Goal: Use online tool/utility: Utilize a website feature to perform a specific function

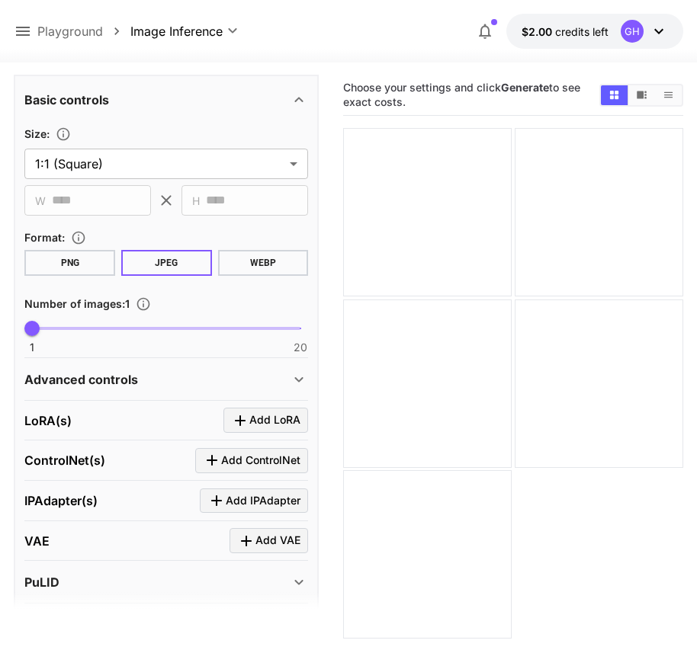
scroll to position [444, 0]
type textarea "**********"
click at [96, 265] on button "PNG" at bounding box center [69, 262] width 91 height 26
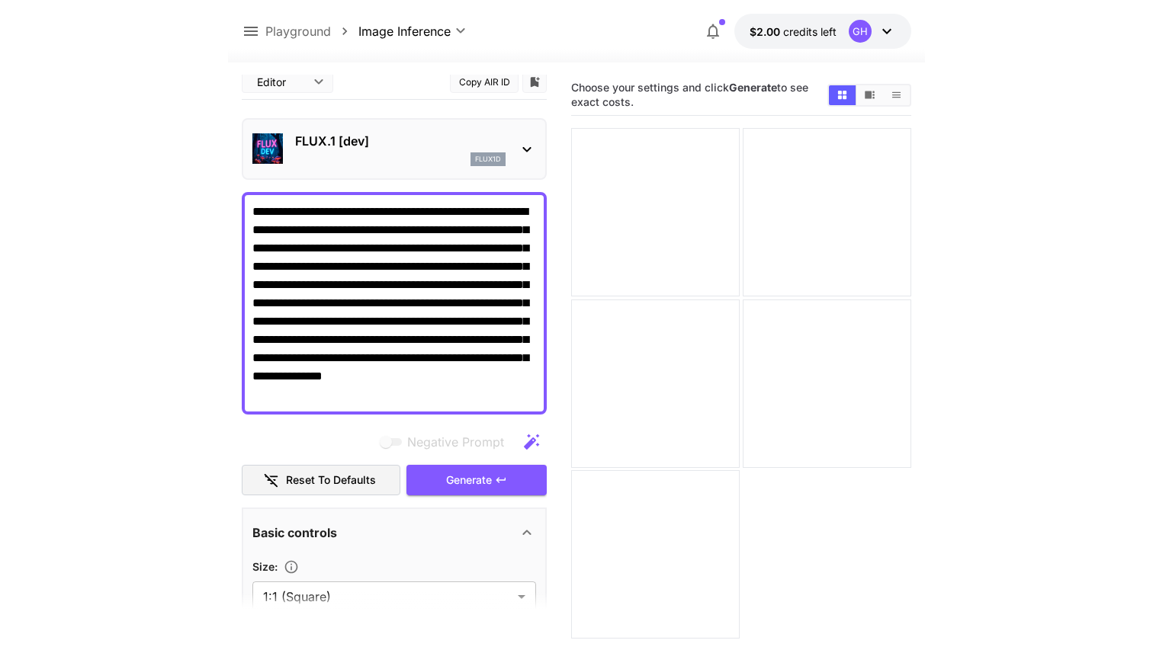
scroll to position [2, 0]
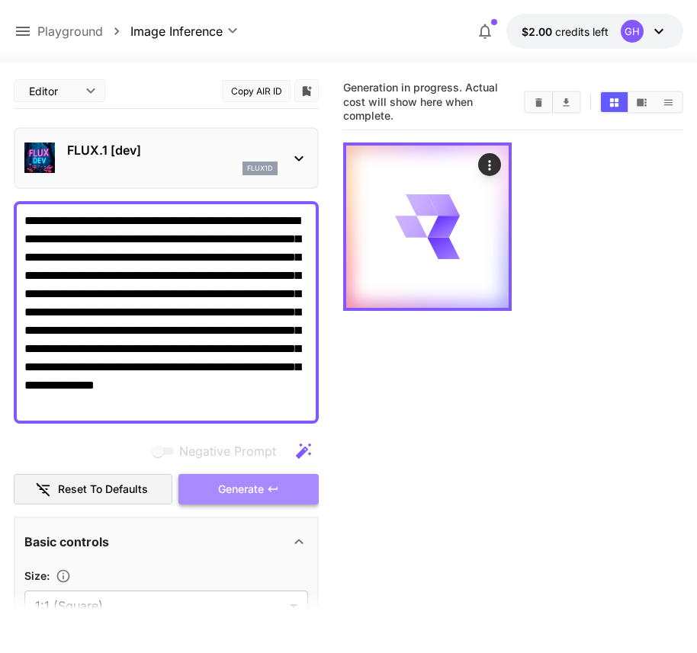
click at [265, 486] on button "Generate" at bounding box center [248, 489] width 140 height 31
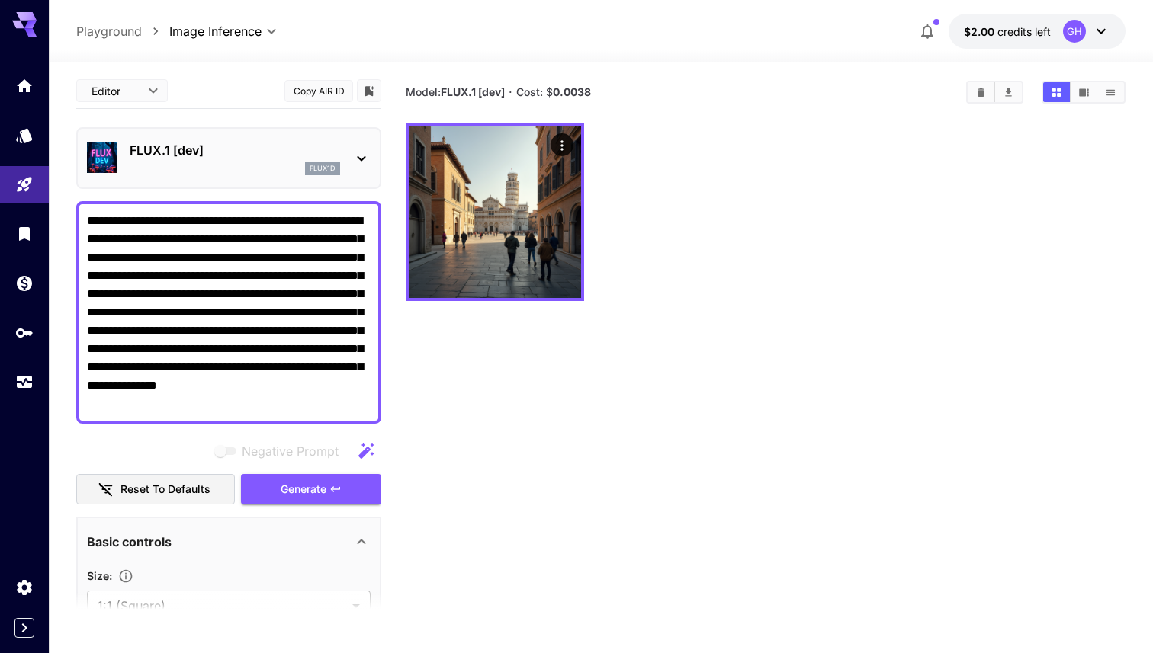
click at [358, 156] on icon at bounding box center [362, 158] width 8 height 5
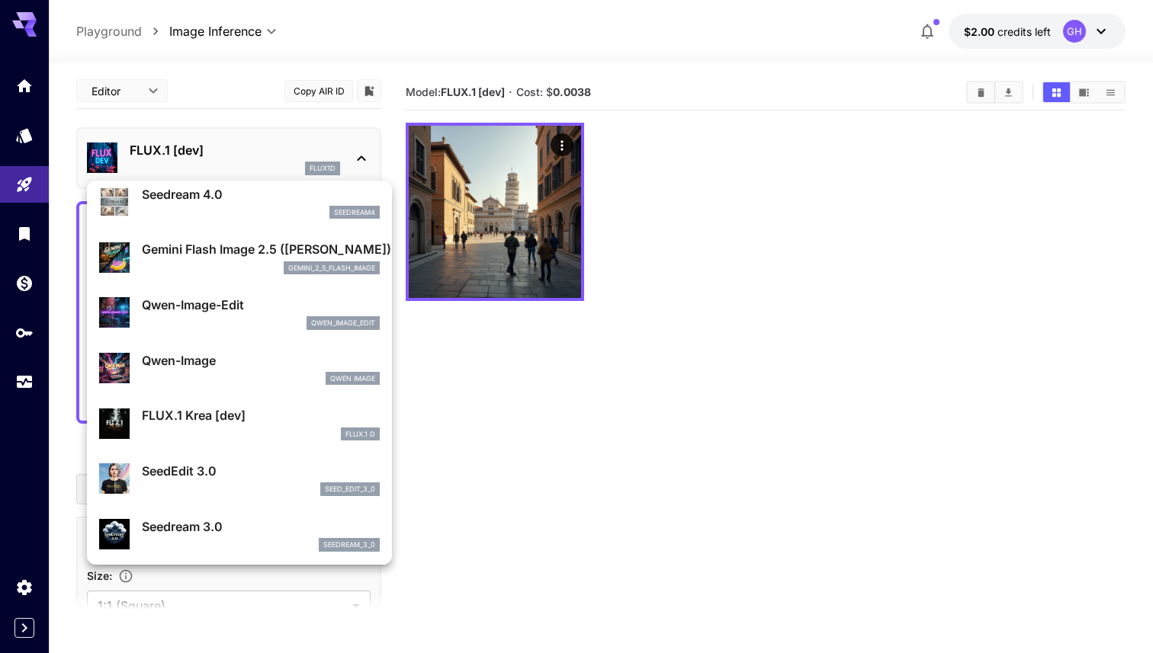
scroll to position [0, 0]
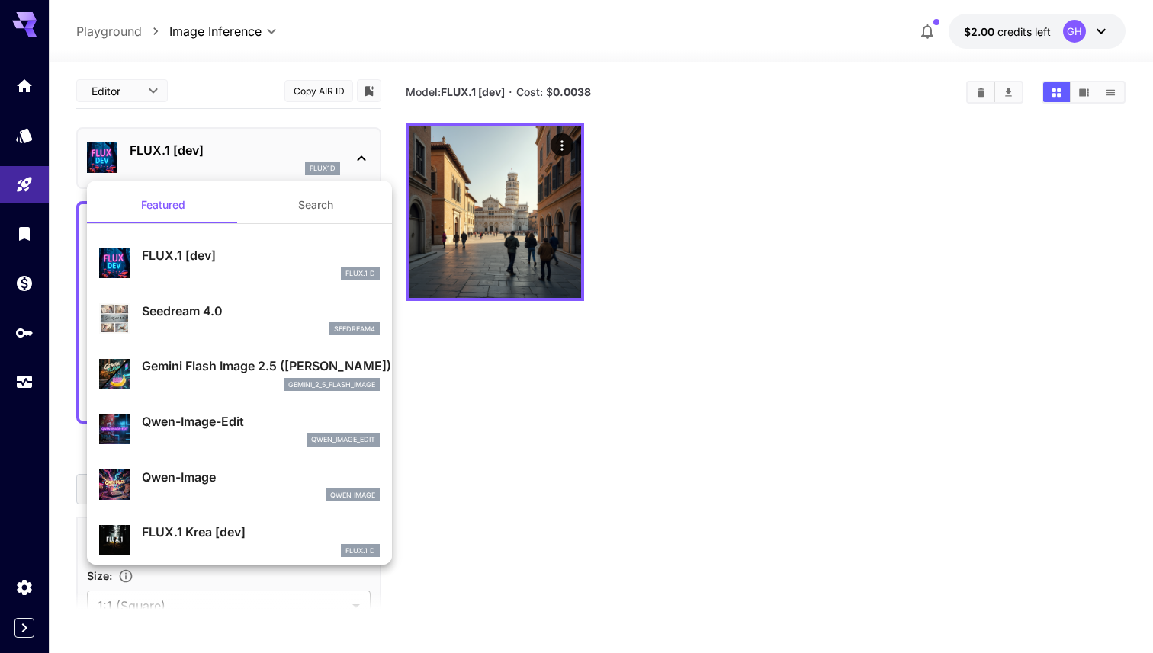
click at [556, 386] on div at bounding box center [576, 326] width 1153 height 653
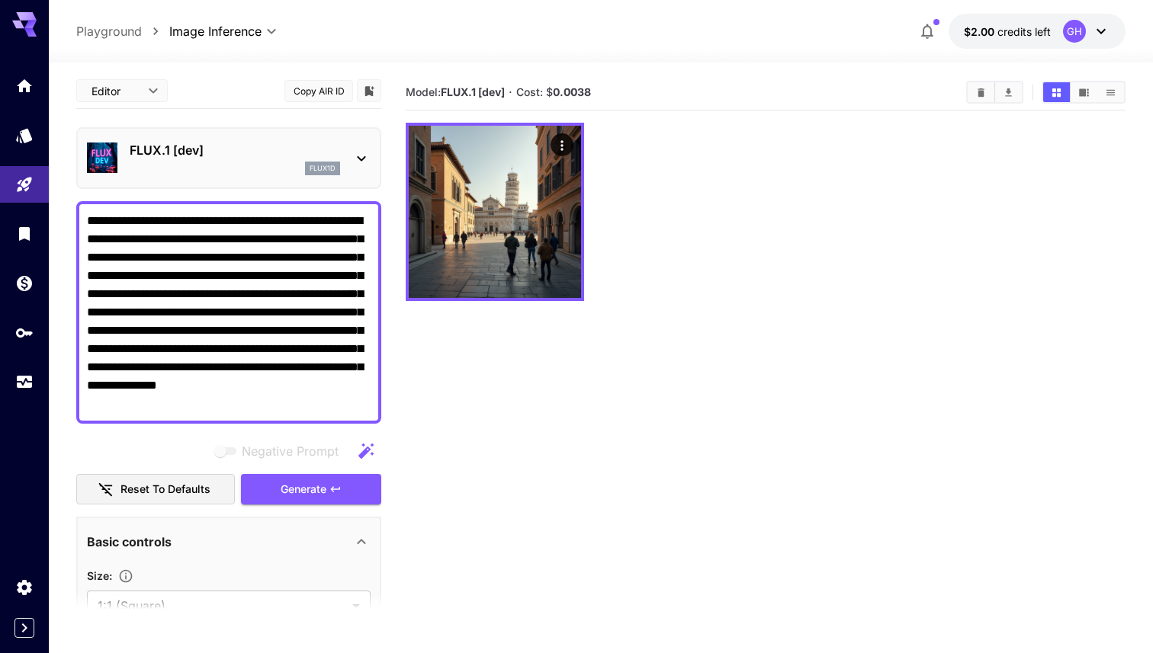
click at [379, 150] on div "FLUX.1 [dev] flux1d" at bounding box center [228, 158] width 305 height 62
click at [370, 152] on icon at bounding box center [361, 158] width 18 height 18
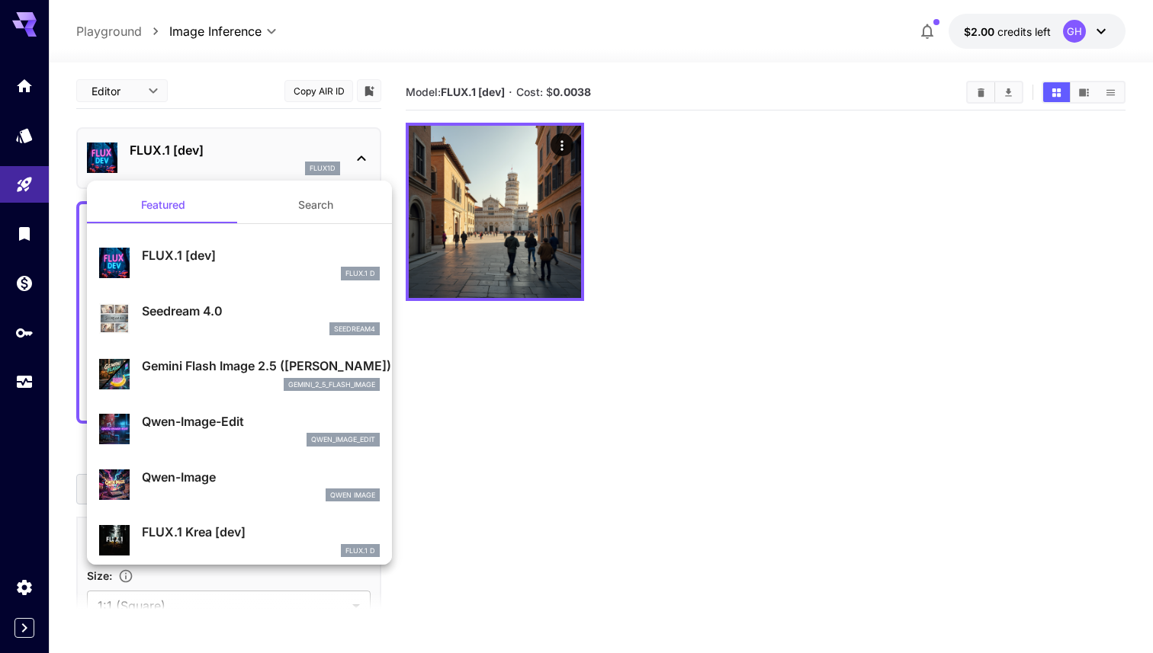
click at [362, 159] on div at bounding box center [576, 326] width 1153 height 653
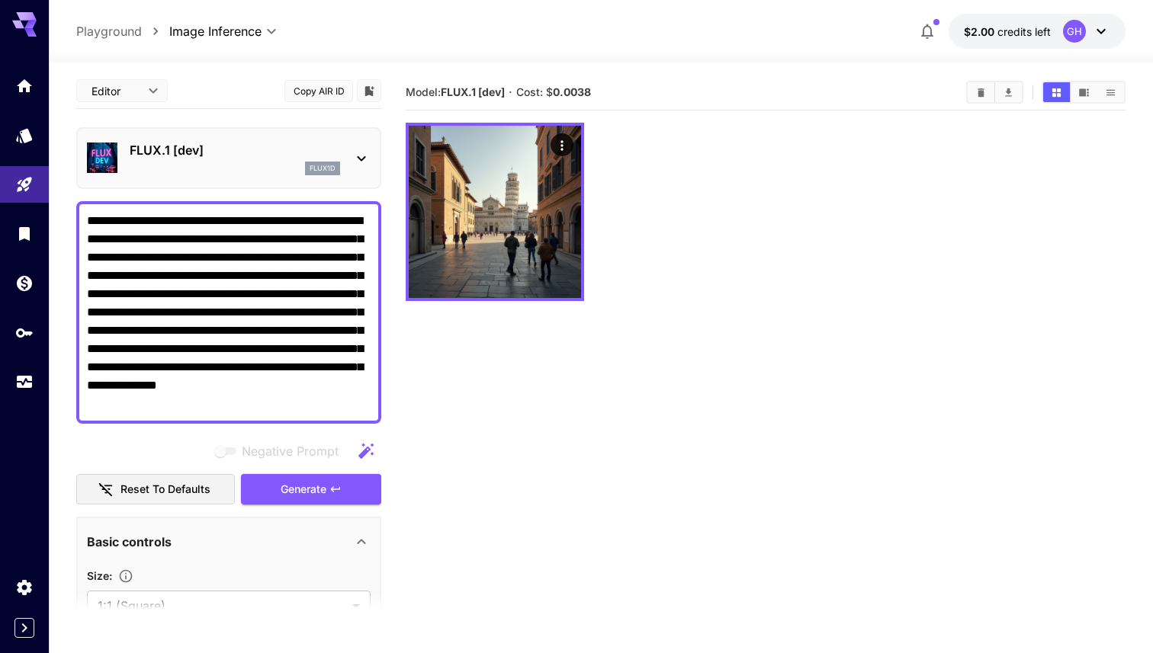
click at [362, 159] on icon at bounding box center [362, 158] width 8 height 5
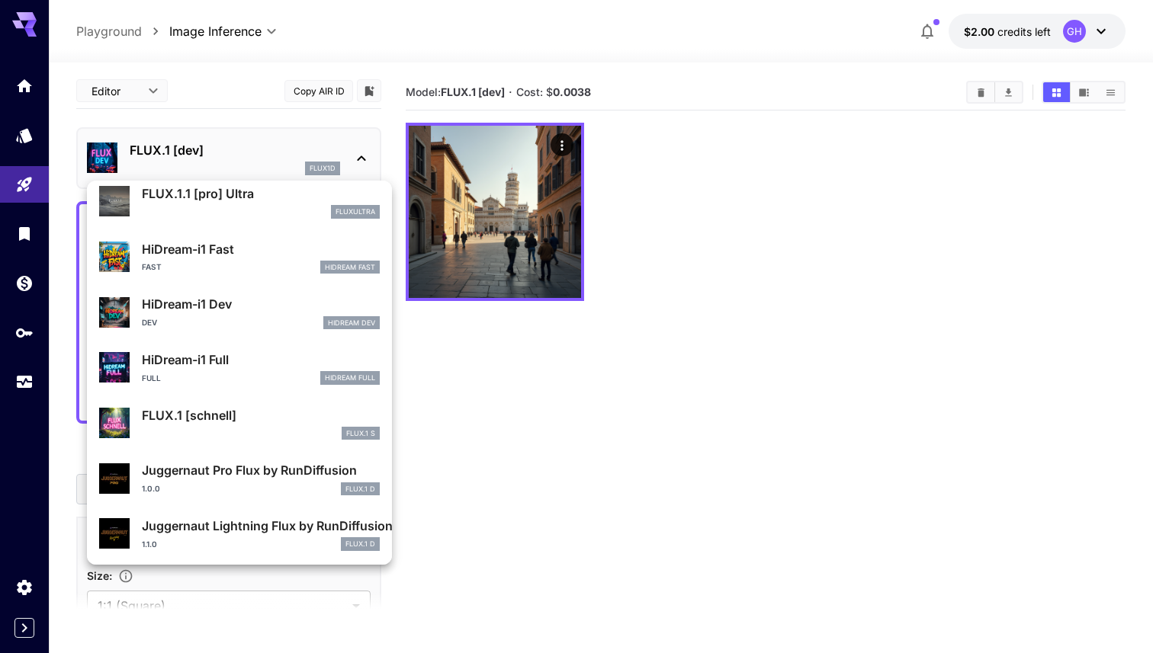
scroll to position [1233, 0]
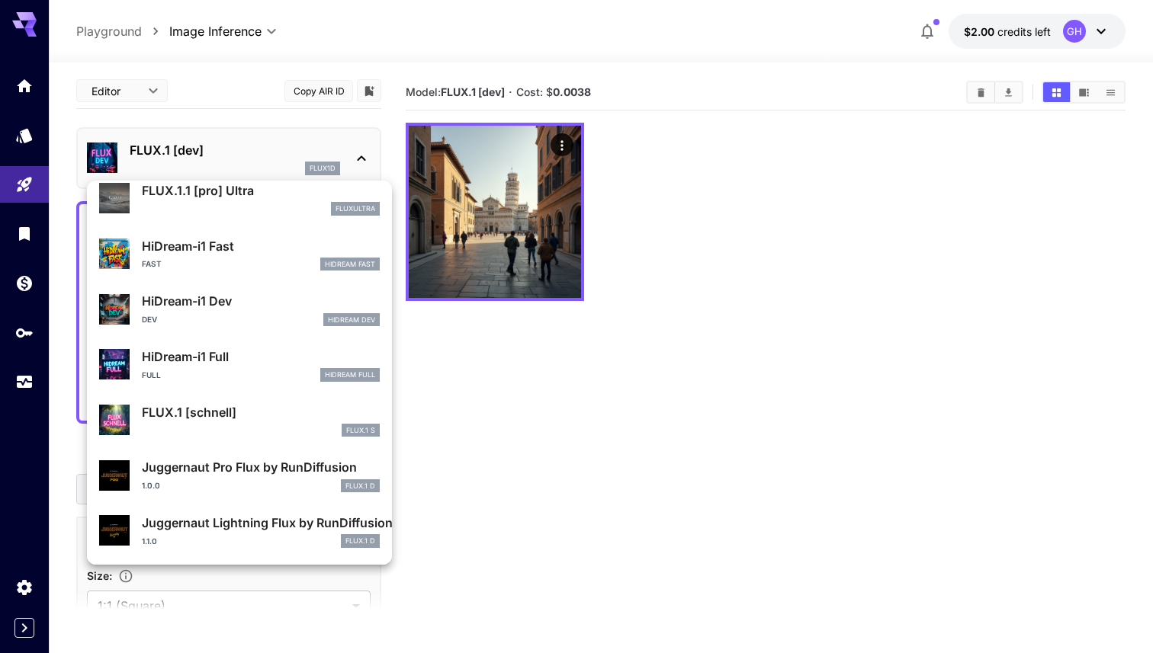
click at [234, 412] on p "FLUX.1 [schnell]" at bounding box center [261, 412] width 238 height 18
type input "*"
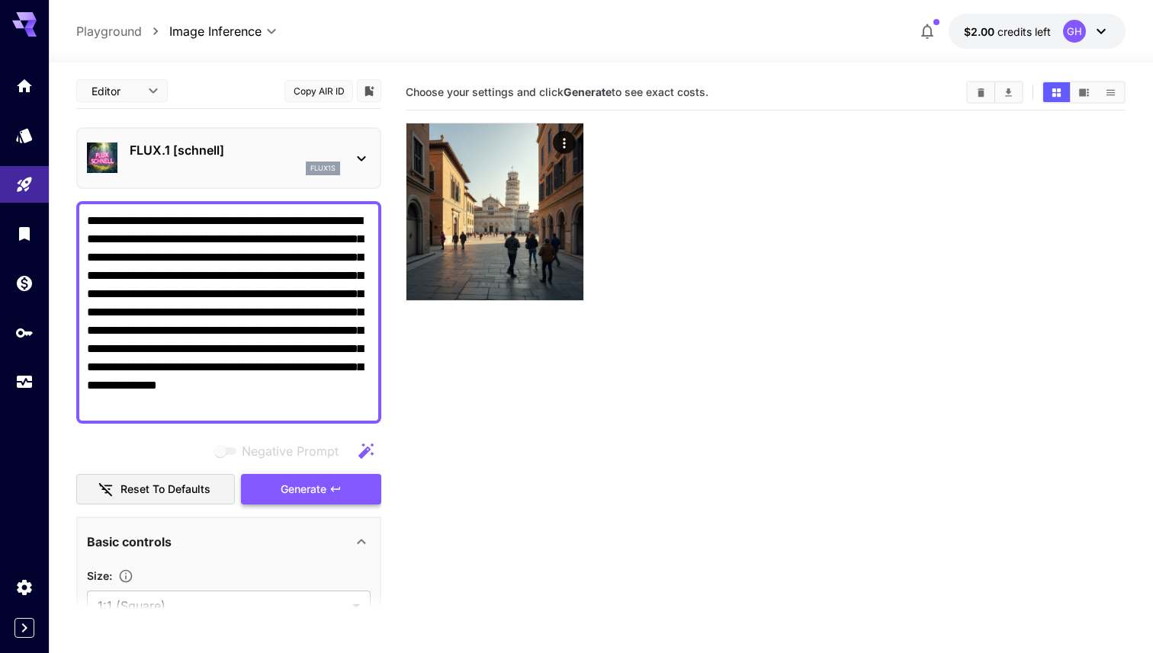
click at [329, 492] on icon "button" at bounding box center [335, 489] width 12 height 12
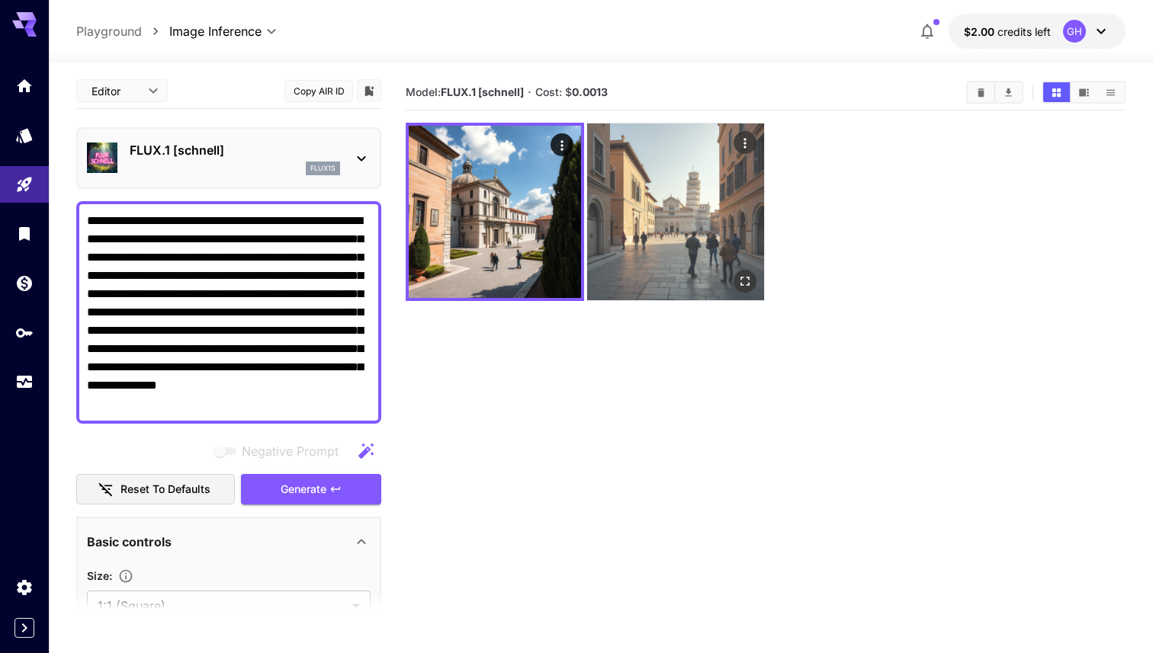
click at [696, 216] on img at bounding box center [675, 211] width 177 height 177
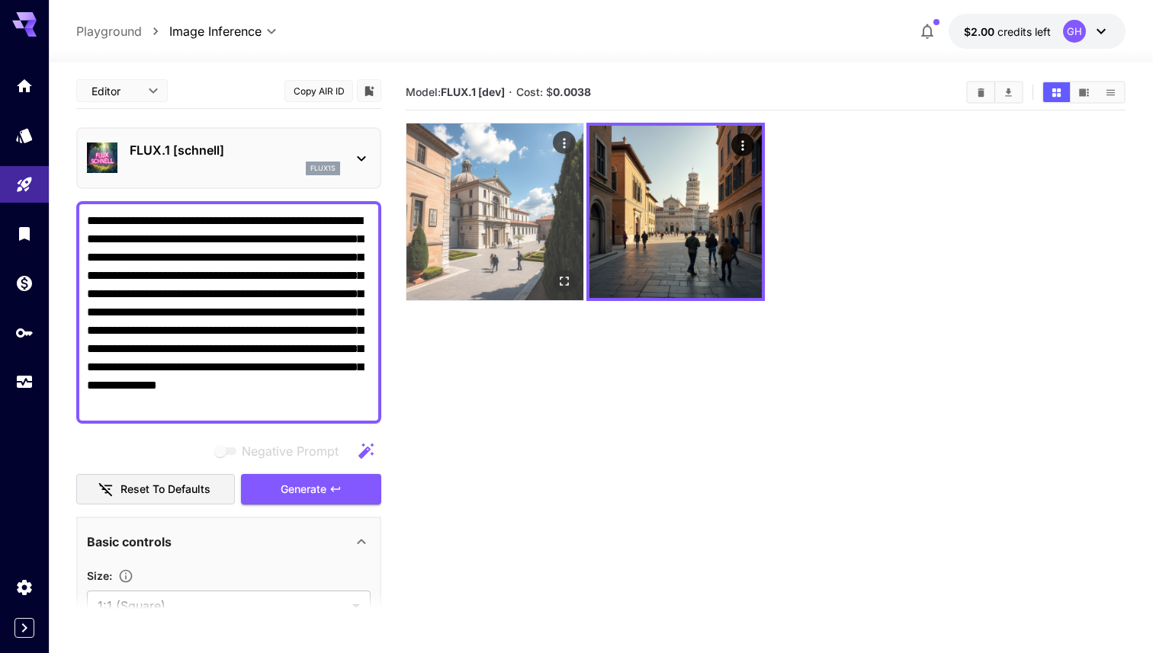
click at [519, 216] on img at bounding box center [494, 211] width 177 height 177
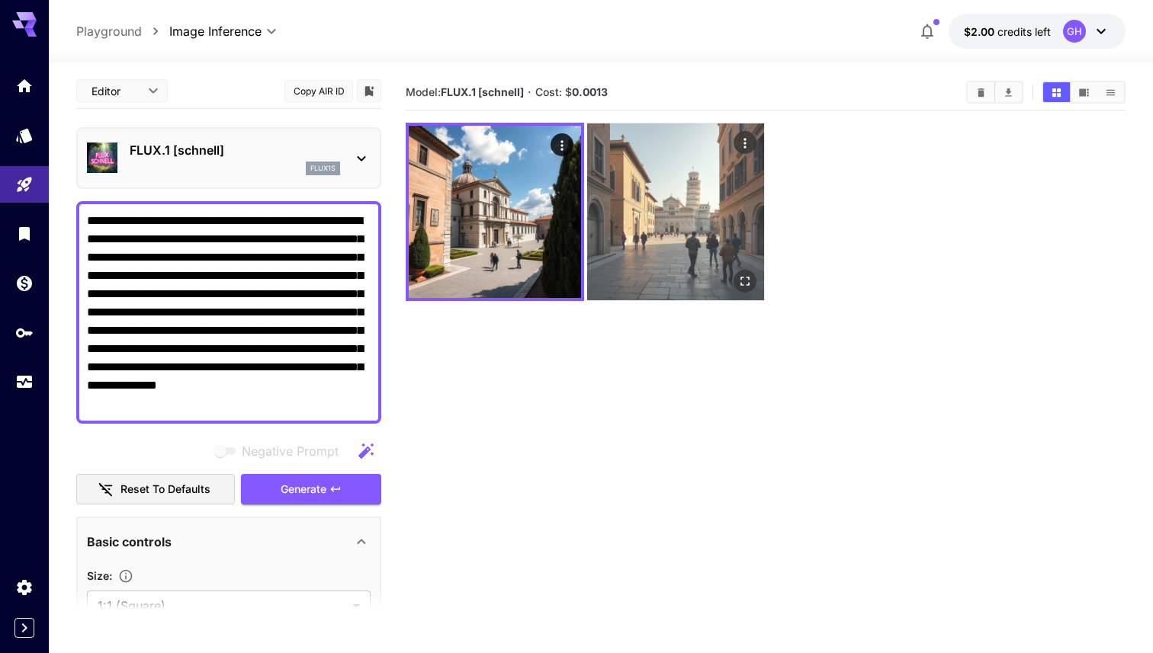
click at [667, 212] on img at bounding box center [675, 211] width 177 height 177
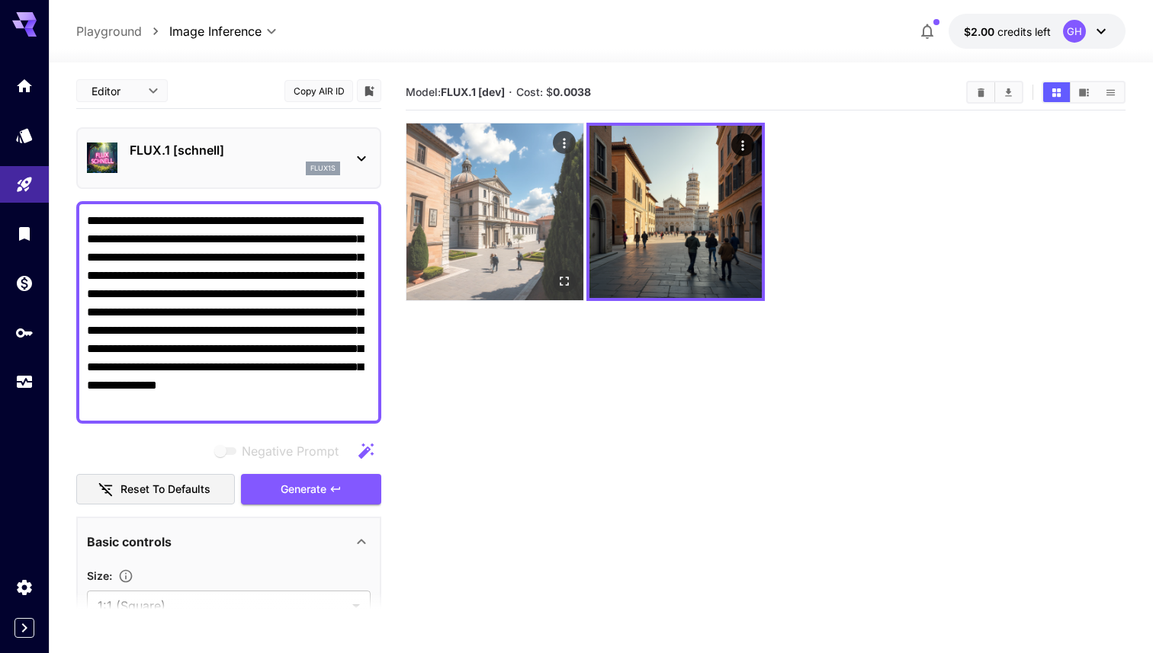
click at [516, 236] on img at bounding box center [494, 211] width 177 height 177
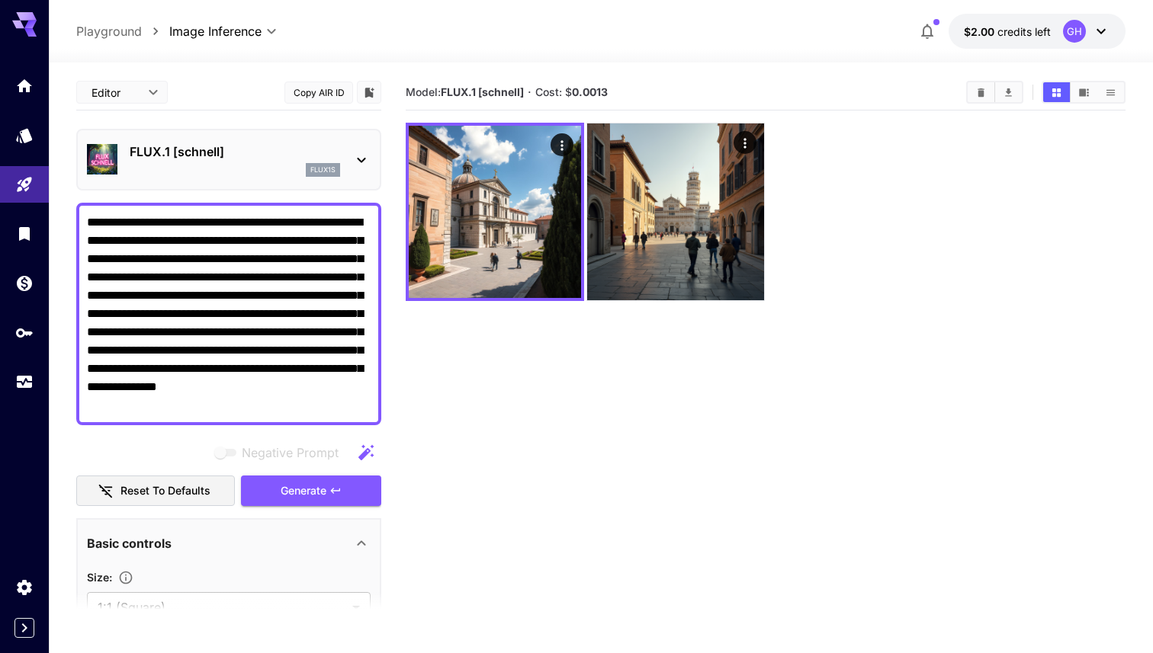
drag, startPoint x: 300, startPoint y: 406, endPoint x: 0, endPoint y: 46, distance: 469.3
click at [0, 46] on div "**********" at bounding box center [576, 387] width 1153 height 774
paste textarea
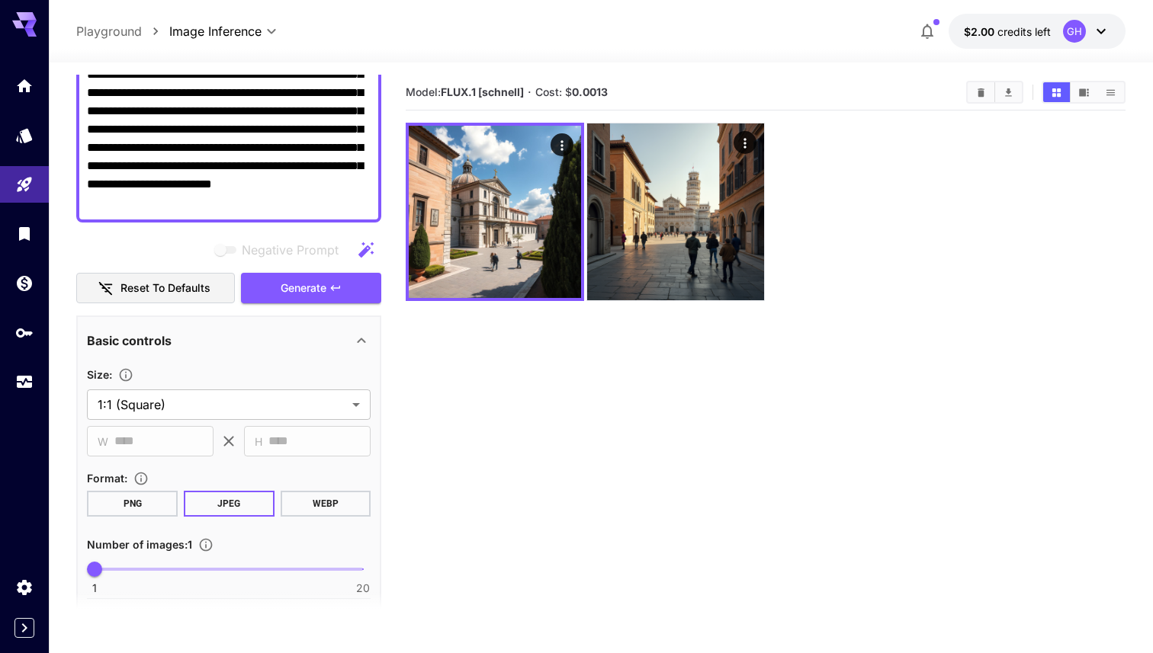
scroll to position [223, 0]
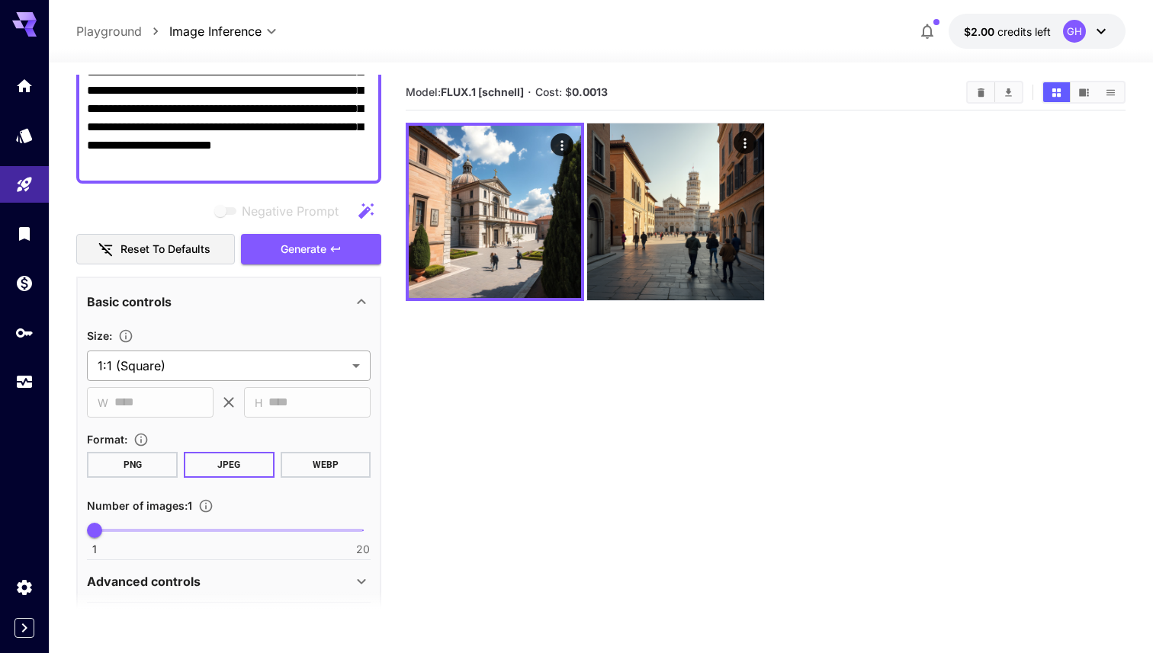
type textarea "**********"
click at [282, 354] on body "**********" at bounding box center [576, 387] width 1153 height 774
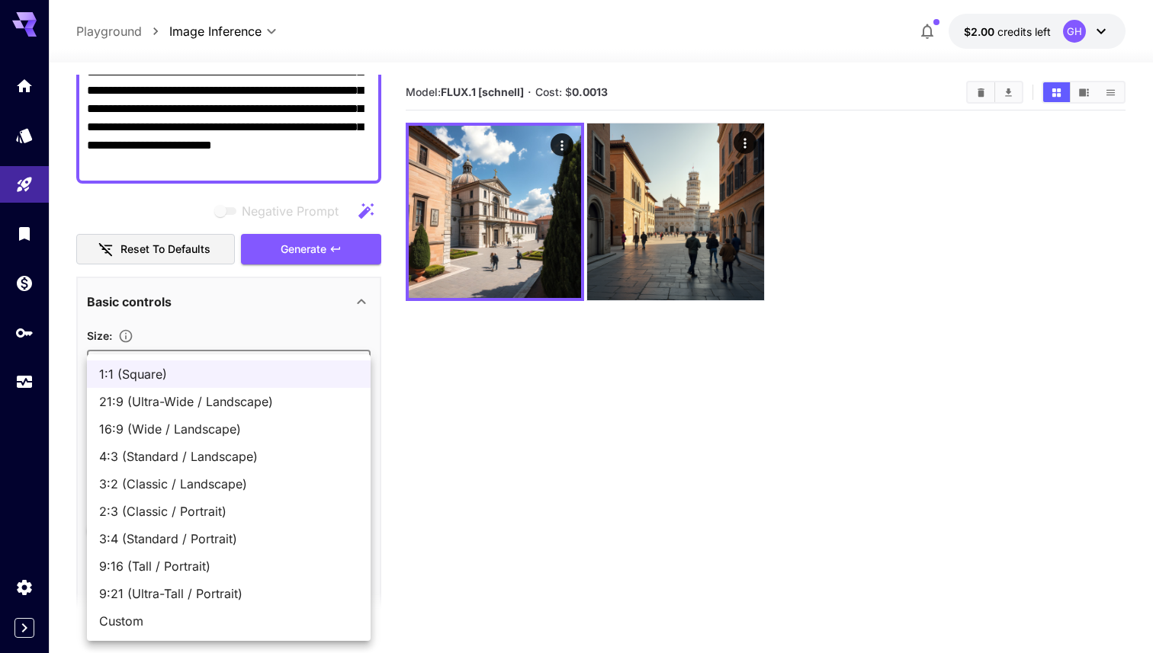
click at [268, 428] on span "16:9 (Wide / Landscape)" at bounding box center [228, 429] width 259 height 18
type input "**********"
type input "****"
type input "***"
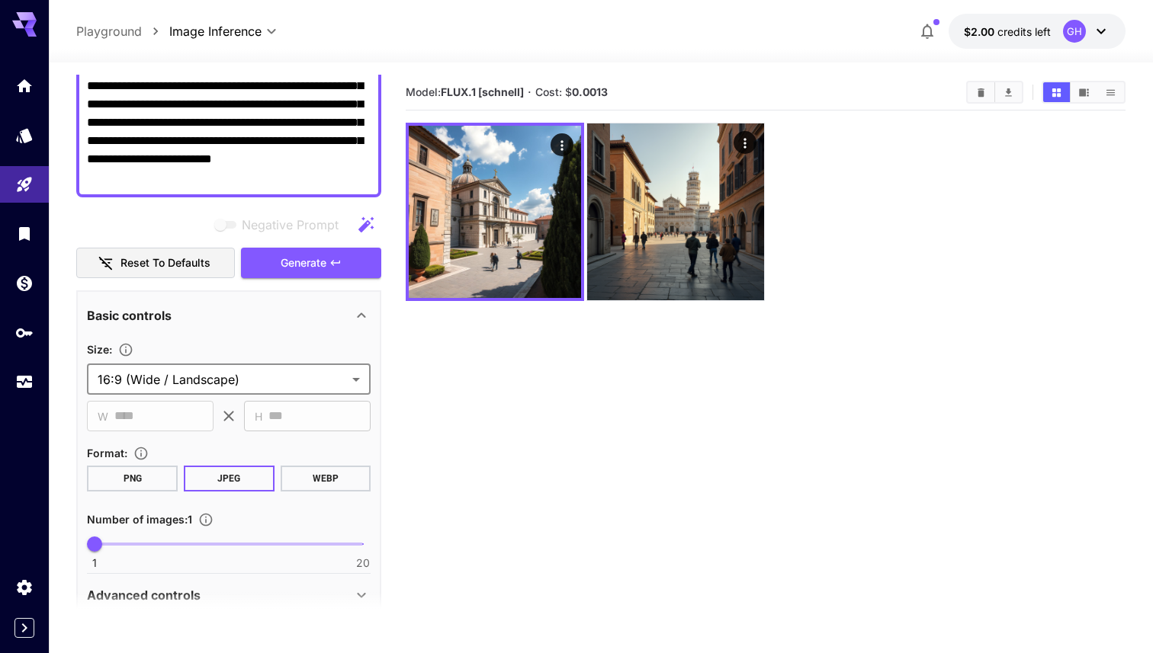
scroll to position [207, 0]
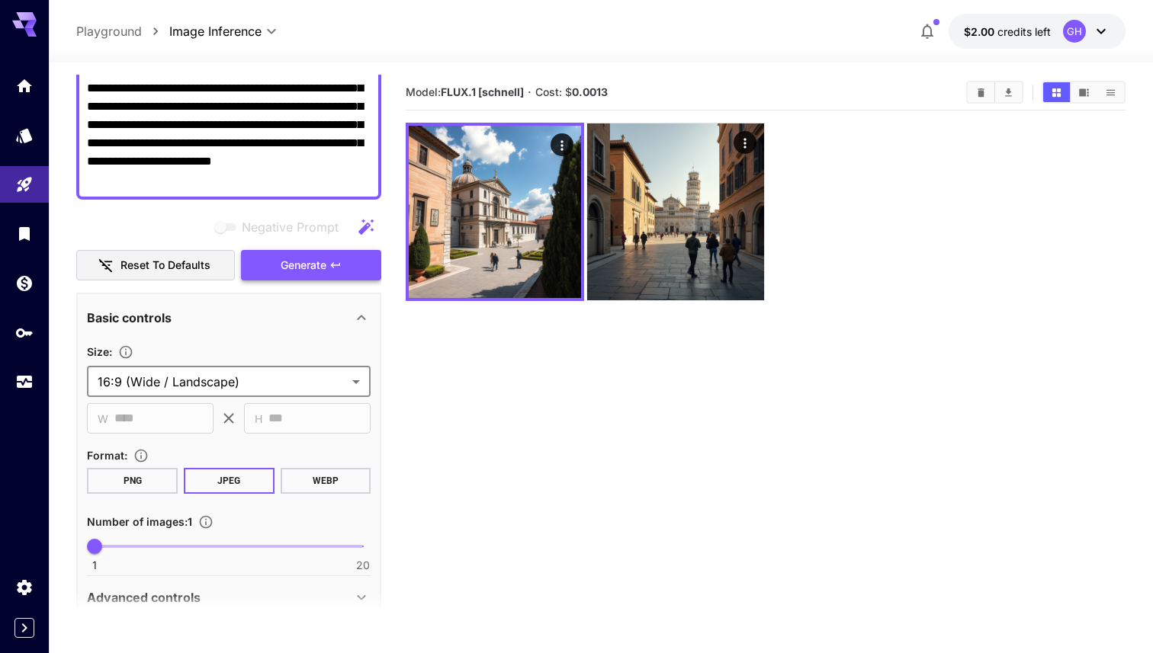
click at [297, 263] on span "Generate" at bounding box center [304, 265] width 46 height 19
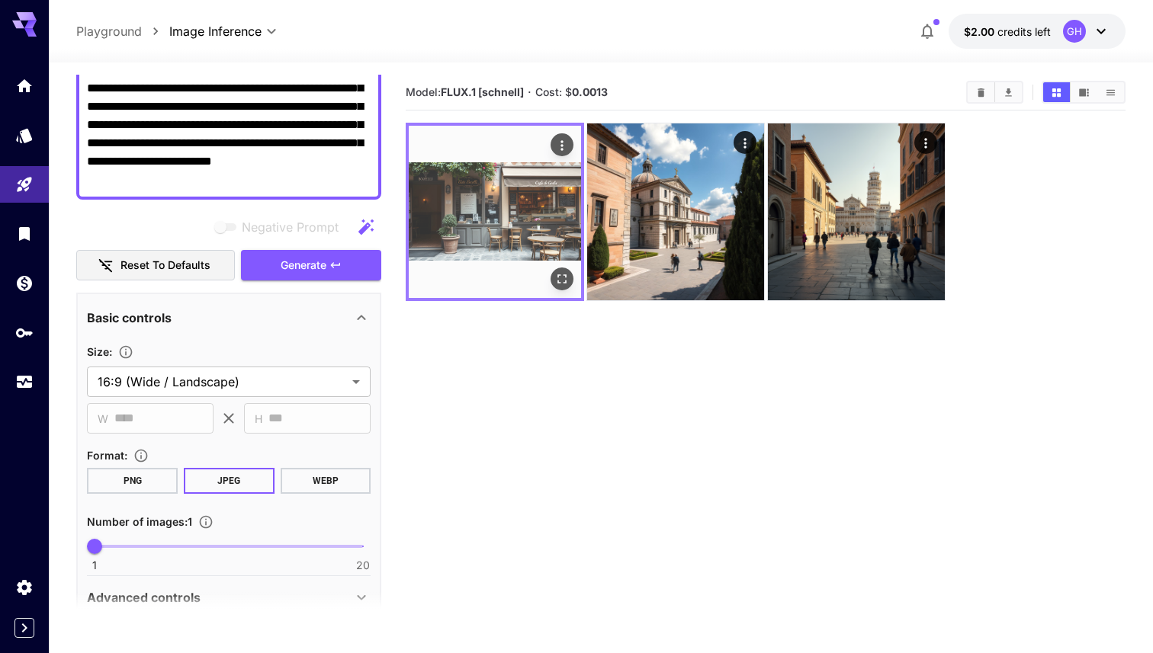
click at [489, 204] on img at bounding box center [495, 212] width 172 height 172
click at [565, 284] on icon "Open in fullscreen" at bounding box center [561, 278] width 15 height 15
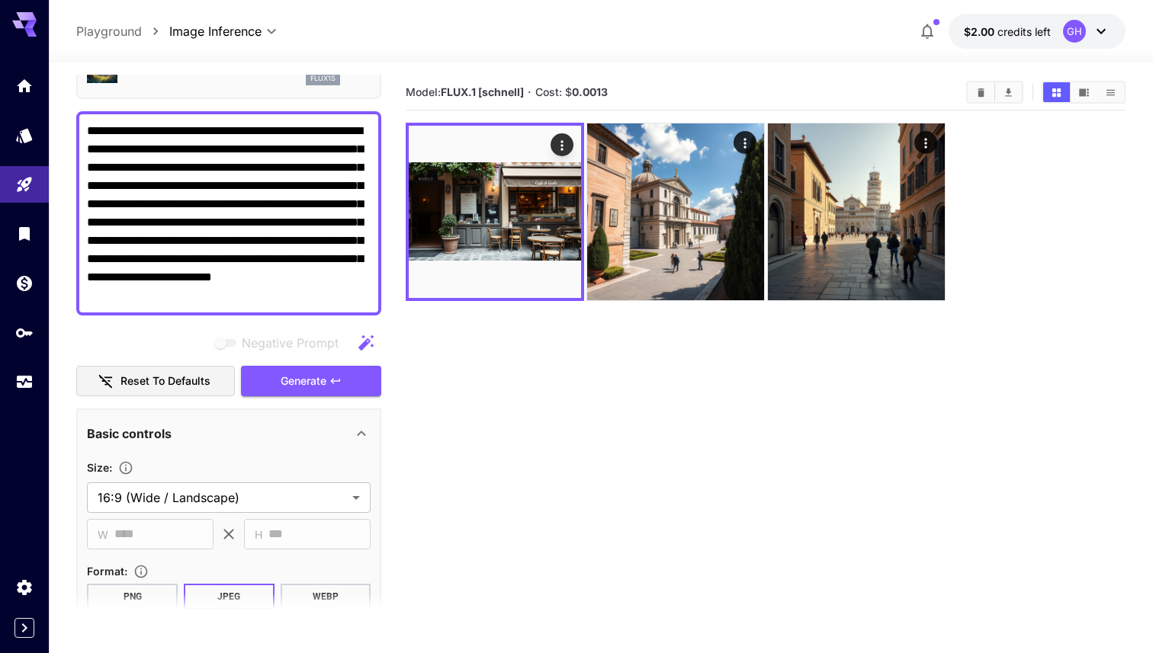
scroll to position [0, 0]
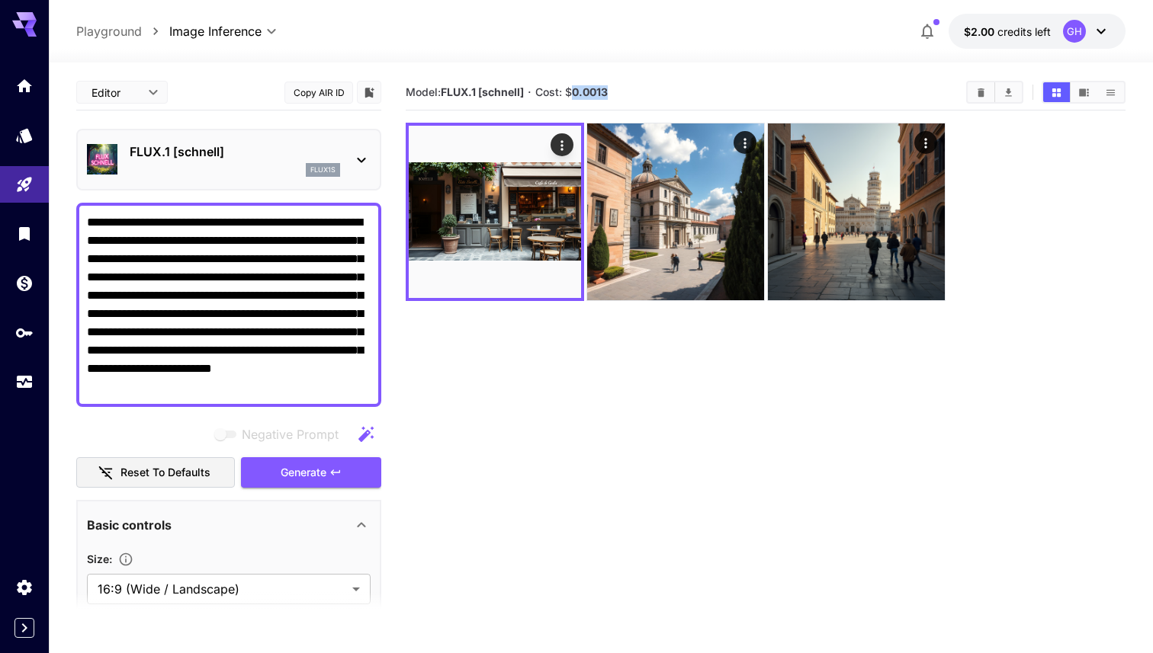
drag, startPoint x: 575, startPoint y: 91, endPoint x: 614, endPoint y: 91, distance: 38.9
click at [614, 91] on section "Model: FLUX.1 [schnell] · Cost: $ 0.0013" at bounding box center [680, 92] width 548 height 18
copy b "0.0013"
click at [337, 390] on textarea "**********" at bounding box center [229, 304] width 284 height 183
drag, startPoint x: 337, startPoint y: 390, endPoint x: 58, endPoint y: 189, distance: 343.6
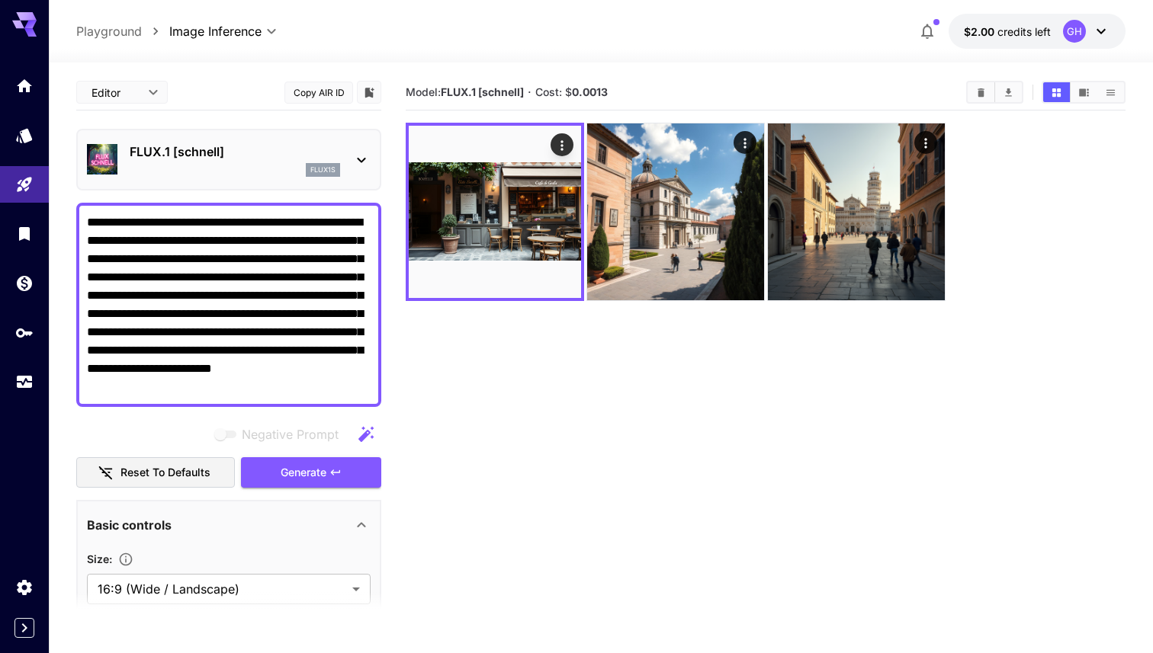
click at [58, 189] on section "**********" at bounding box center [601, 418] width 1104 height 711
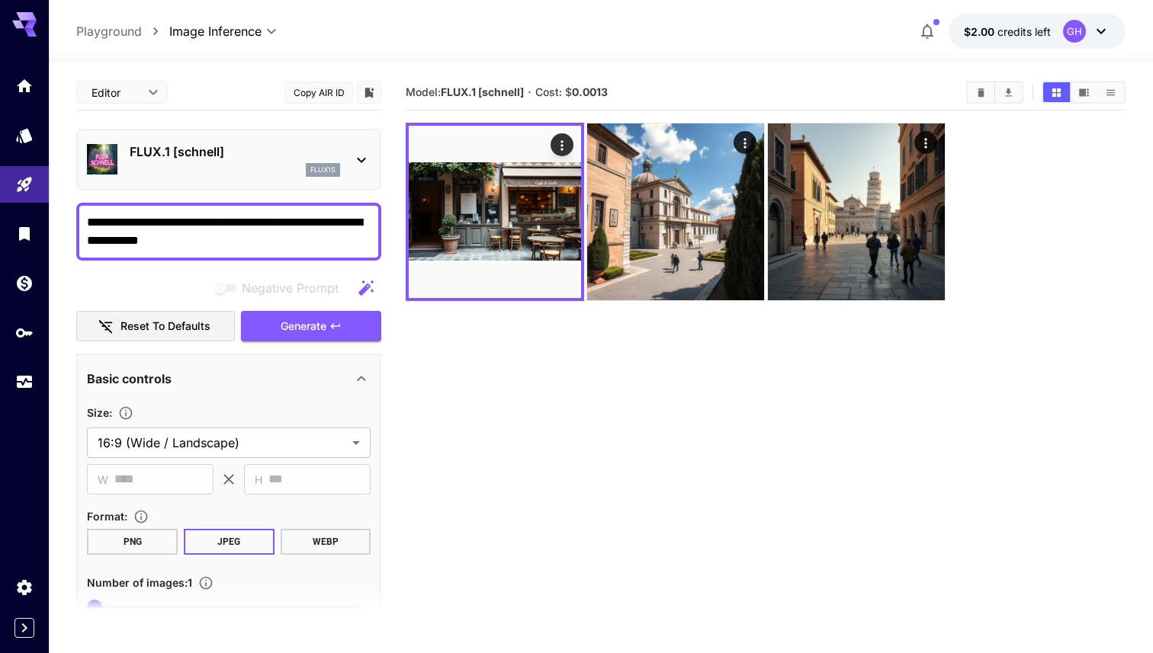
click at [297, 234] on textarea "**********" at bounding box center [229, 231] width 284 height 37
click at [92, 220] on textarea "**********" at bounding box center [229, 231] width 284 height 37
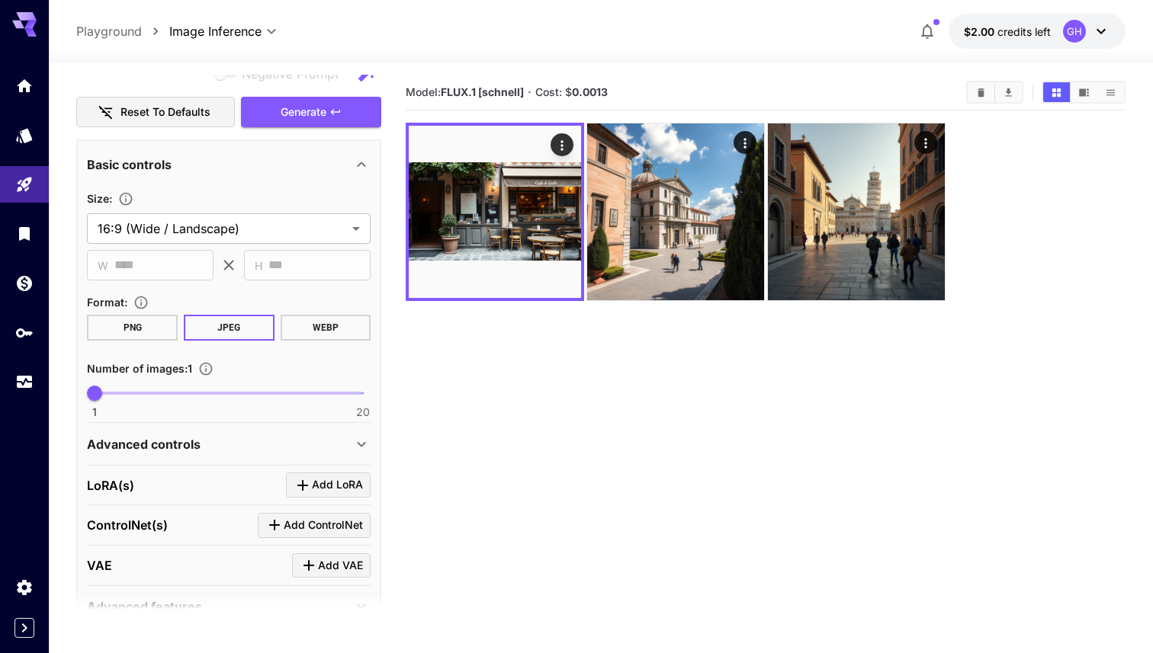
scroll to position [219, 0]
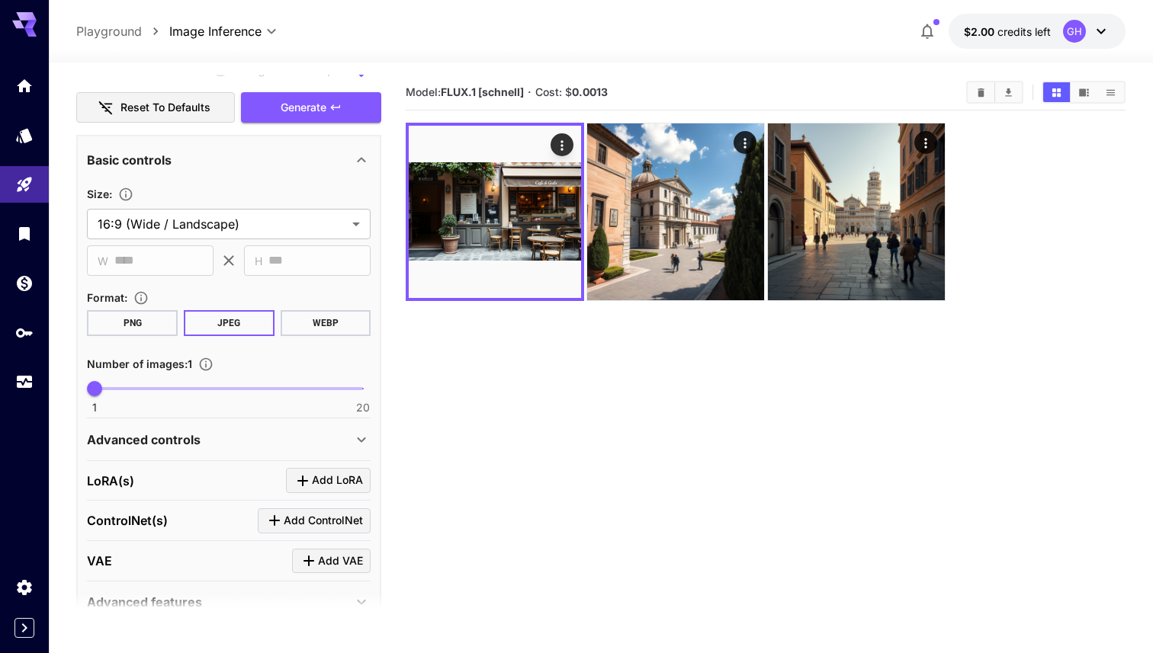
type textarea "**********"
click at [354, 444] on icon at bounding box center [361, 440] width 18 height 18
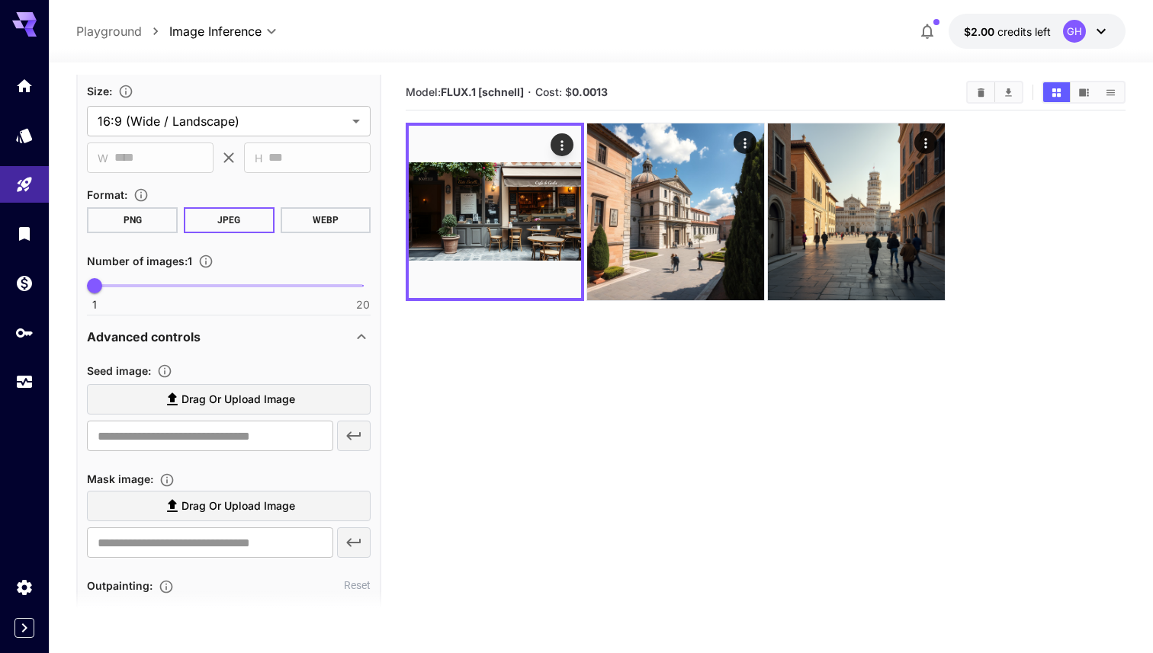
scroll to position [0, 0]
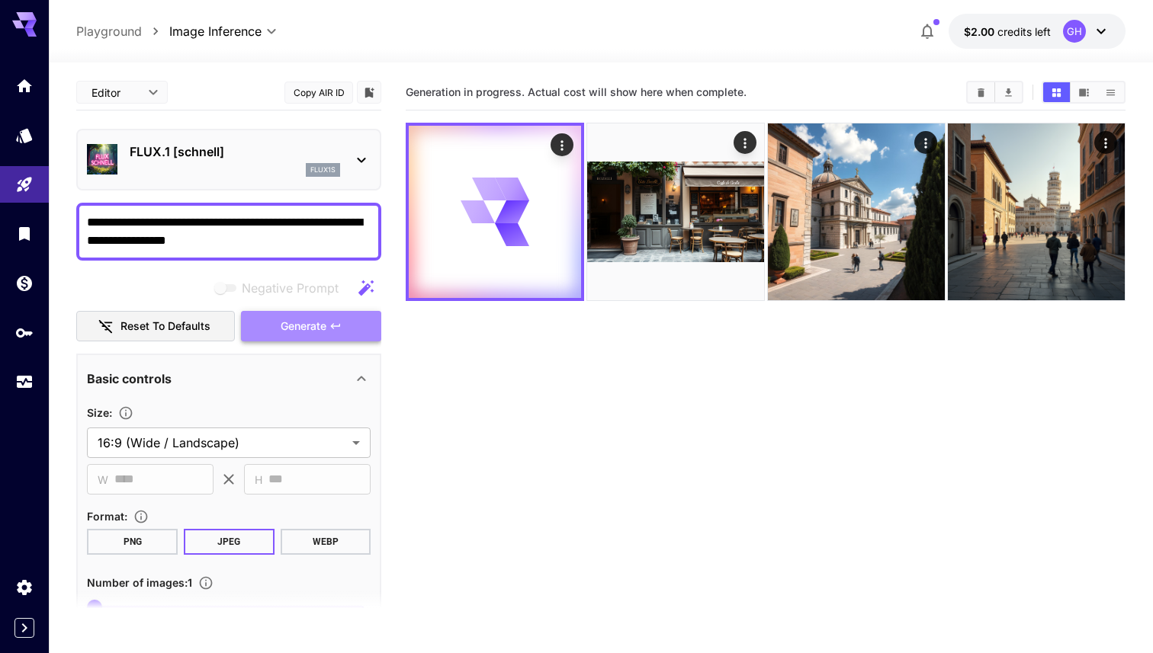
click at [341, 319] on button "Generate" at bounding box center [311, 326] width 140 height 31
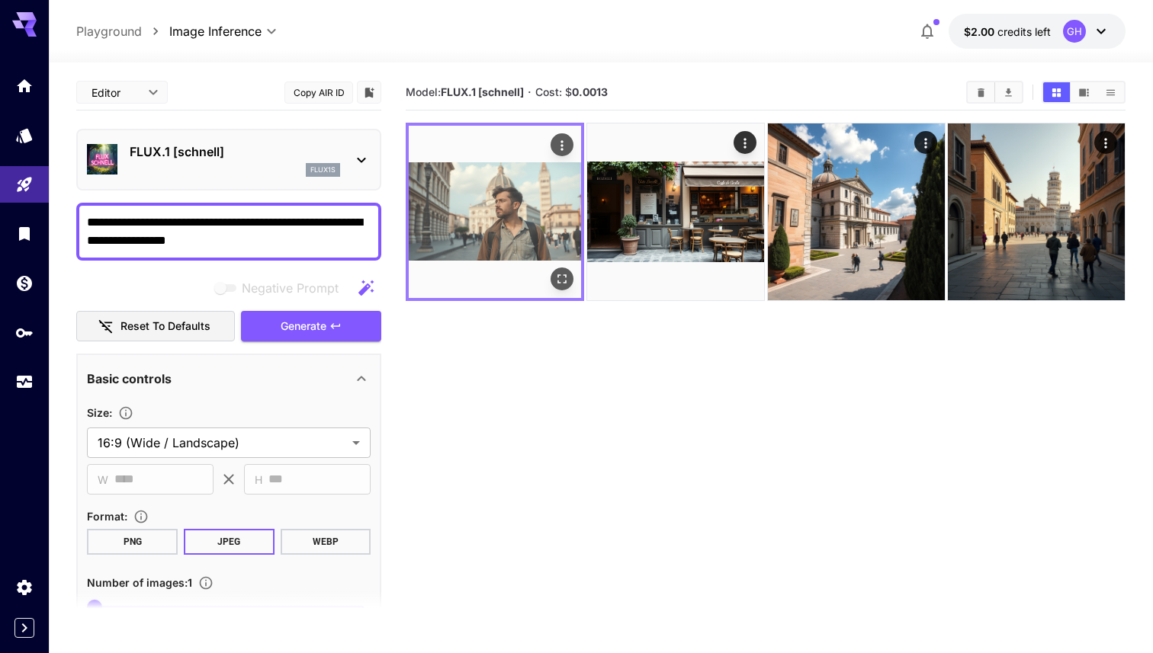
click at [490, 224] on img at bounding box center [495, 212] width 172 height 172
click at [561, 280] on icon "Open in fullscreen" at bounding box center [561, 278] width 15 height 15
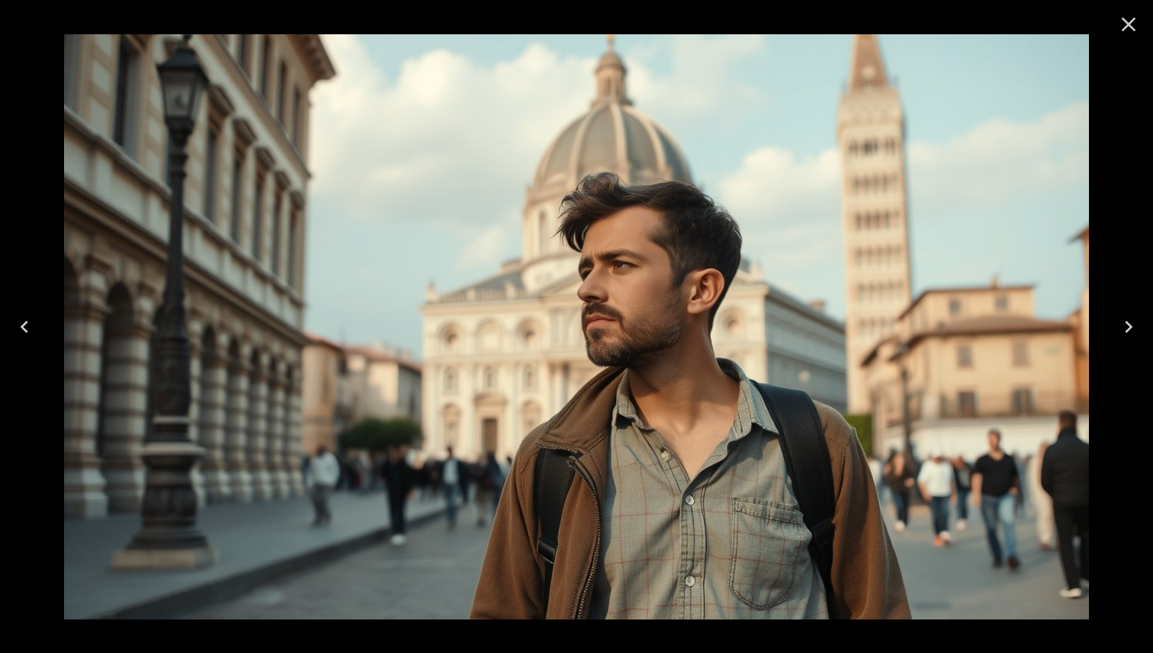
click at [23, 336] on icon "Previous" at bounding box center [24, 327] width 24 height 24
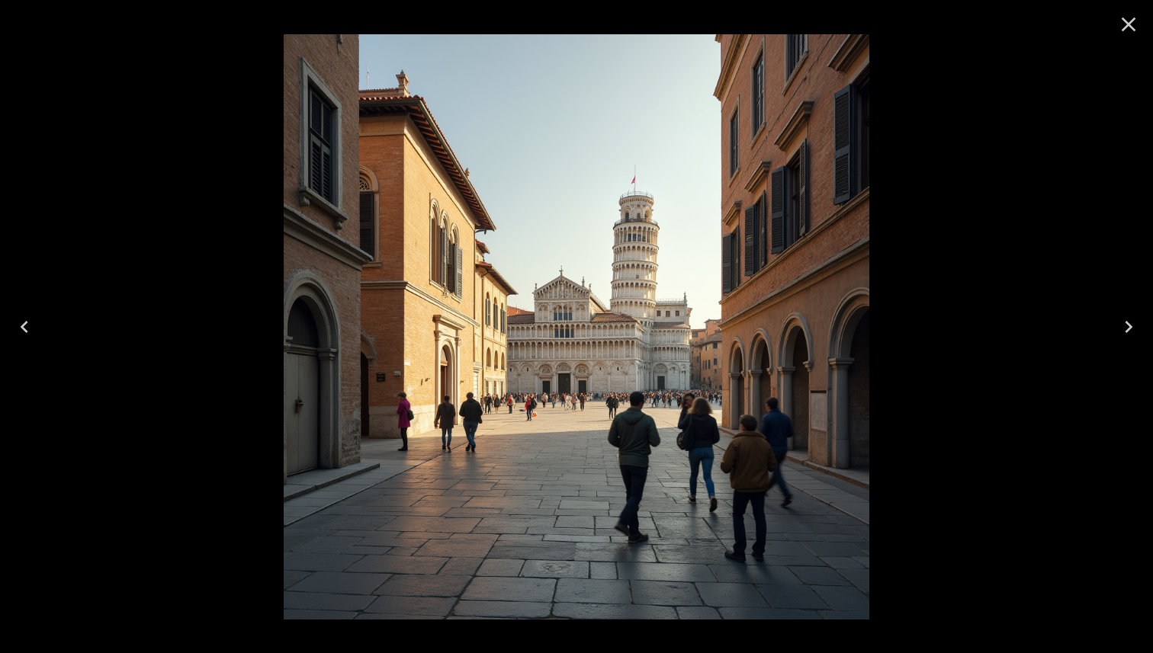
click at [696, 23] on icon "Close" at bounding box center [1128, 25] width 14 height 14
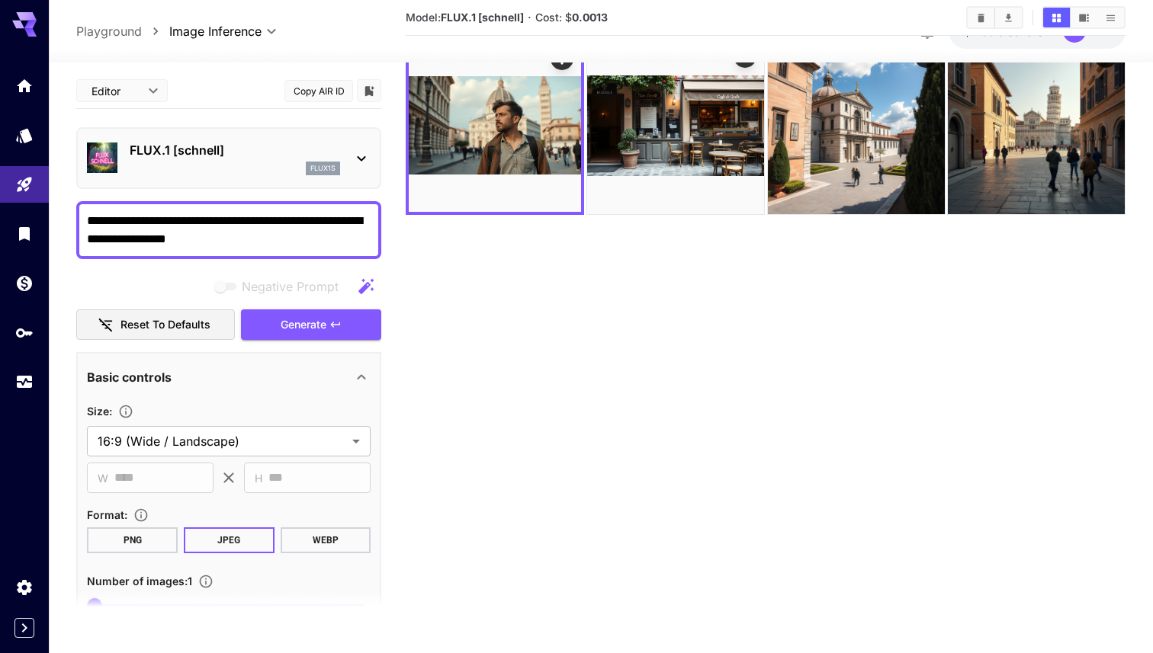
scroll to position [88, 0]
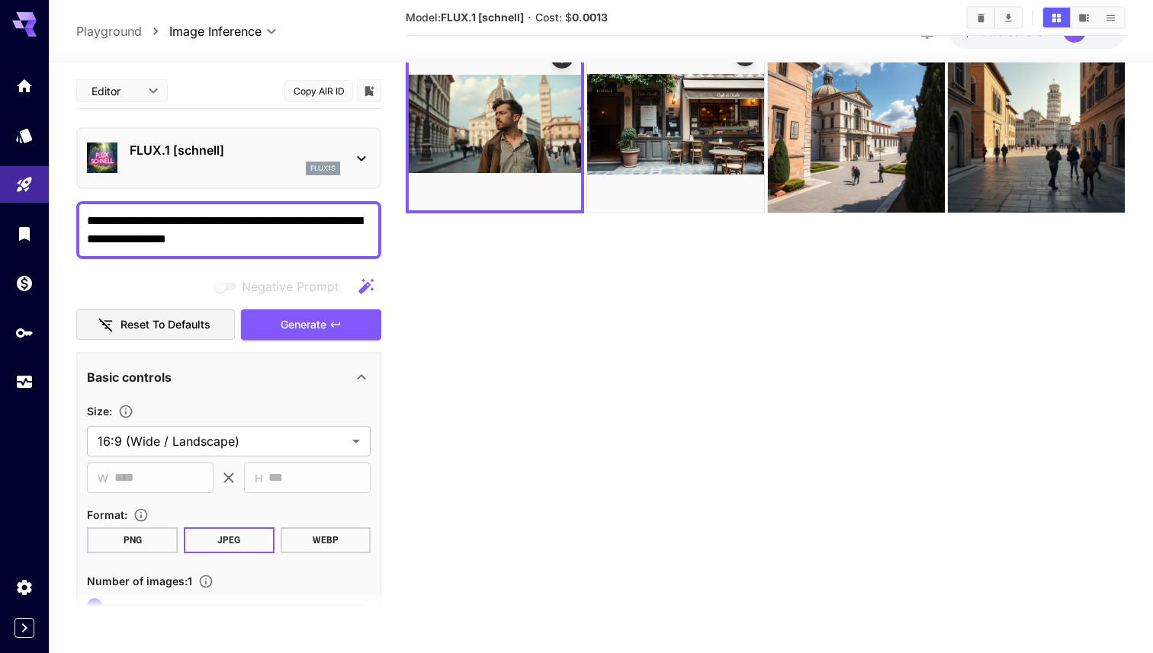
click at [364, 162] on icon at bounding box center [361, 158] width 18 height 18
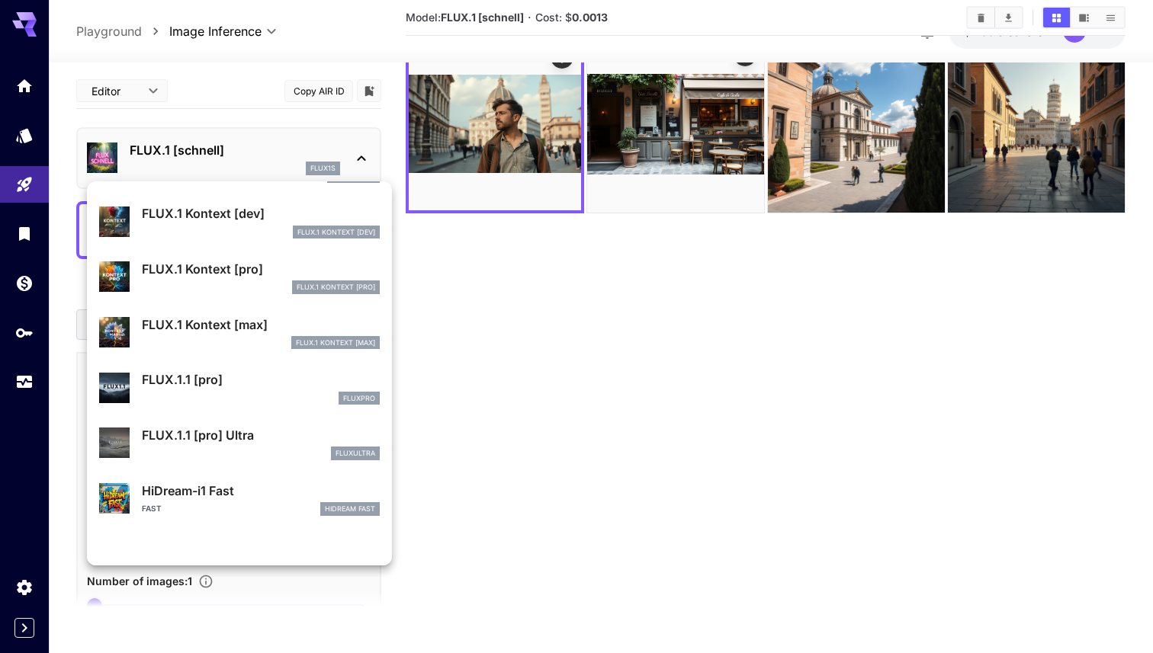
scroll to position [942, 0]
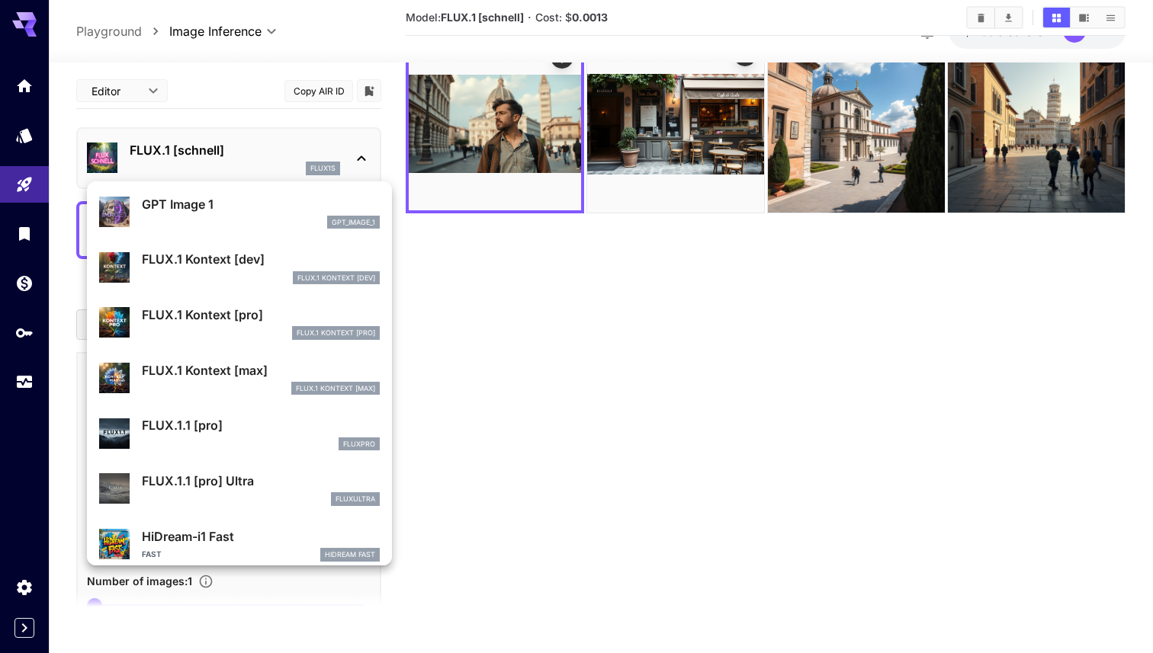
click at [236, 428] on p "FLUX.1.1 [pro]" at bounding box center [261, 425] width 238 height 18
type input "**********"
type input "****"
type input "***"
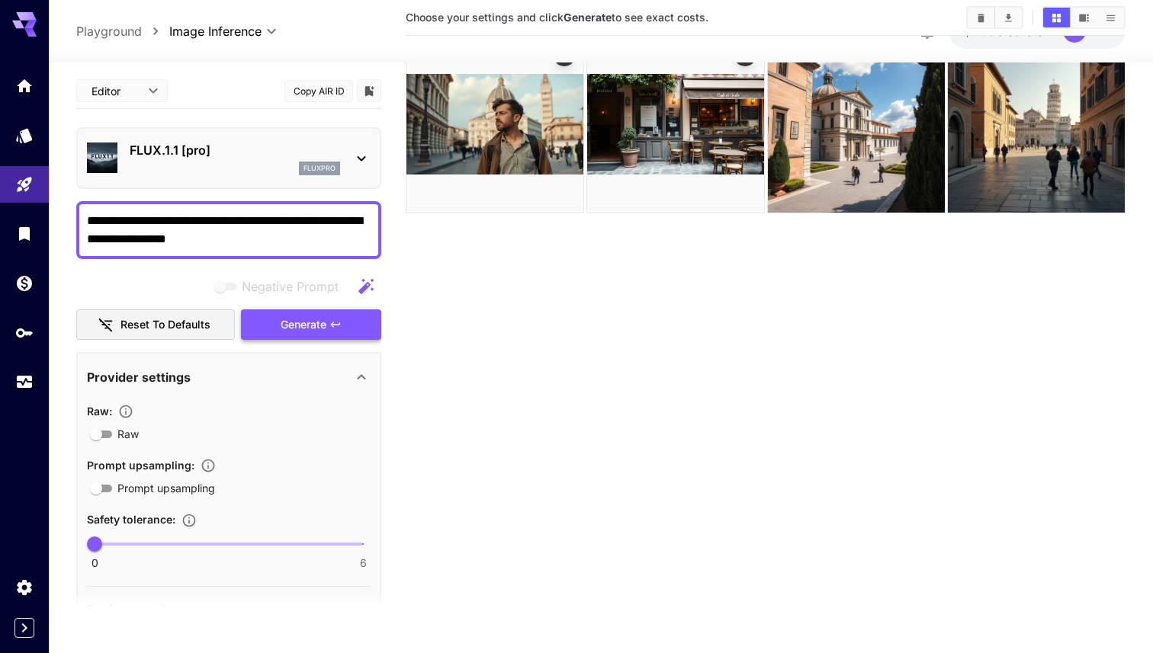
click at [321, 329] on span "Generate" at bounding box center [304, 325] width 46 height 19
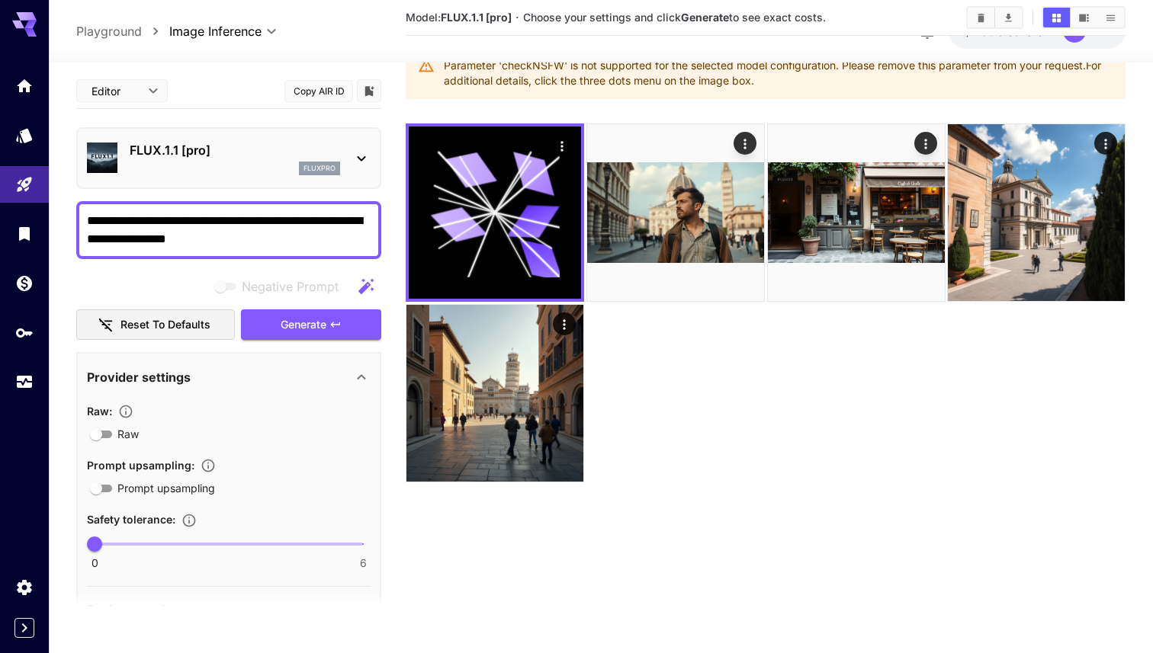
click at [355, 164] on icon at bounding box center [361, 158] width 18 height 18
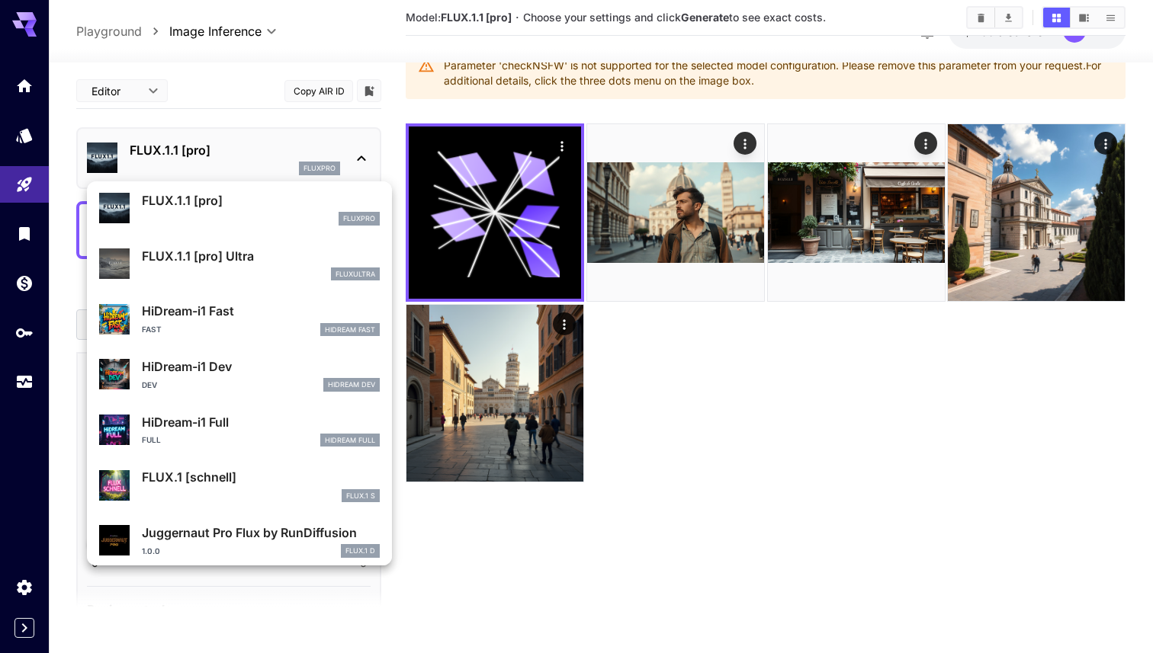
scroll to position [1155, 0]
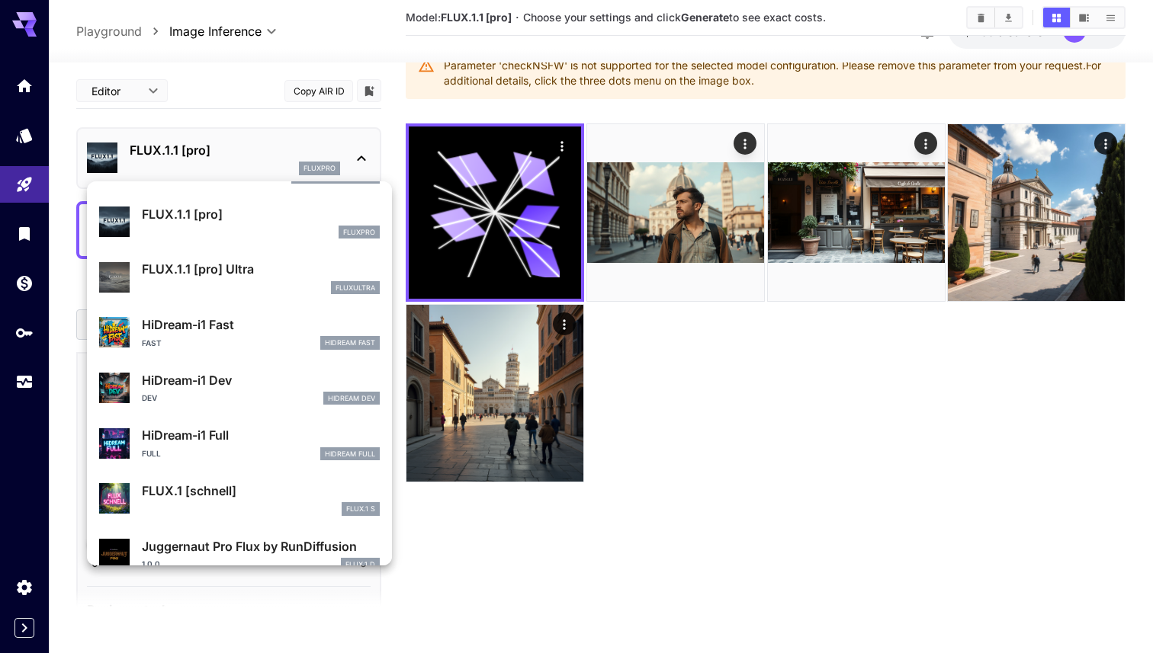
click at [252, 386] on p "HiDream-i1 Dev" at bounding box center [261, 380] width 238 height 18
type input "**********"
type input "****"
type input "***"
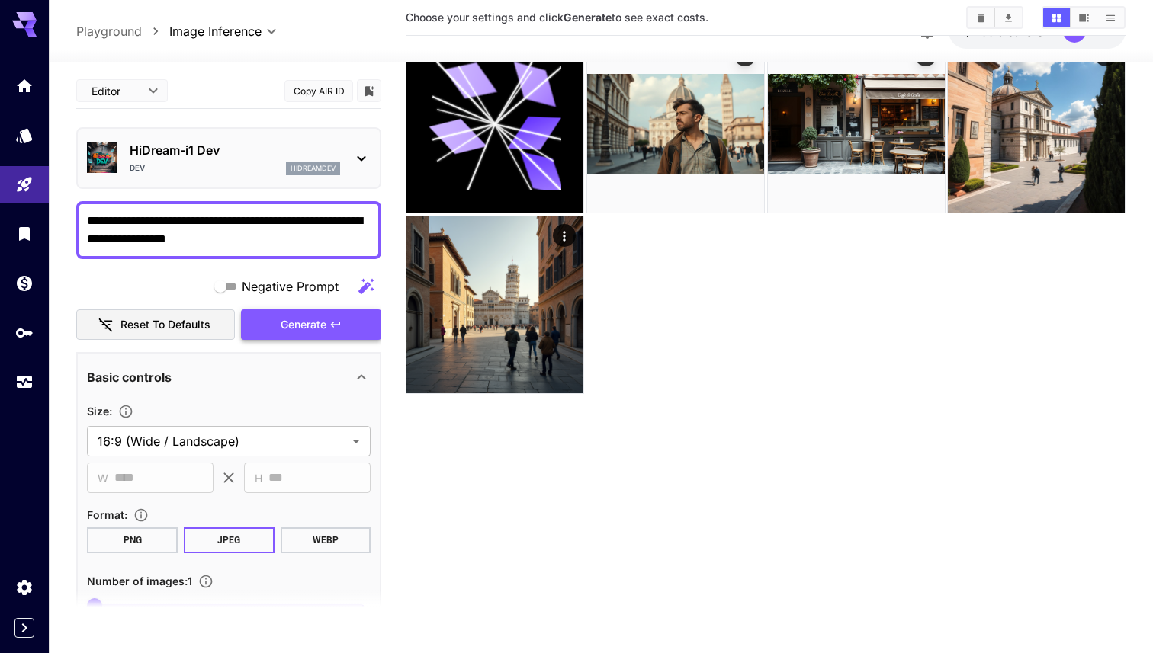
click at [353, 329] on button "Generate" at bounding box center [311, 324] width 140 height 31
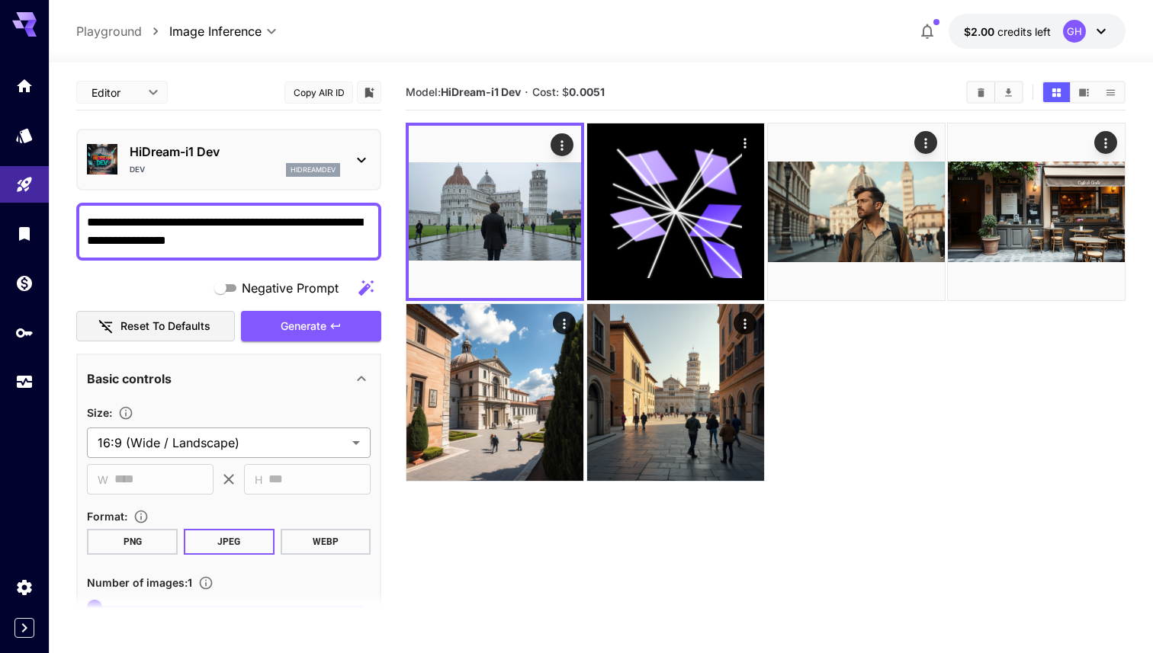
click at [242, 451] on body "**********" at bounding box center [576, 387] width 1153 height 774
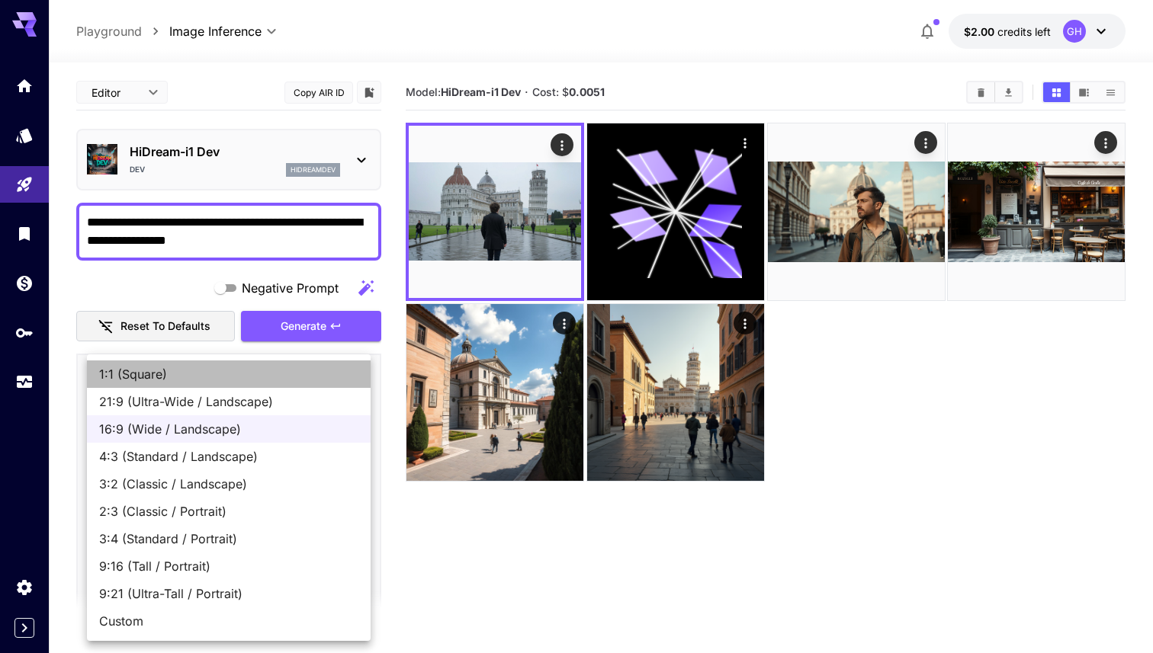
click at [242, 375] on span "1:1 (Square)" at bounding box center [228, 374] width 259 height 18
type input "**********"
type input "****"
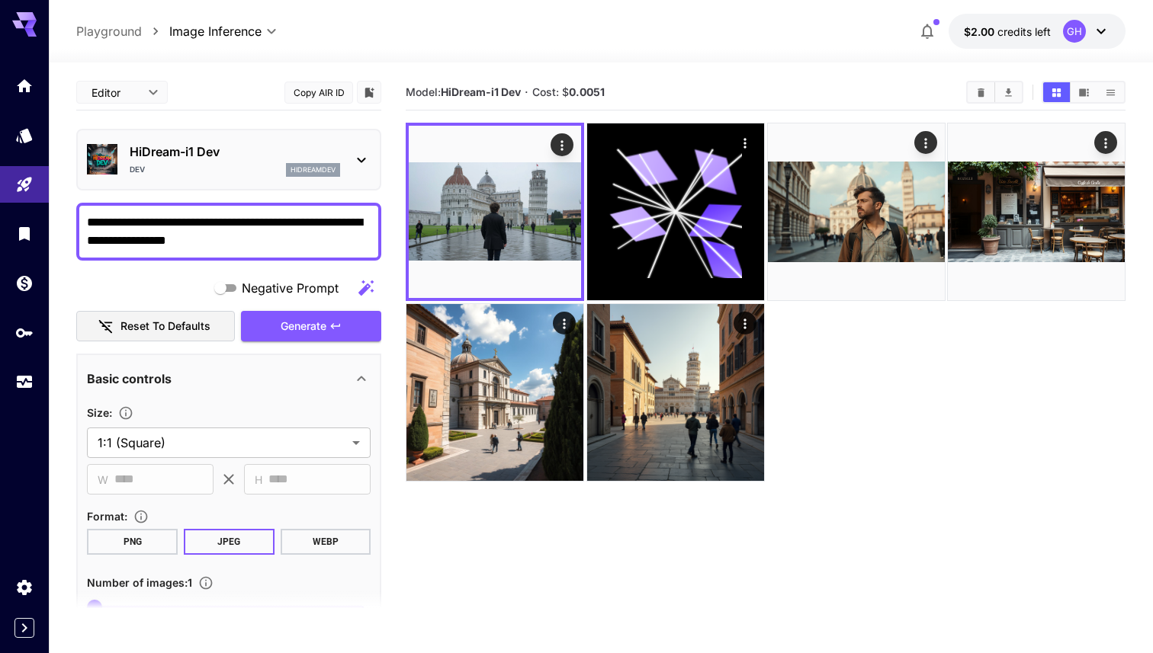
click at [352, 163] on icon at bounding box center [361, 160] width 18 height 18
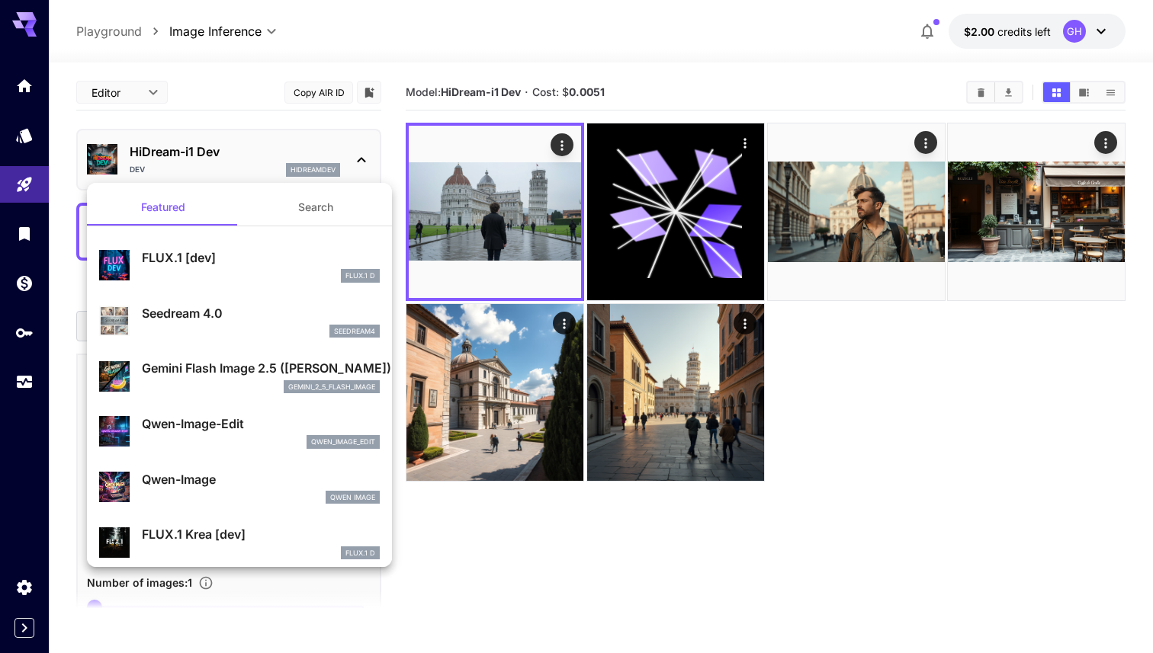
click at [242, 319] on p "Seedream 4.0" at bounding box center [261, 313] width 238 height 18
type input "**********"
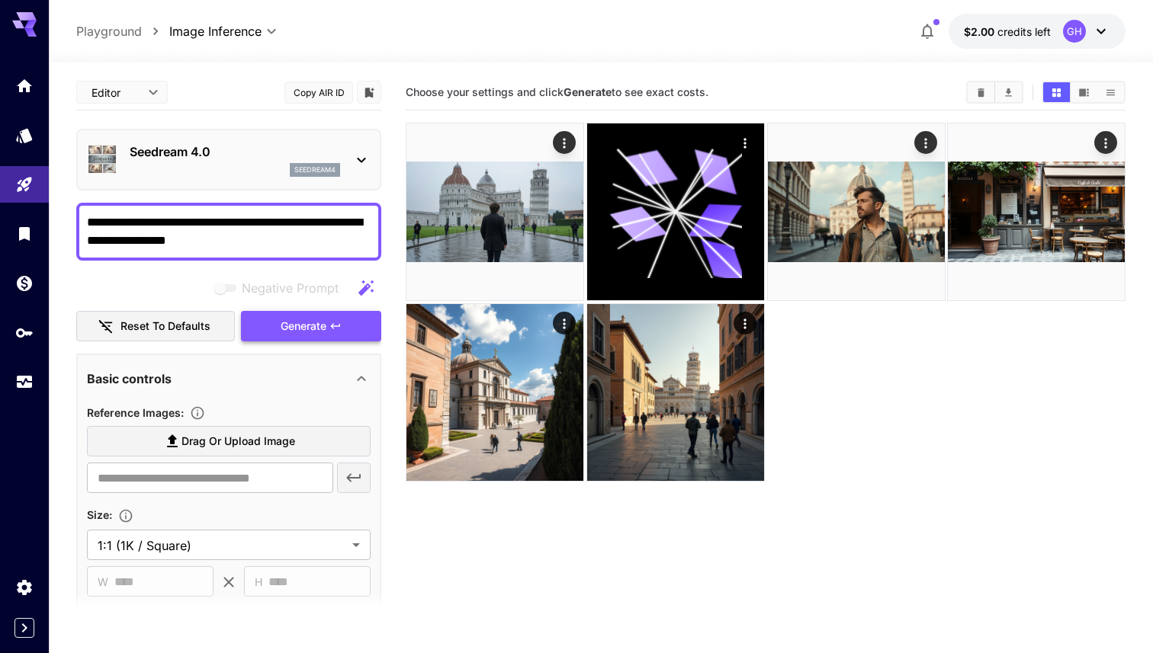
click at [323, 327] on span "Generate" at bounding box center [304, 326] width 46 height 19
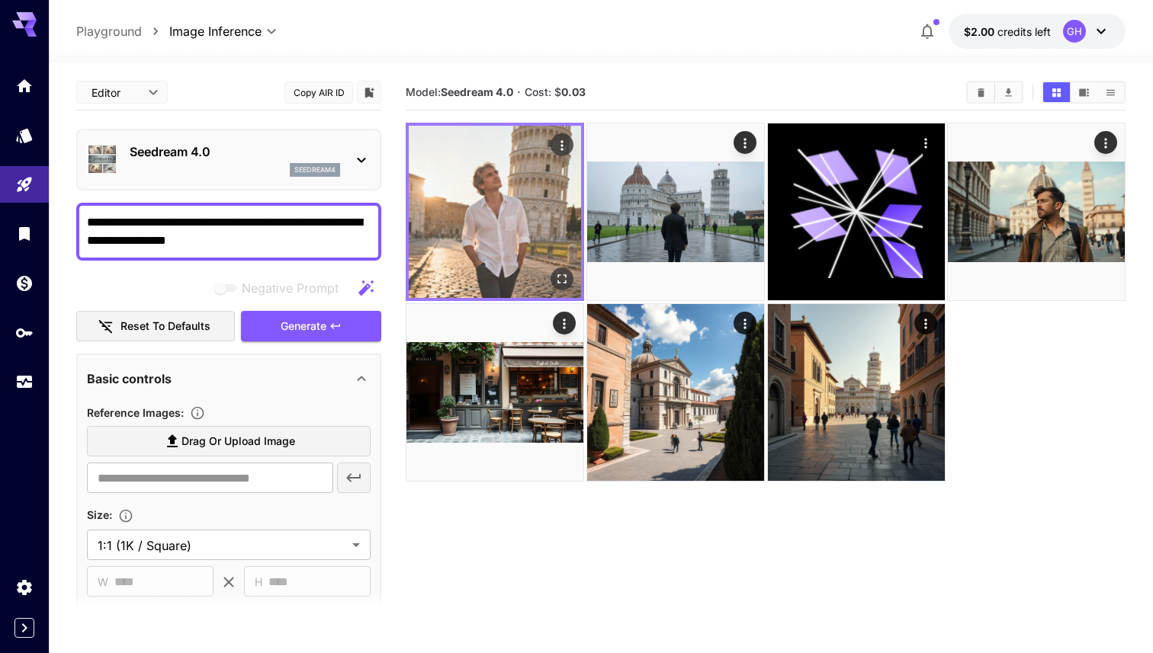
click at [528, 211] on img at bounding box center [495, 212] width 172 height 172
click at [566, 279] on icon "Open in fullscreen" at bounding box center [561, 278] width 15 height 15
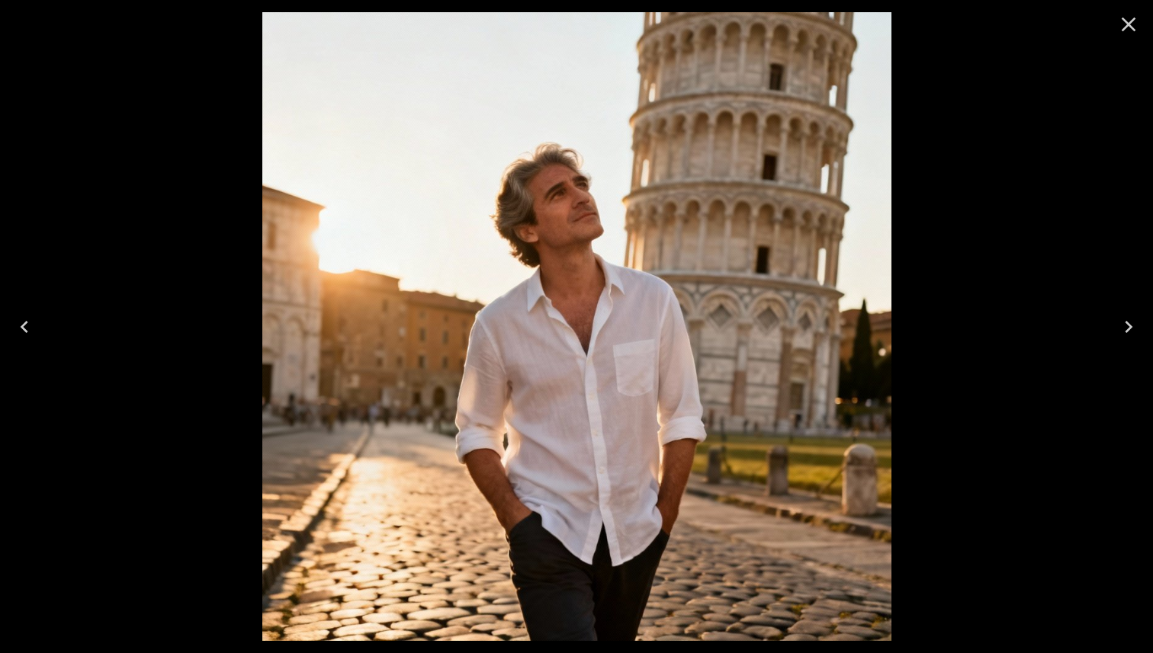
click at [66, 88] on div at bounding box center [576, 326] width 1153 height 653
click at [696, 27] on icon "Close" at bounding box center [1128, 24] width 24 height 24
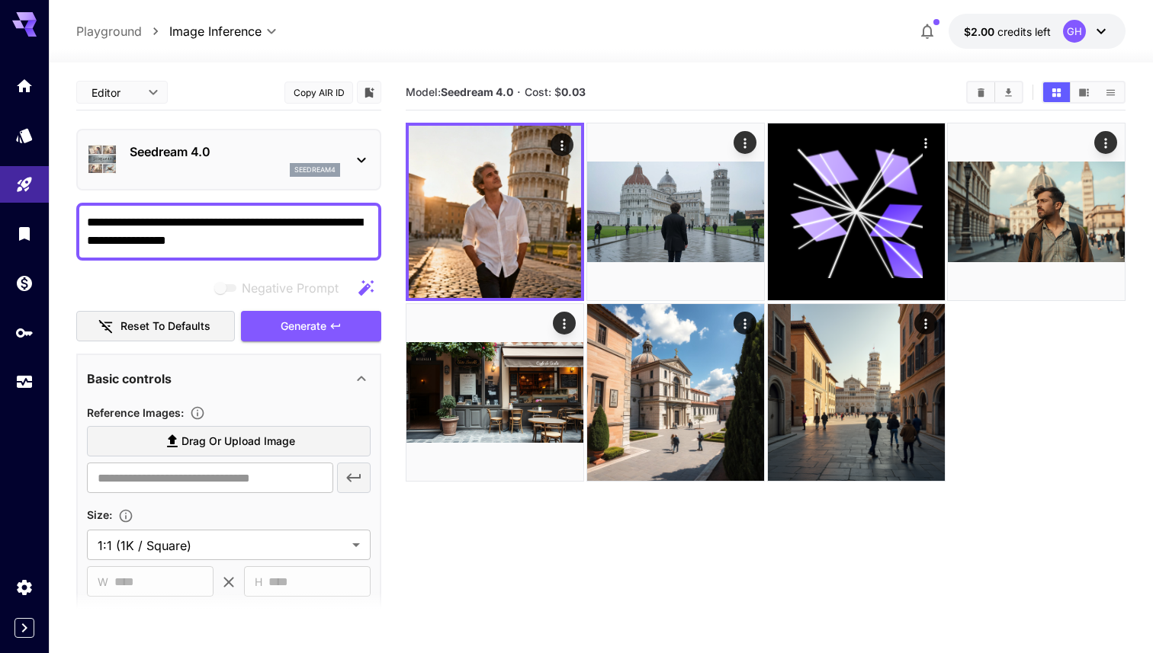
click at [358, 159] on icon at bounding box center [362, 160] width 8 height 5
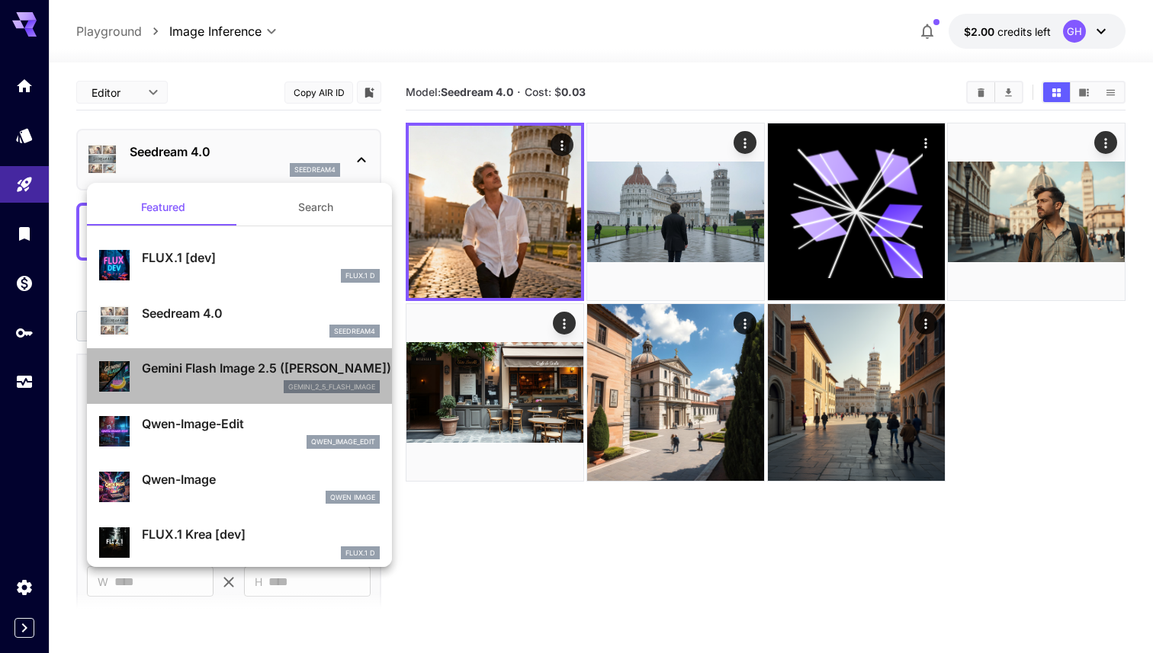
click at [230, 376] on p "Gemini Flash Image 2.5 (Nano Banana)" at bounding box center [261, 368] width 238 height 18
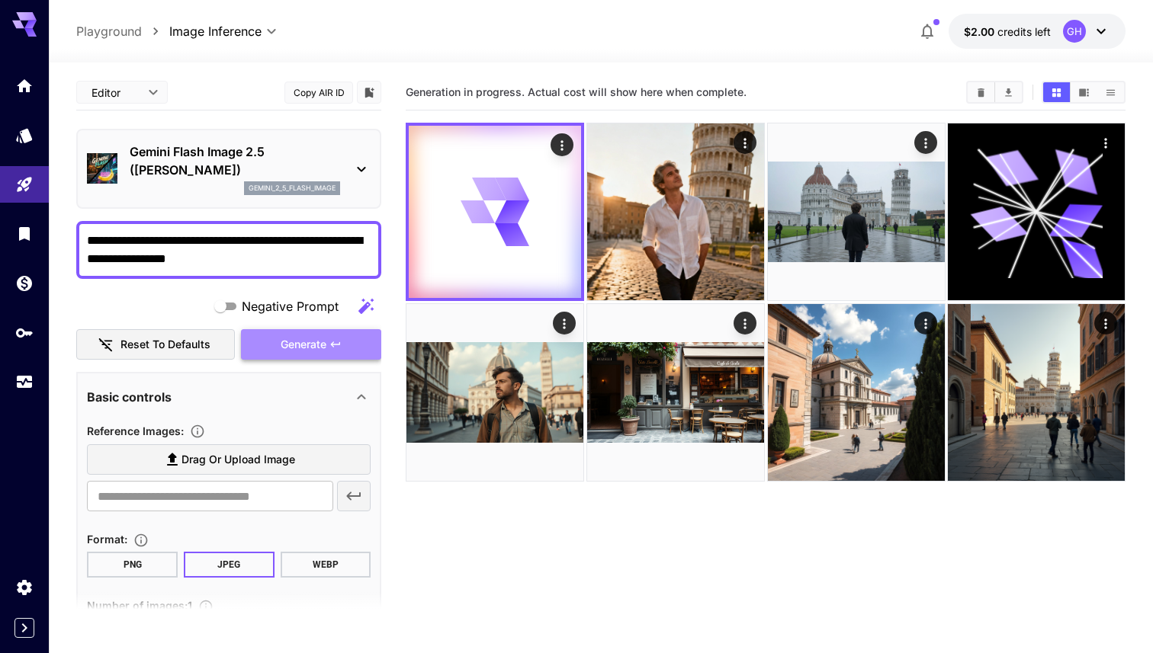
click at [345, 340] on button "Generate" at bounding box center [311, 344] width 140 height 31
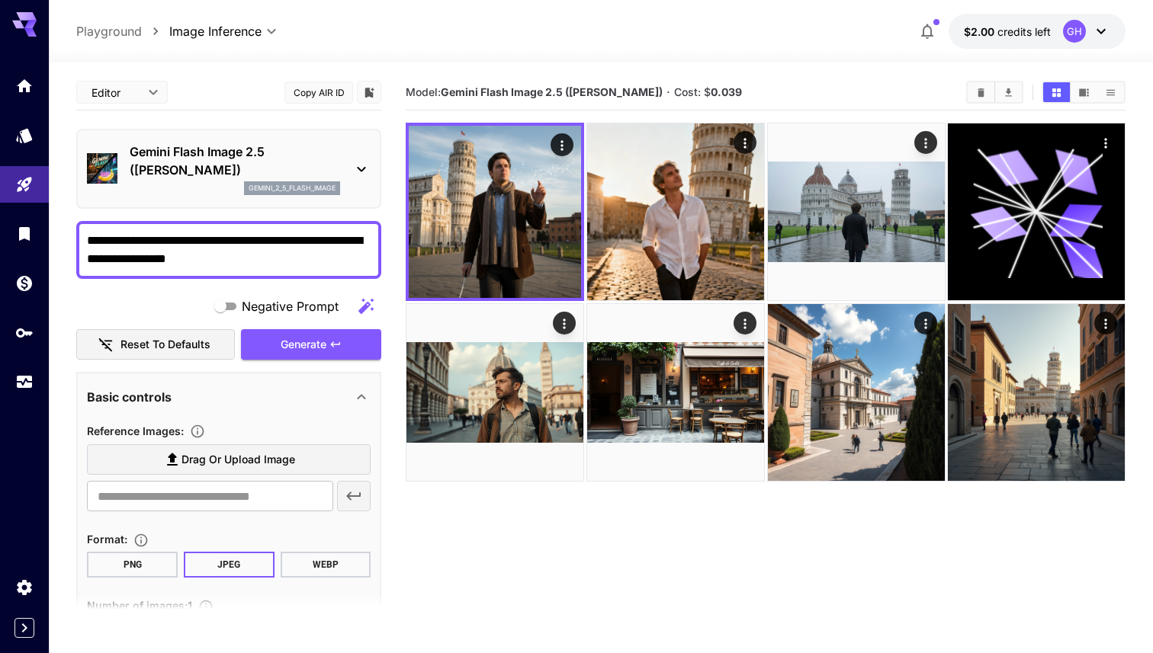
click at [364, 167] on icon at bounding box center [361, 169] width 18 height 18
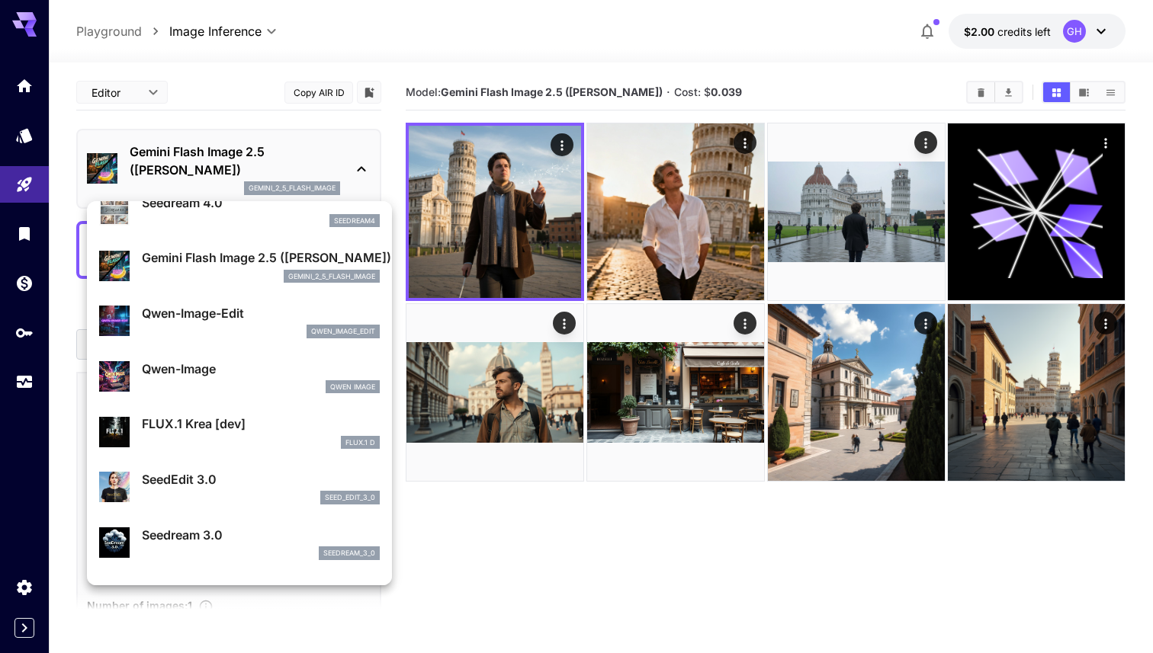
scroll to position [135, 0]
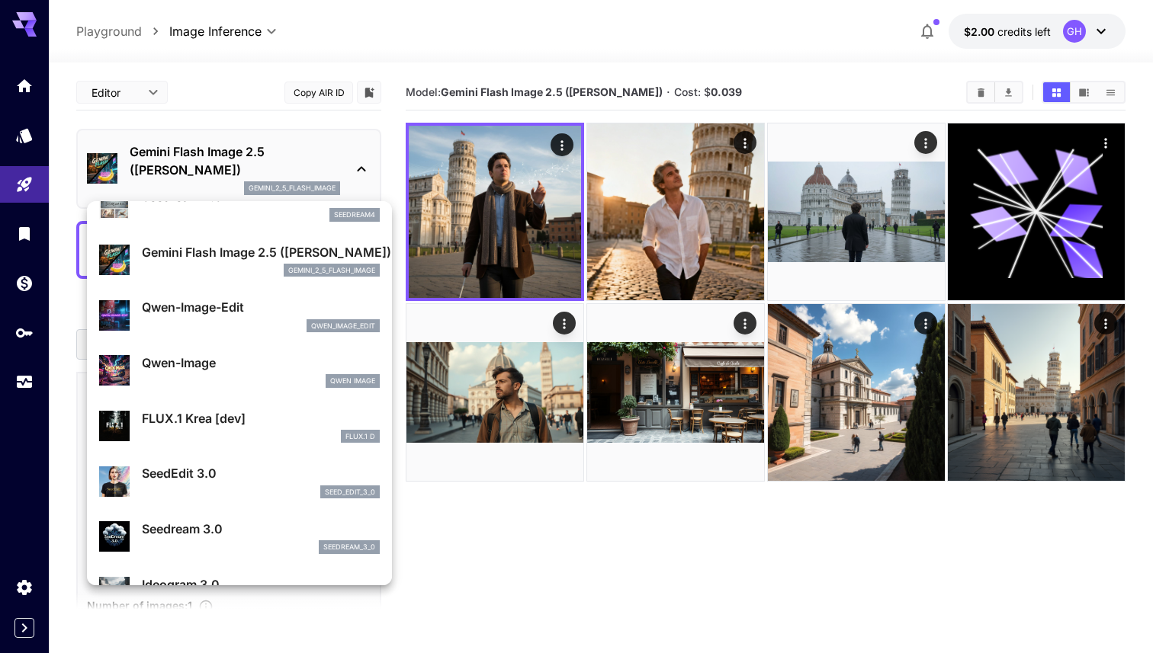
click at [274, 380] on div "Qwen Image" at bounding box center [261, 381] width 238 height 14
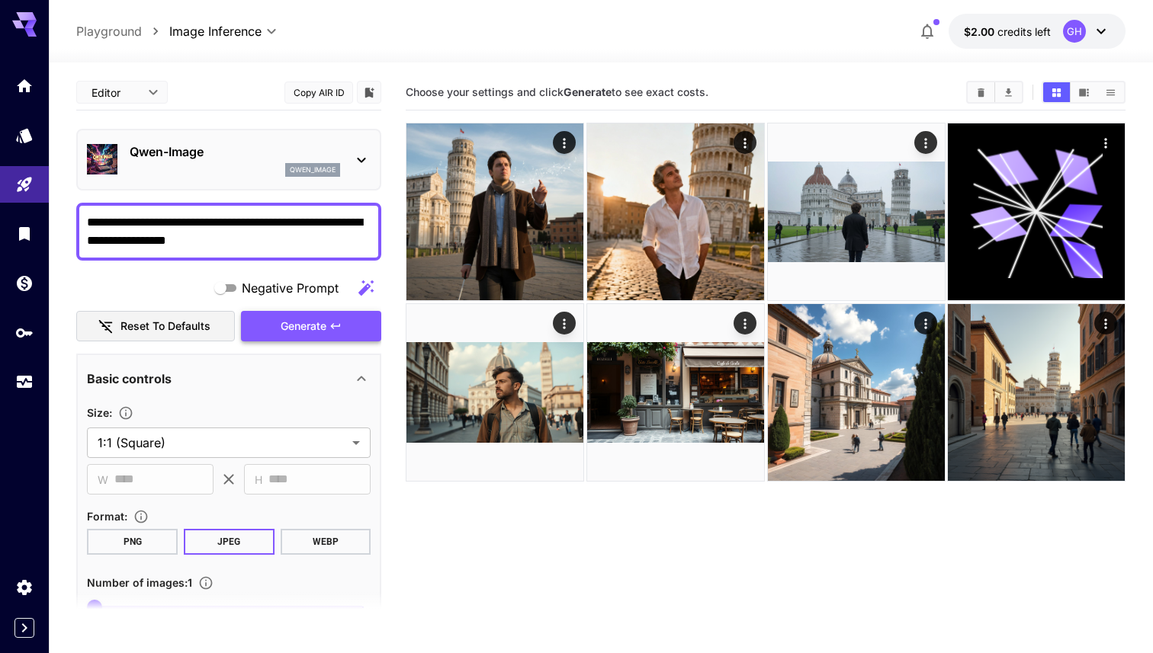
click at [338, 329] on icon "button" at bounding box center [335, 326] width 12 height 12
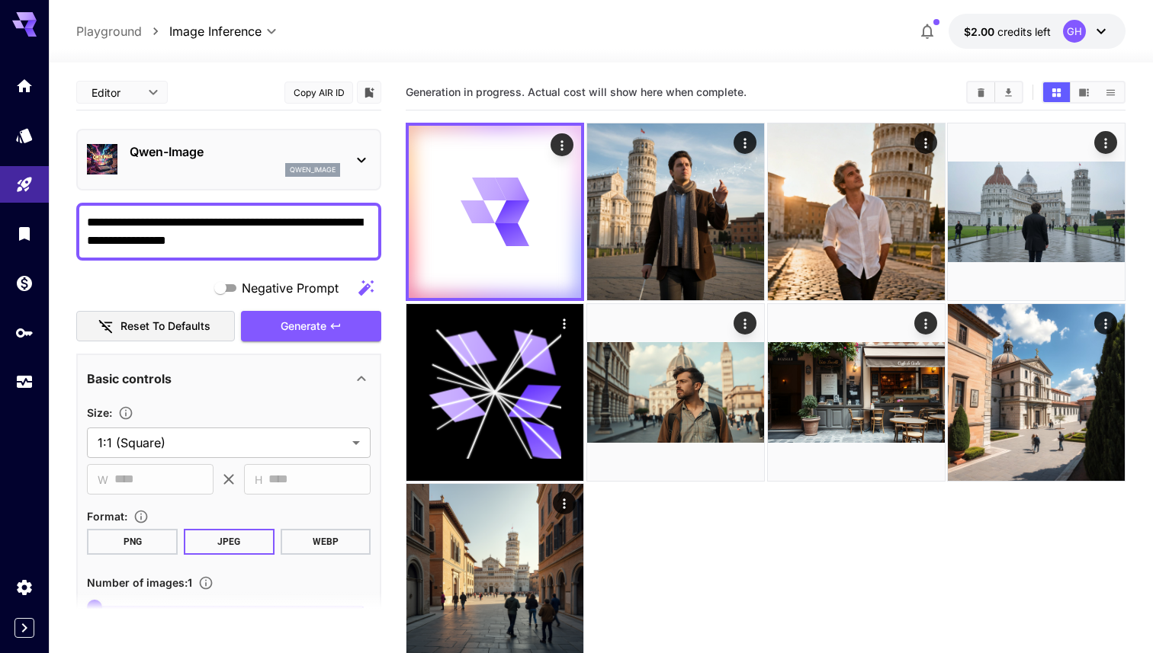
click at [365, 159] on icon at bounding box center [361, 160] width 18 height 18
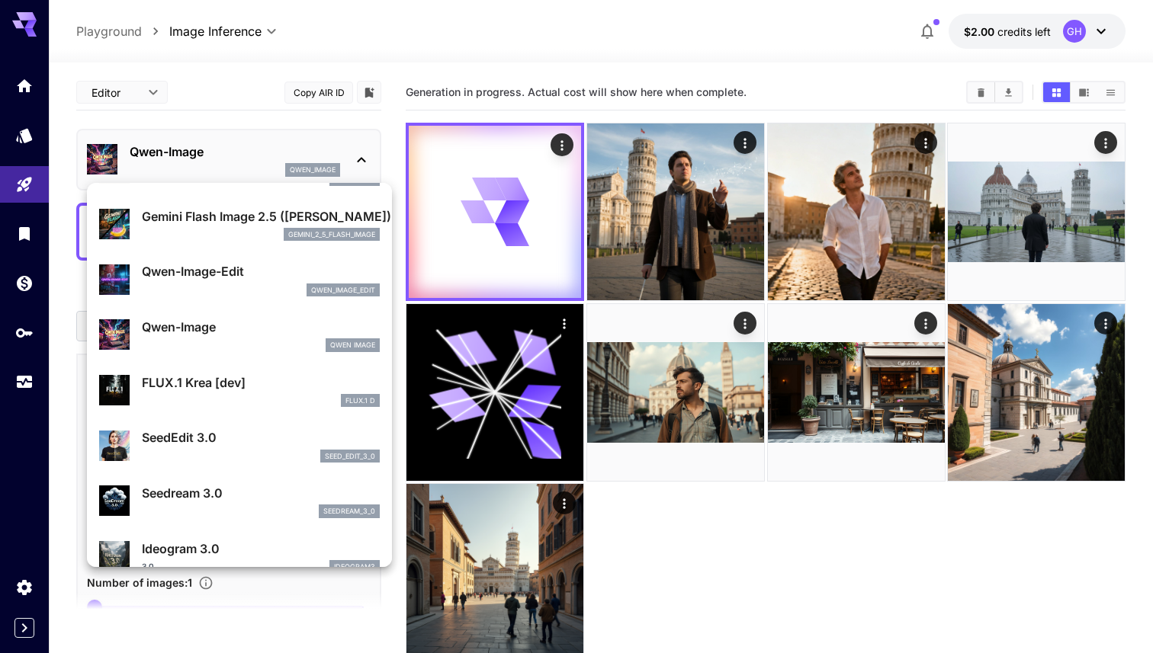
scroll to position [160, 0]
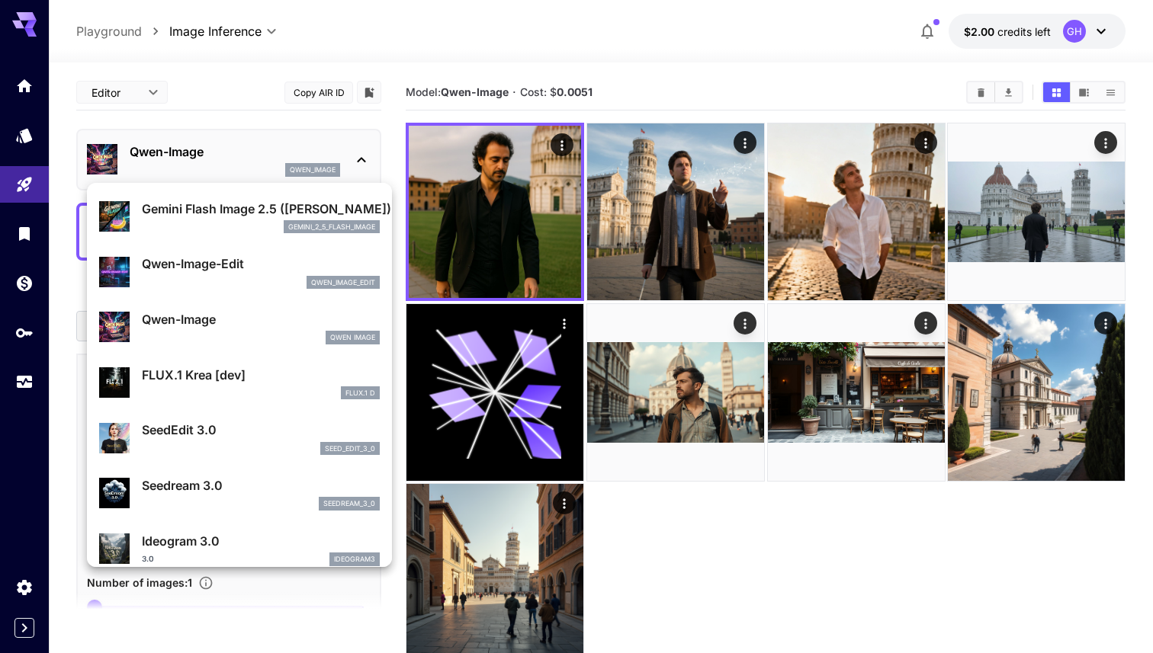
click at [280, 392] on div "FLUX.1 D" at bounding box center [261, 393] width 238 height 14
type input "**"
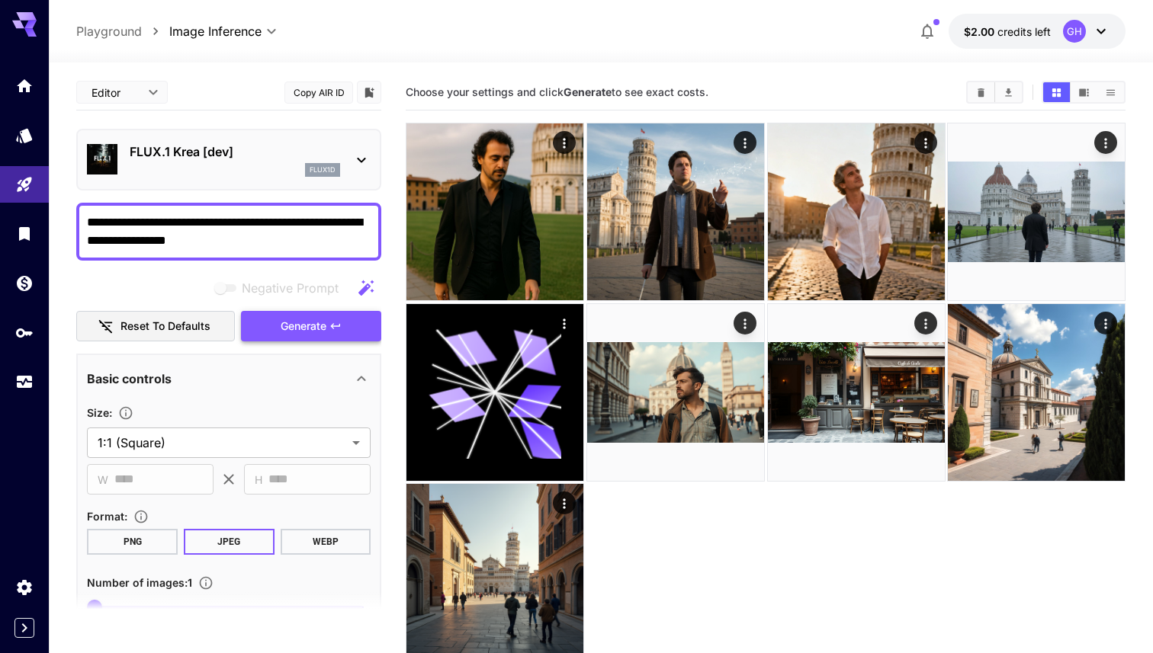
click at [326, 331] on span "Generate" at bounding box center [304, 326] width 46 height 19
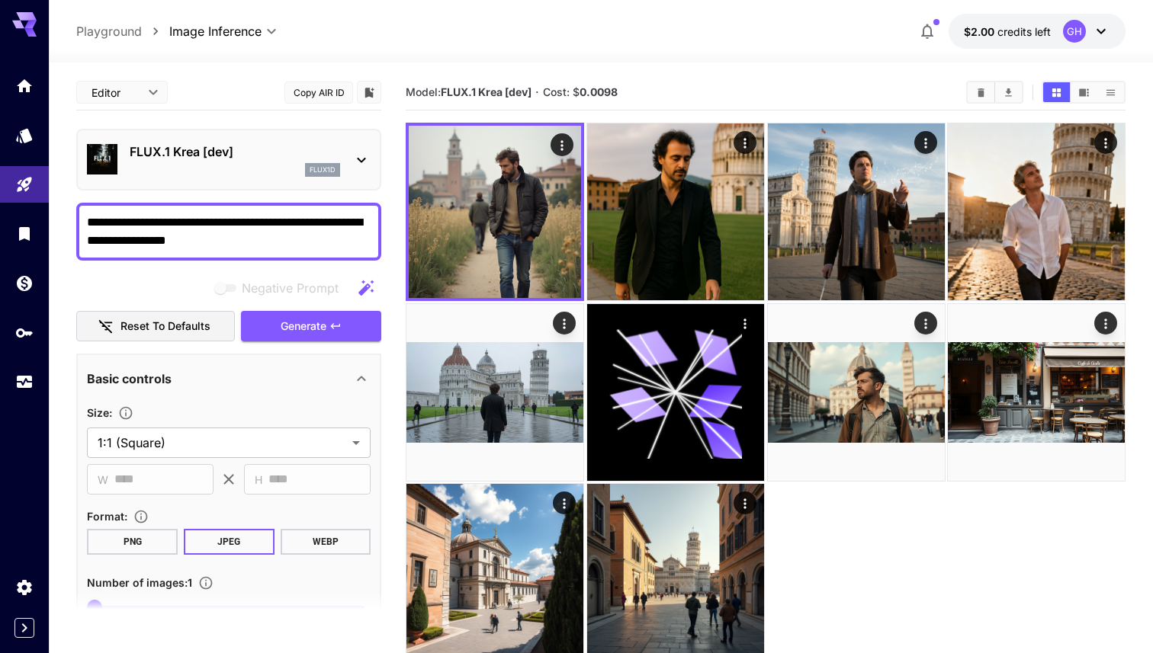
click at [309, 151] on p "FLUX.1 Krea [dev]" at bounding box center [235, 152] width 210 height 18
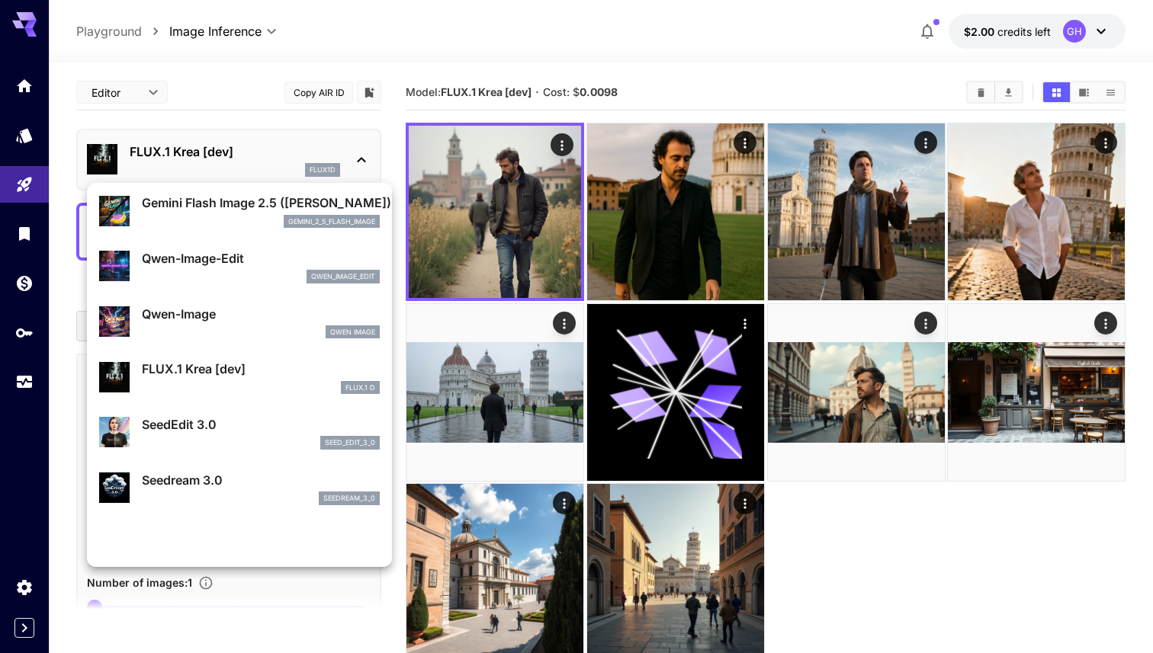
scroll to position [172, 0]
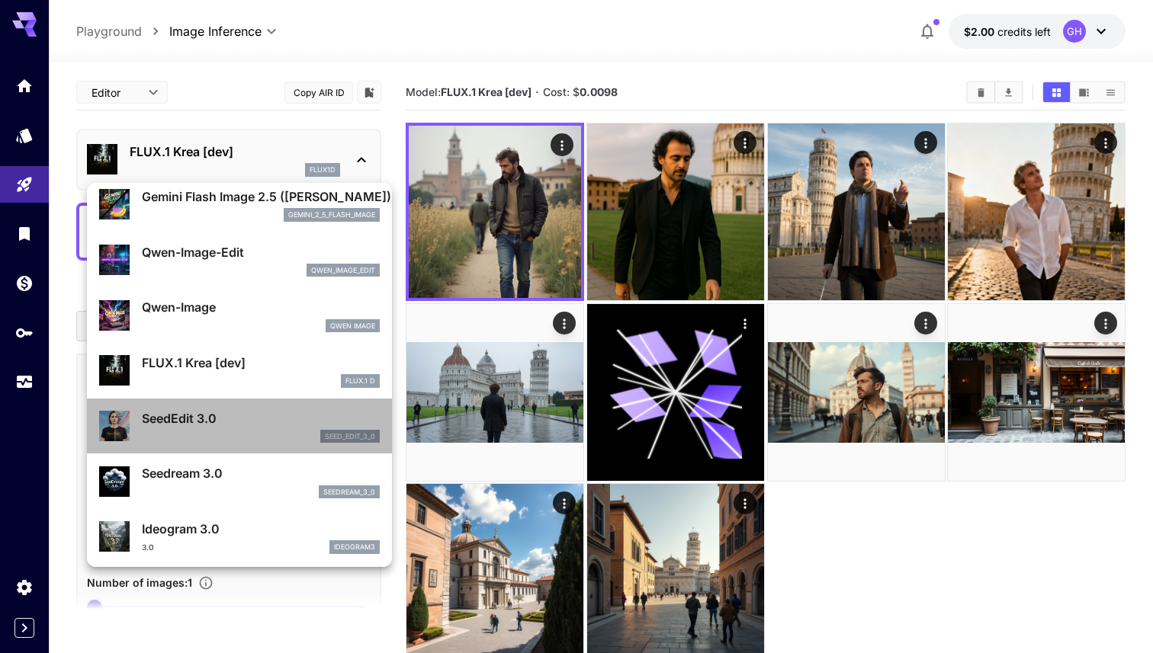
click at [249, 420] on p "SeedEdit 3.0" at bounding box center [261, 418] width 238 height 18
type input "***"
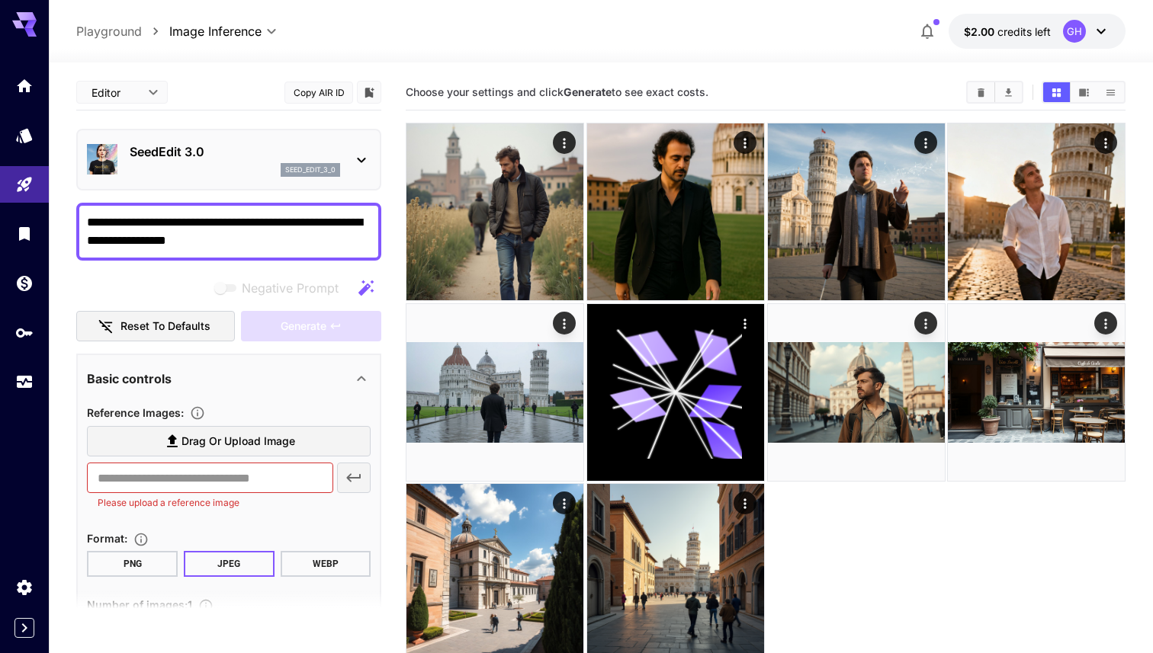
click at [329, 156] on p "SeedEdit 3.0" at bounding box center [235, 152] width 210 height 18
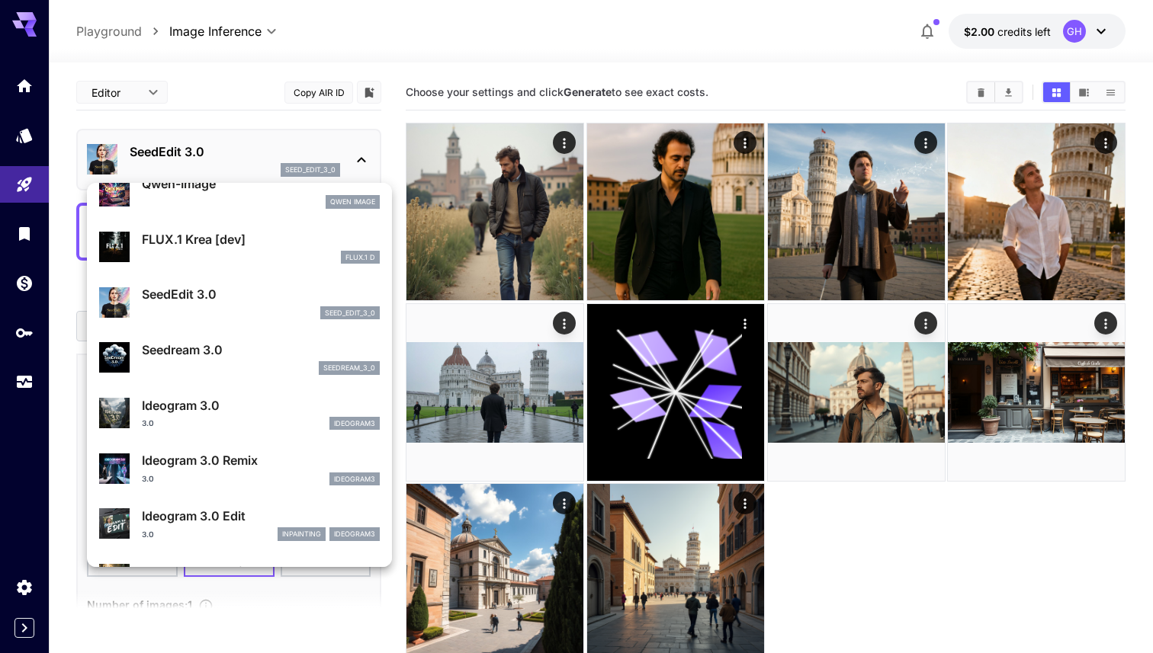
scroll to position [309, 0]
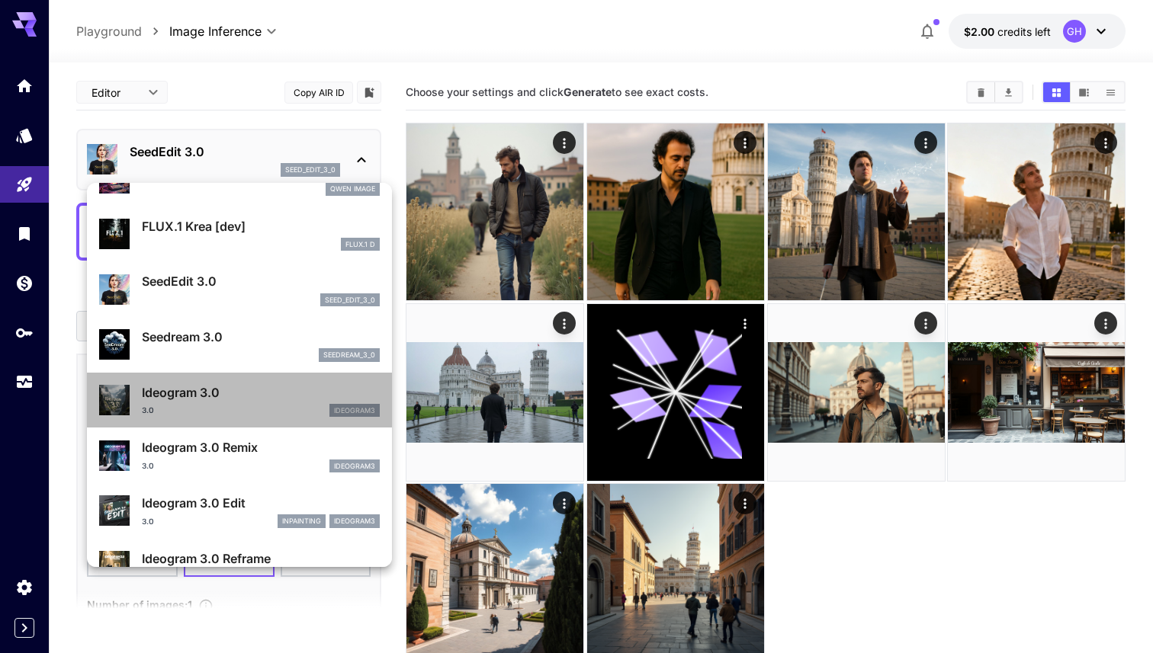
click at [252, 406] on div "3.0 ideogram3" at bounding box center [261, 411] width 238 height 14
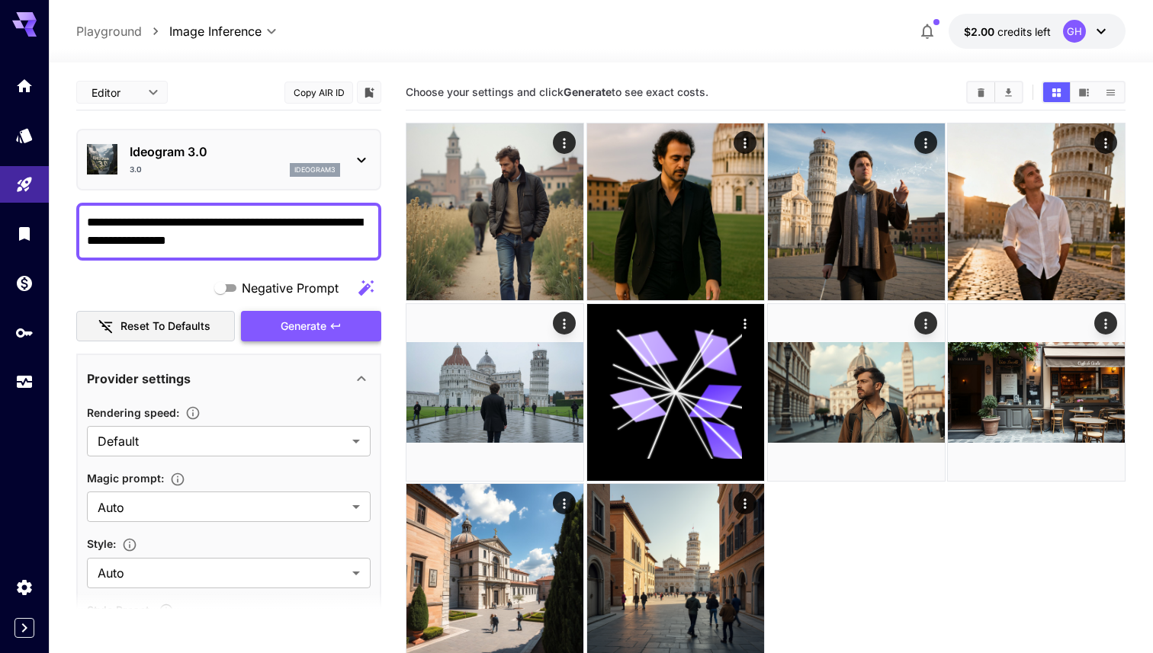
click at [335, 328] on icon "button" at bounding box center [335, 326] width 12 height 12
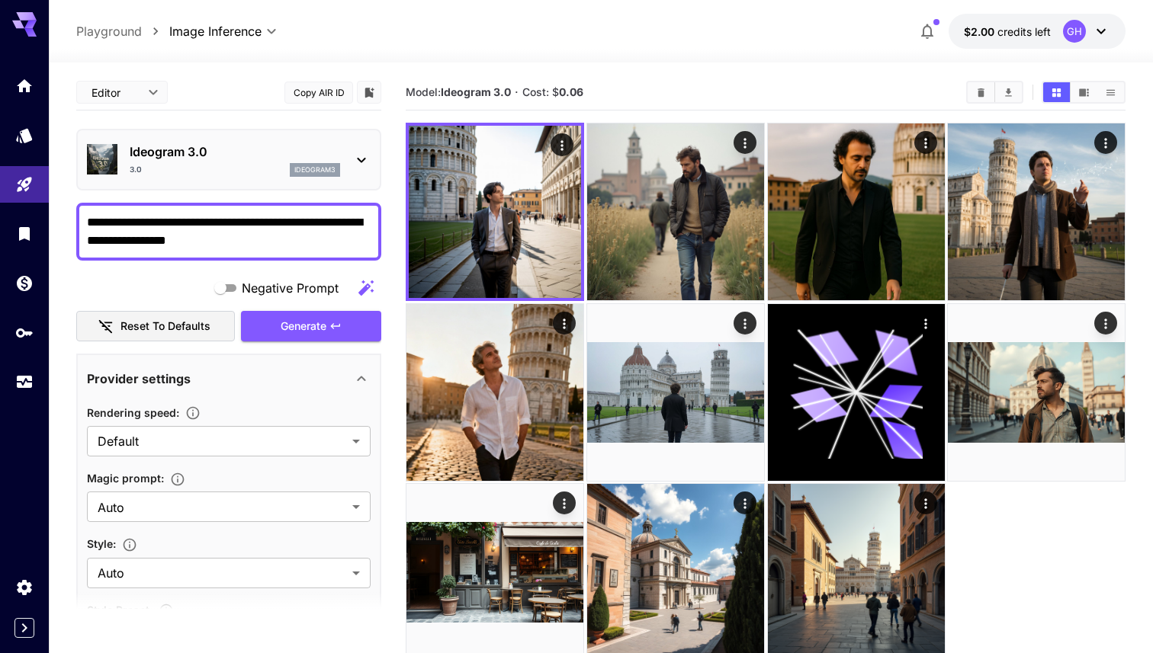
click at [356, 162] on icon at bounding box center [361, 160] width 18 height 18
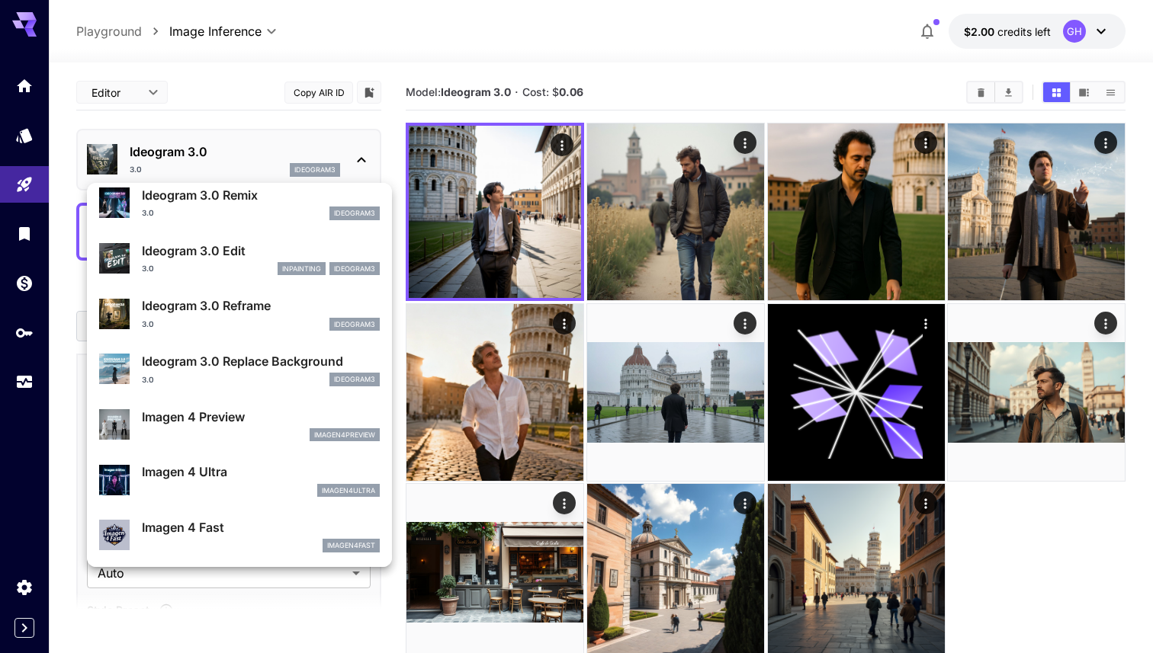
scroll to position [591, 0]
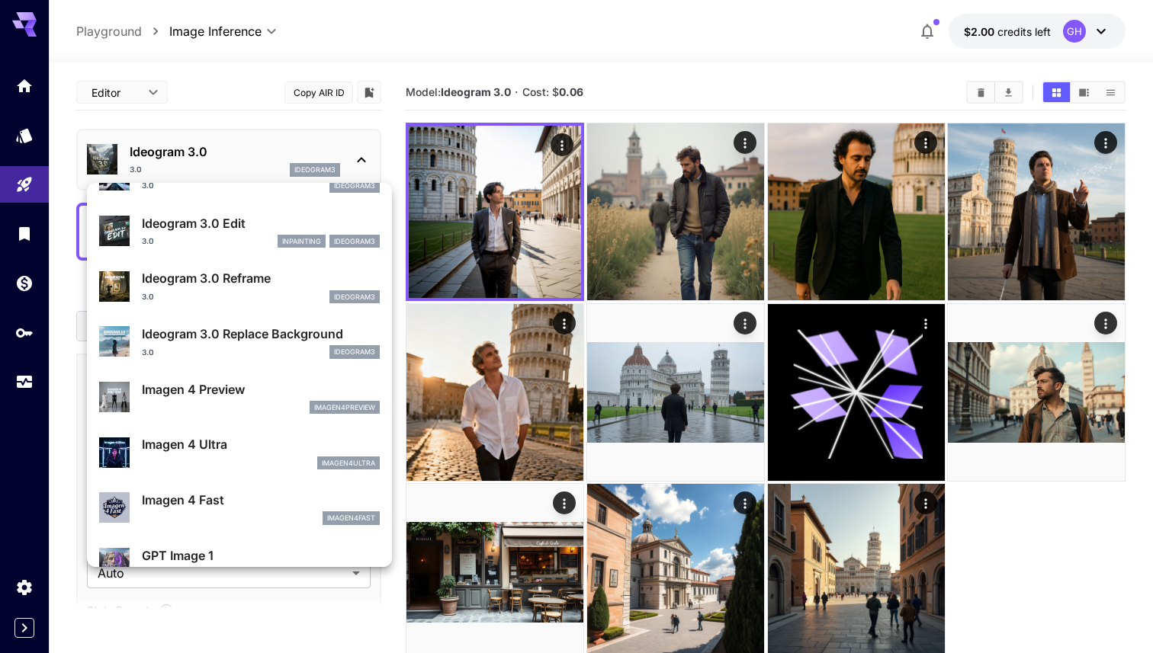
click at [277, 401] on div "imagen4preview" at bounding box center [261, 408] width 238 height 14
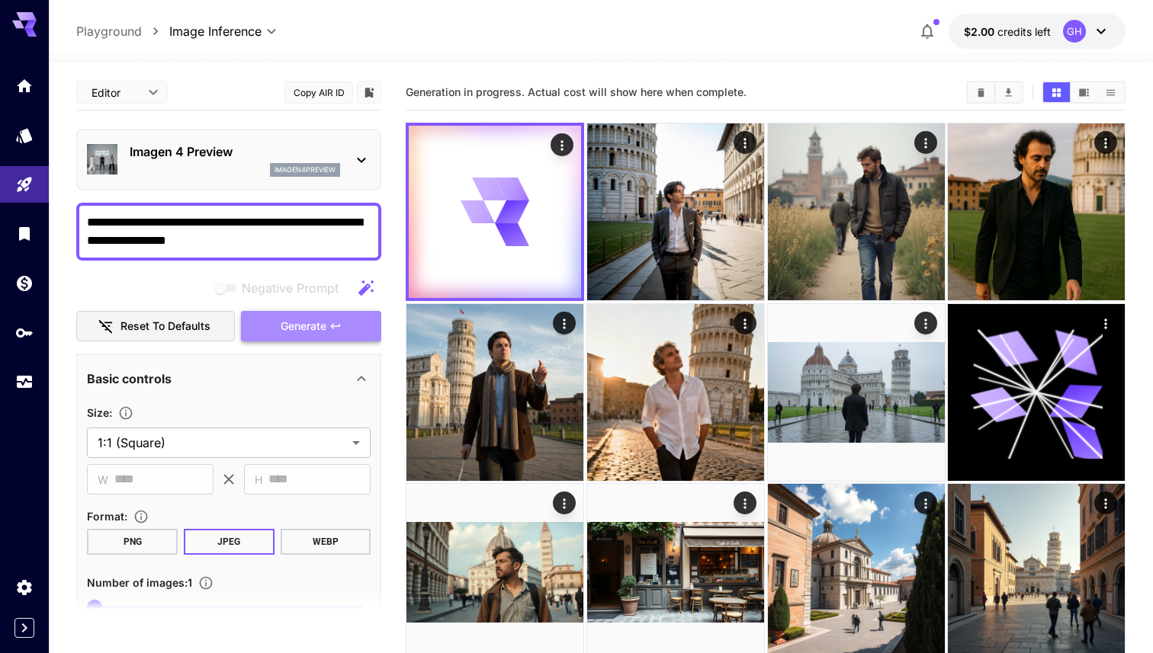
click at [336, 324] on icon "button" at bounding box center [335, 326] width 12 height 12
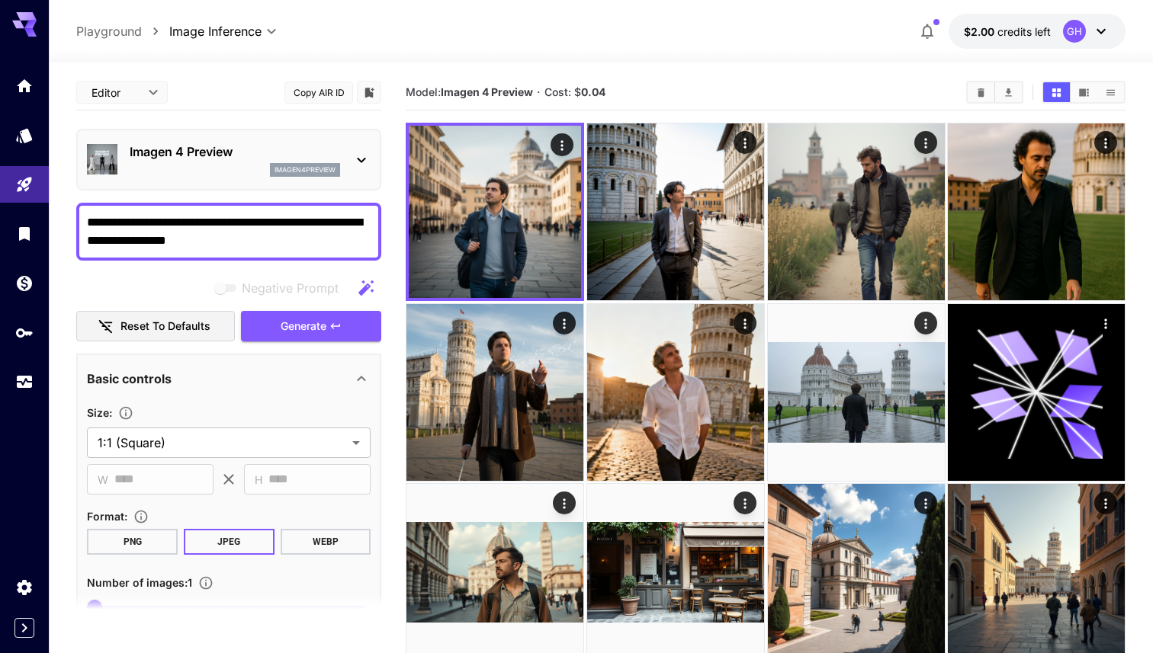
click at [300, 154] on p "Imagen 4 Preview" at bounding box center [235, 152] width 210 height 18
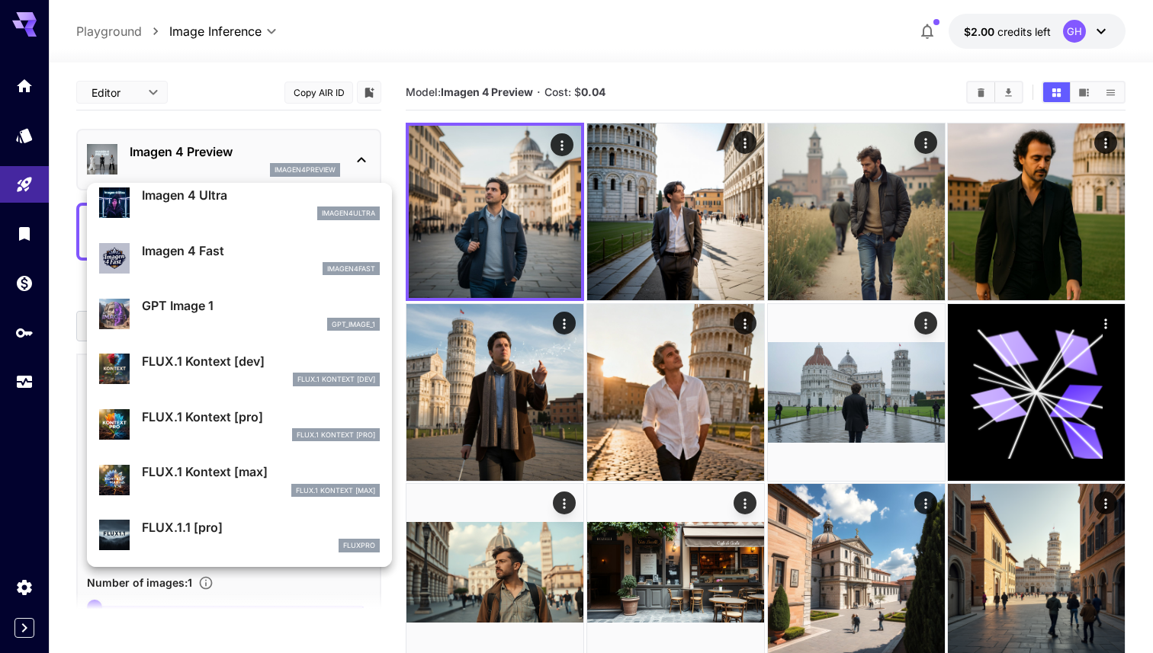
scroll to position [847, 0]
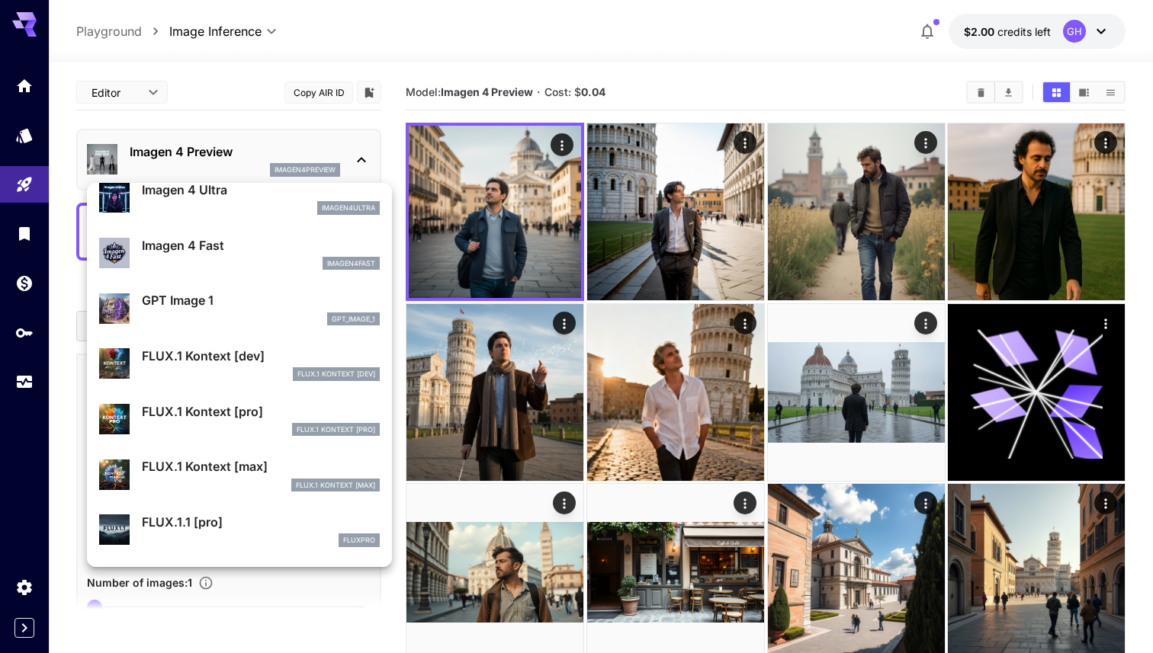
click at [245, 303] on p "GPT Image 1" at bounding box center [261, 300] width 238 height 18
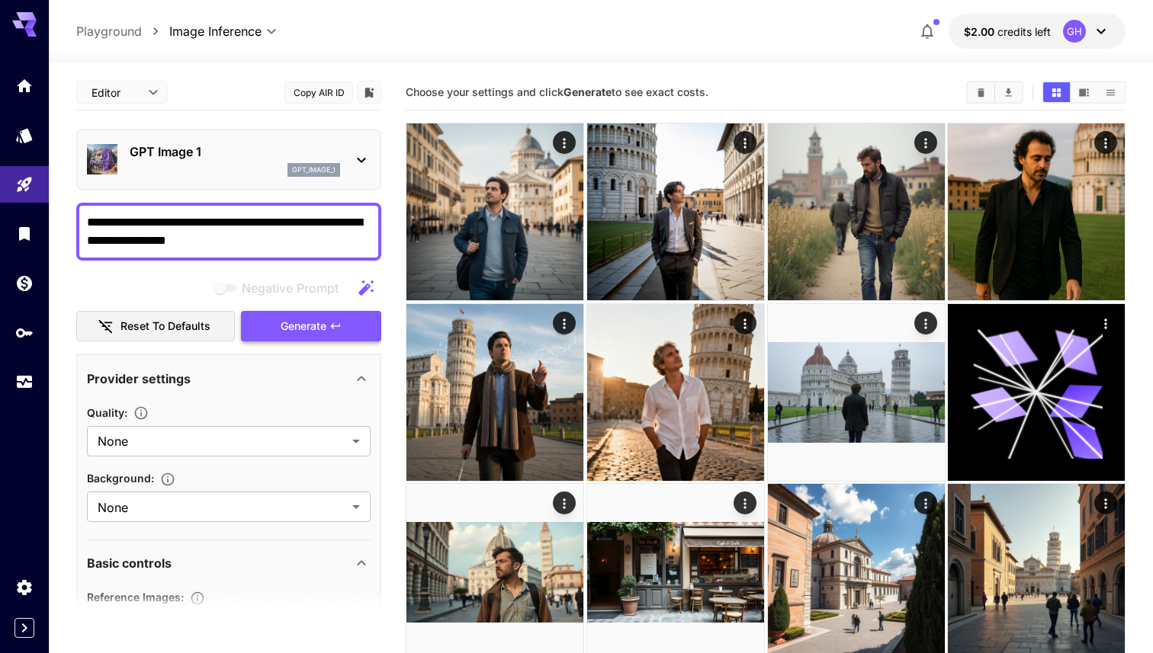
click at [304, 323] on span "Generate" at bounding box center [304, 326] width 46 height 19
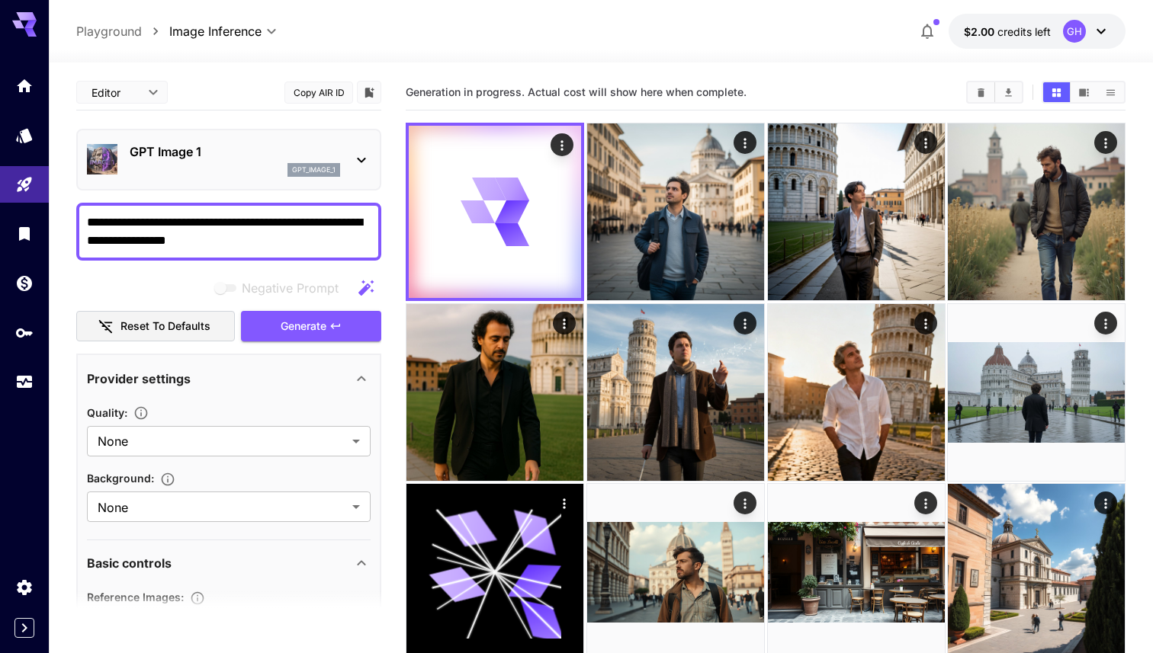
click at [362, 161] on icon at bounding box center [362, 160] width 8 height 5
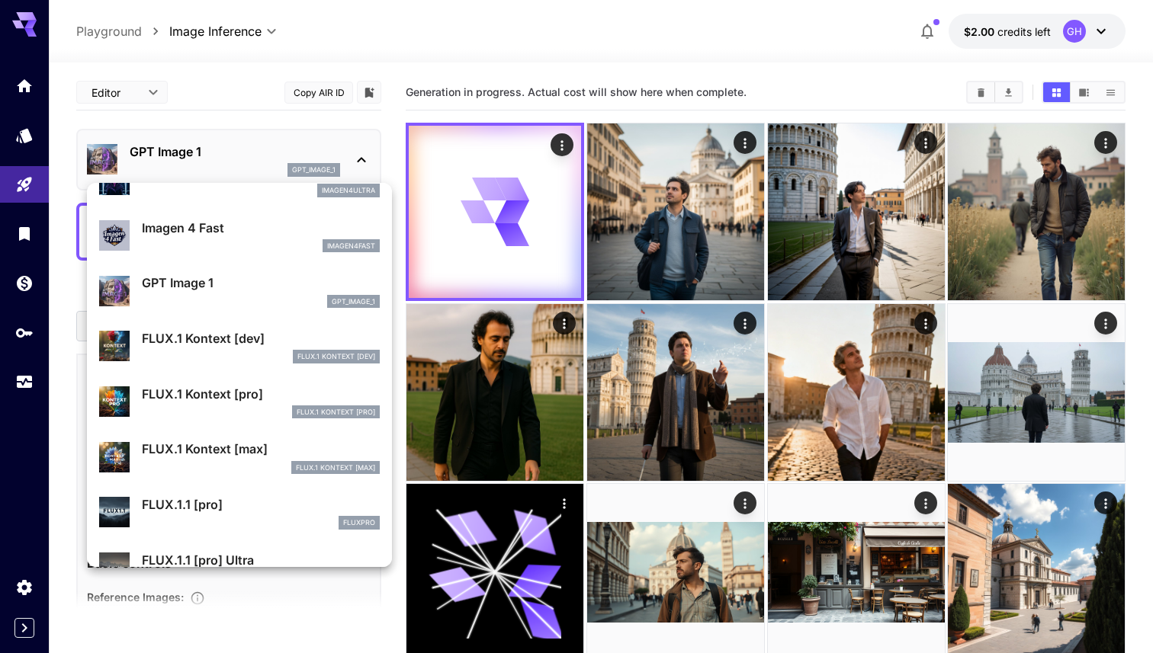
scroll to position [869, 0]
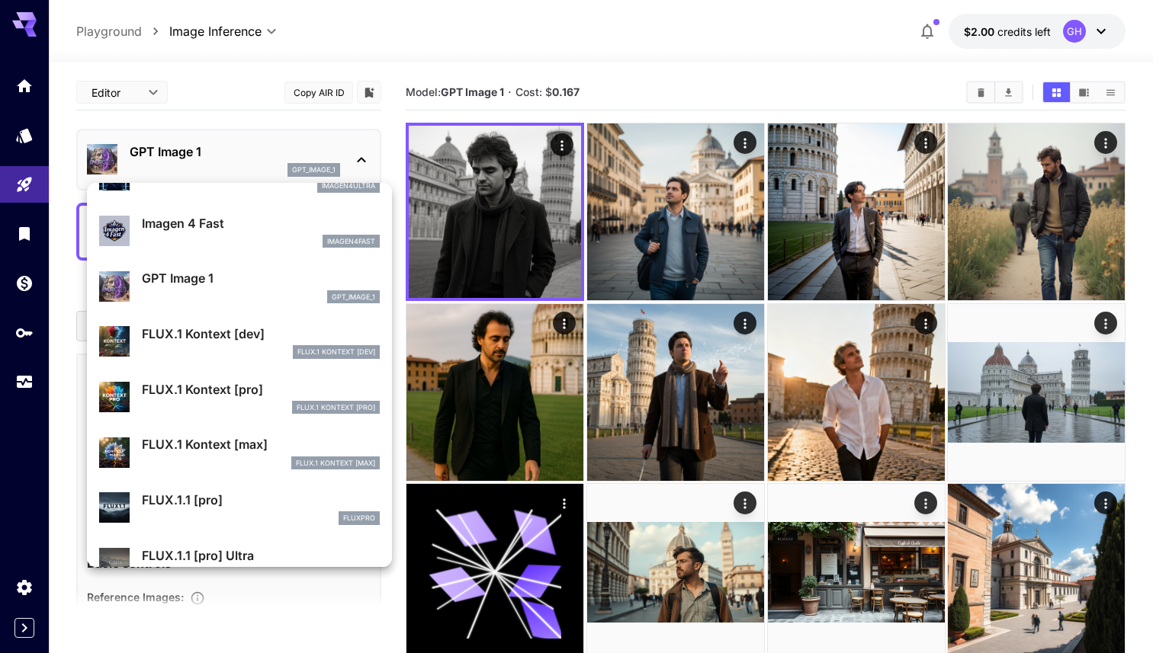
click at [256, 345] on div "FLUX.1 Kontext [dev]" at bounding box center [261, 352] width 238 height 14
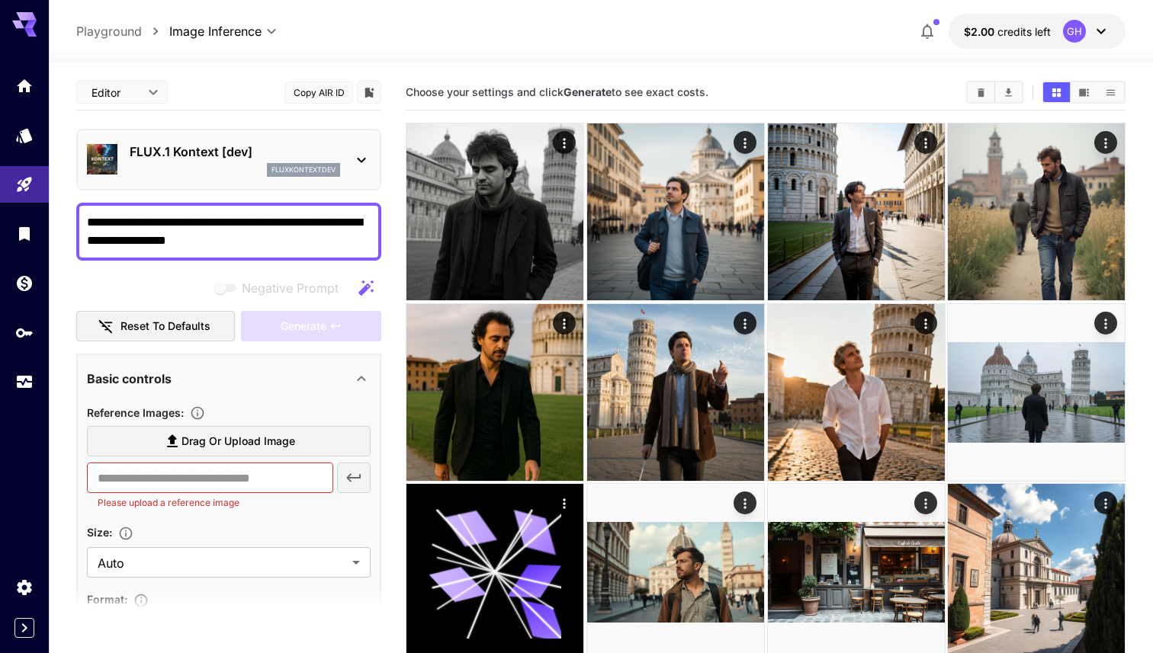
click at [252, 159] on p "FLUX.1 Kontext [dev]" at bounding box center [235, 152] width 210 height 18
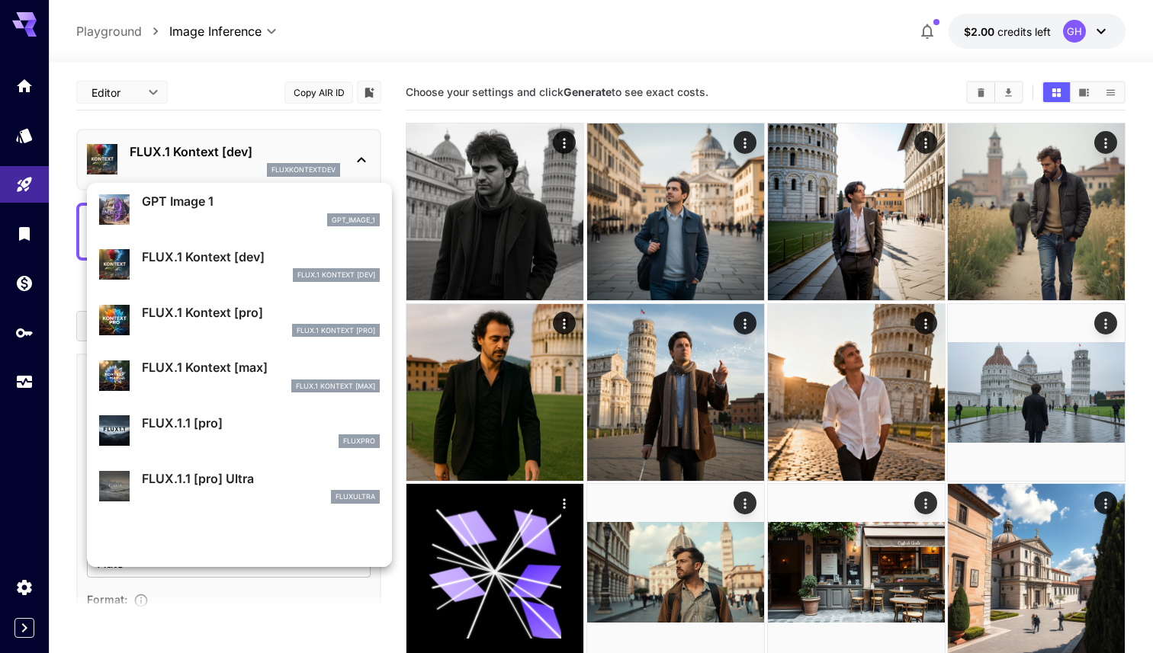
scroll to position [1011, 0]
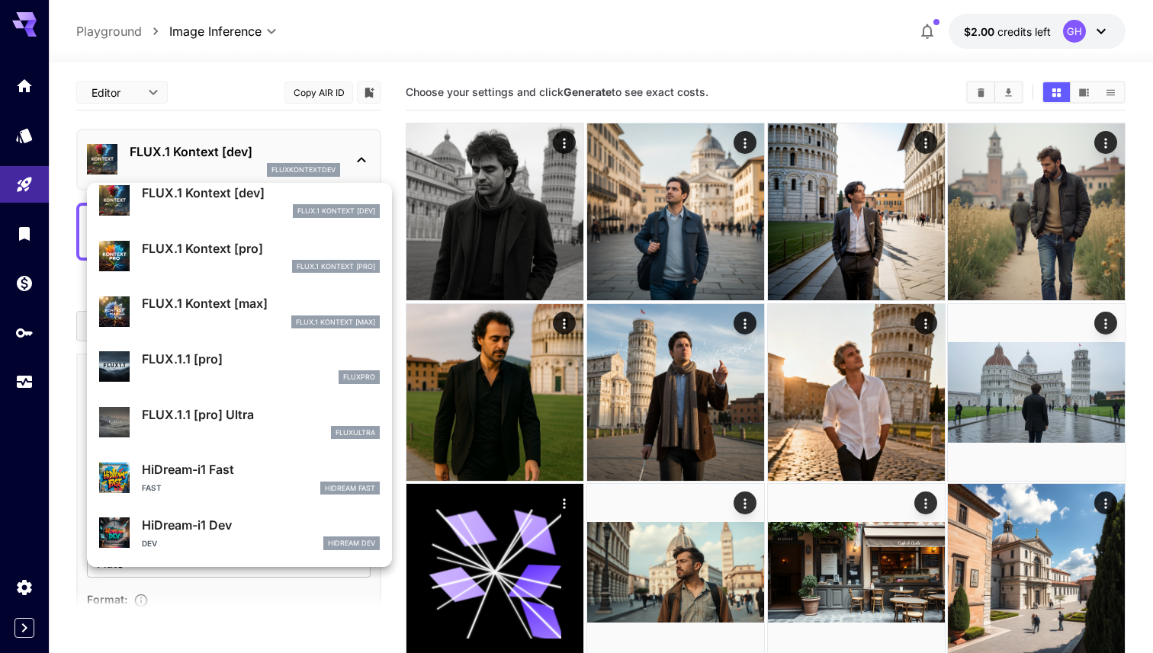
click at [265, 370] on div "fluxpro" at bounding box center [261, 377] width 238 height 14
type input "**********"
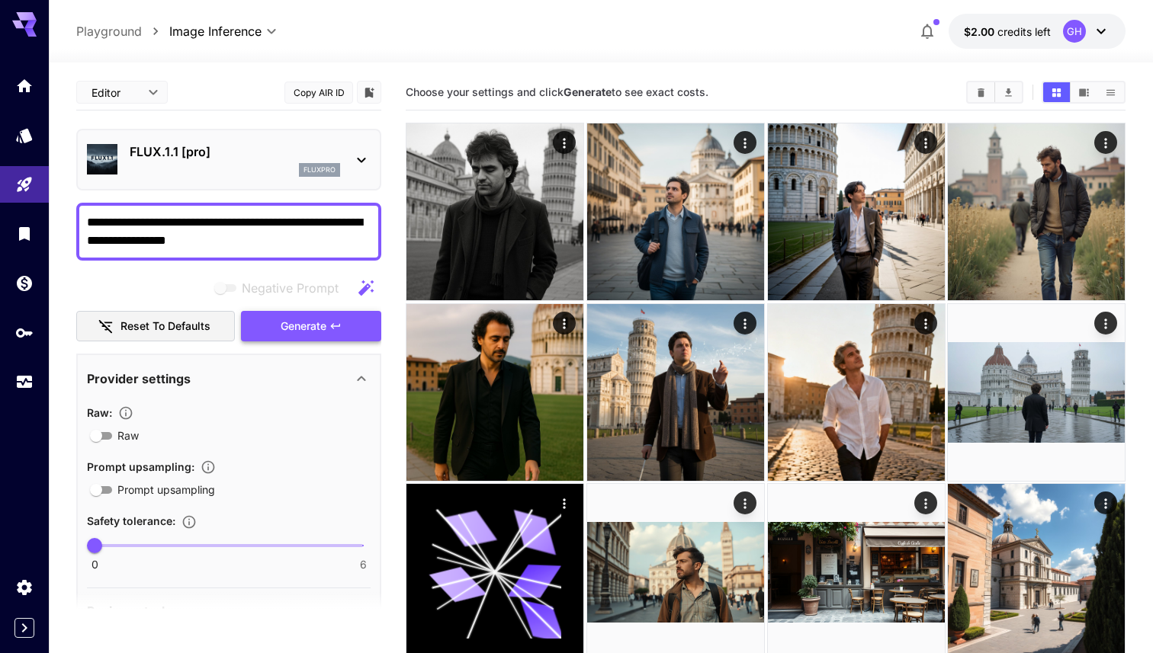
click at [307, 326] on span "Generate" at bounding box center [304, 326] width 46 height 19
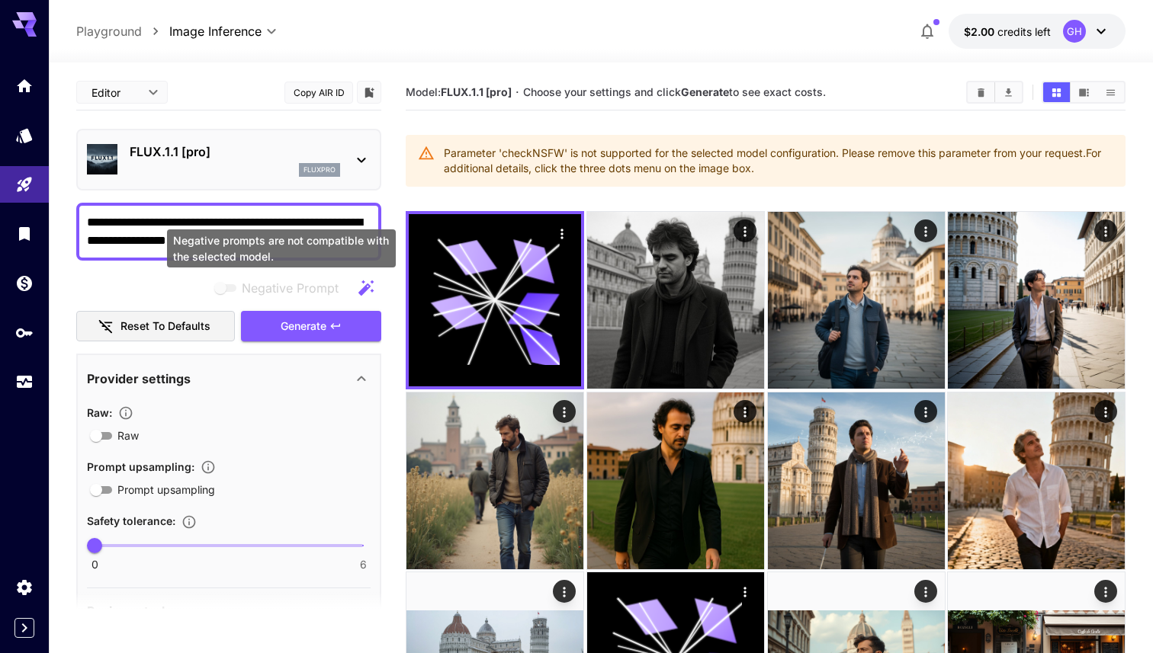
click at [342, 242] on div "Negative prompts are not compatible with the selected model." at bounding box center [281, 248] width 229 height 38
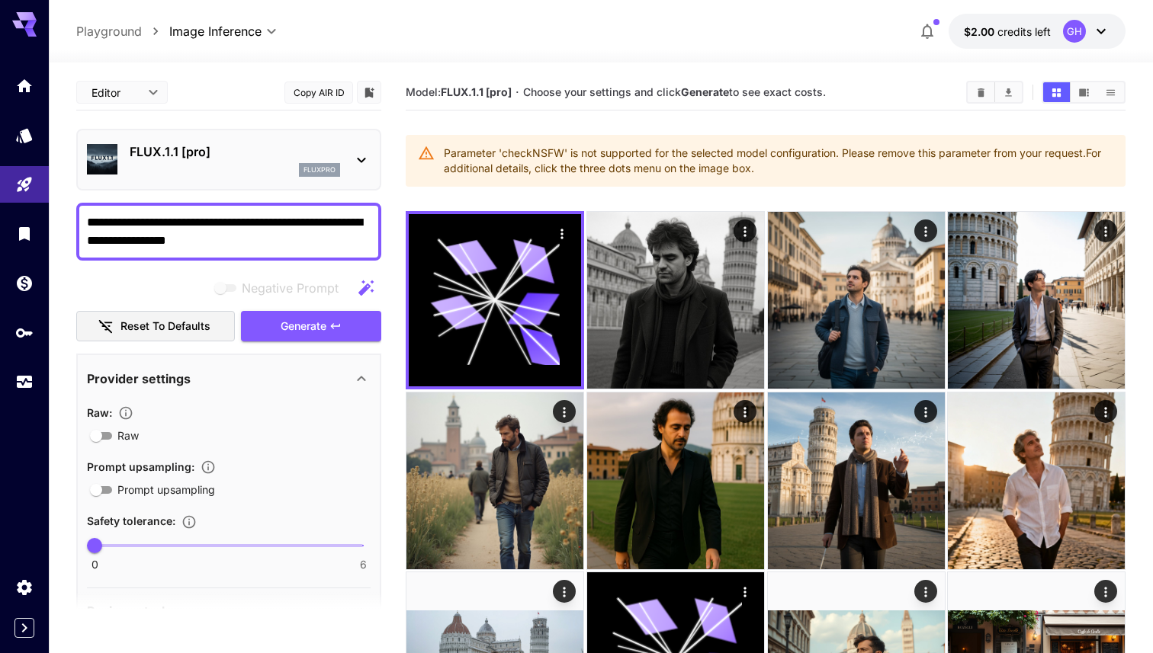
click at [280, 172] on div "fluxpro" at bounding box center [235, 170] width 210 height 14
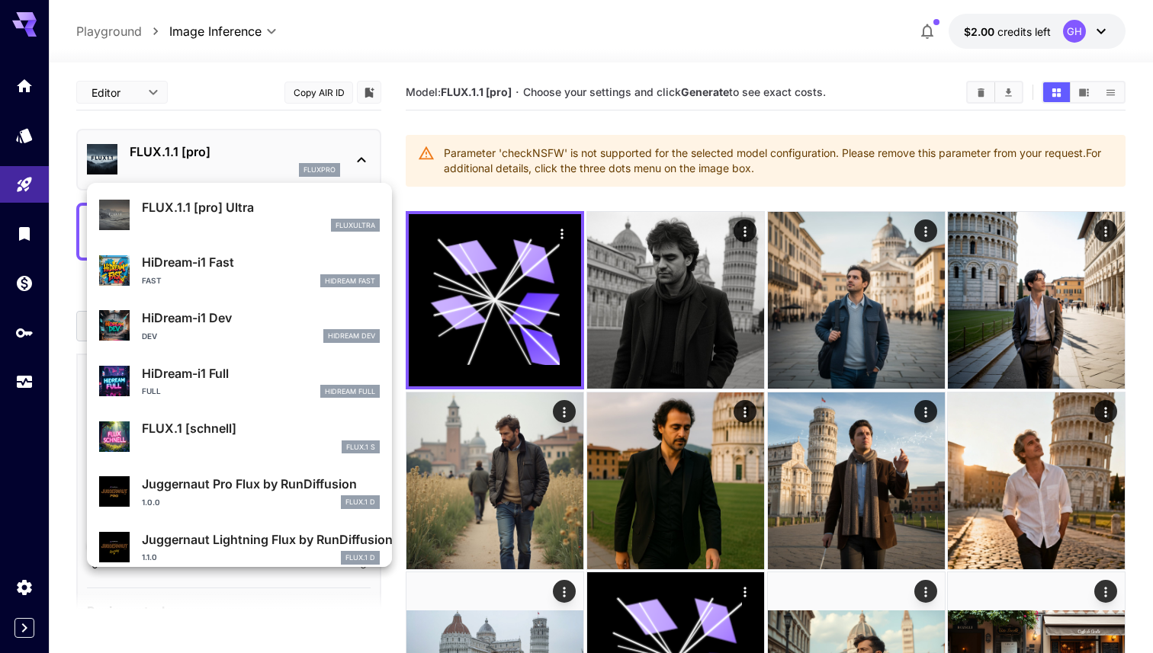
scroll to position [1233, 0]
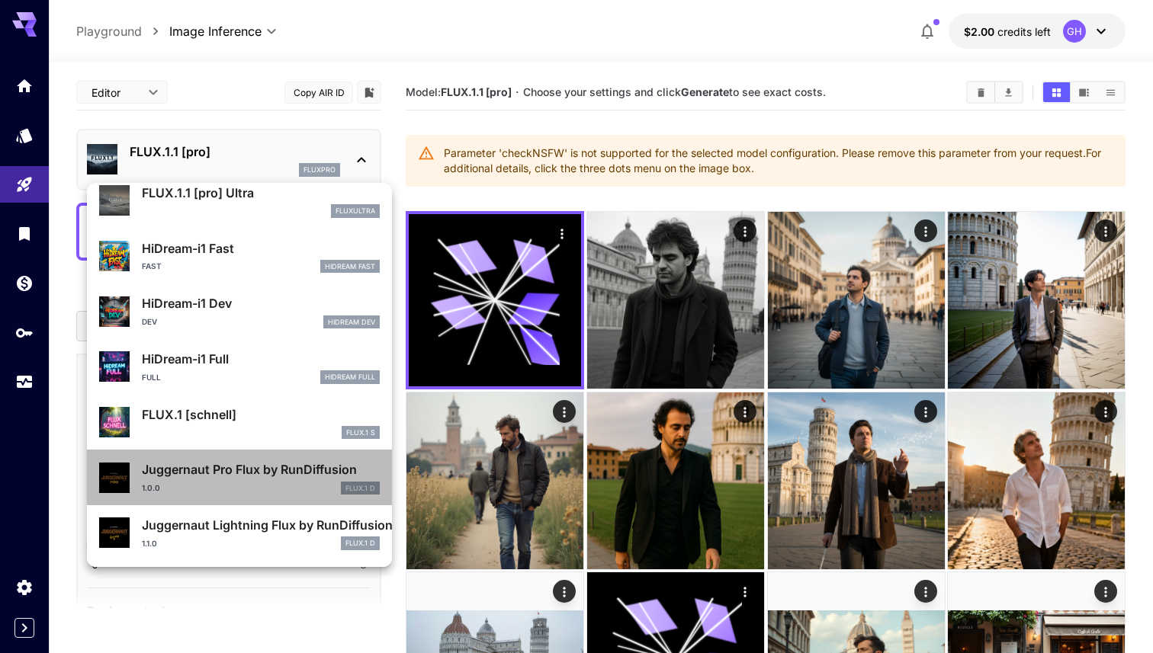
click at [233, 483] on div "1.0.0 FLUX.1 D" at bounding box center [261, 489] width 238 height 14
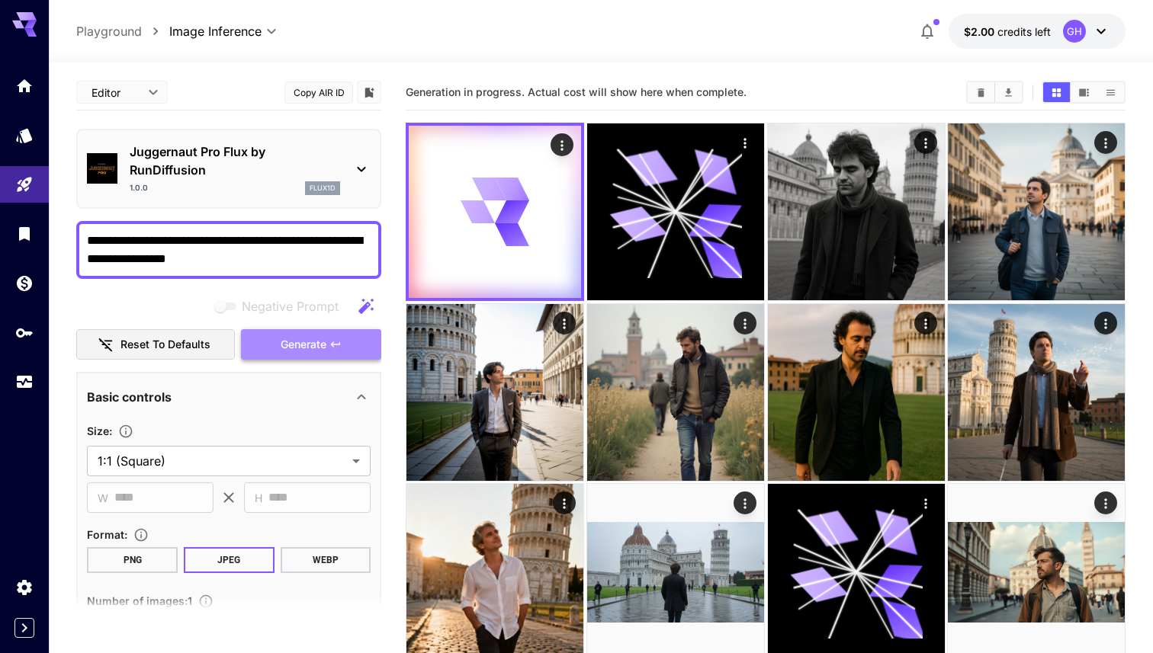
click at [311, 338] on span "Generate" at bounding box center [304, 344] width 46 height 19
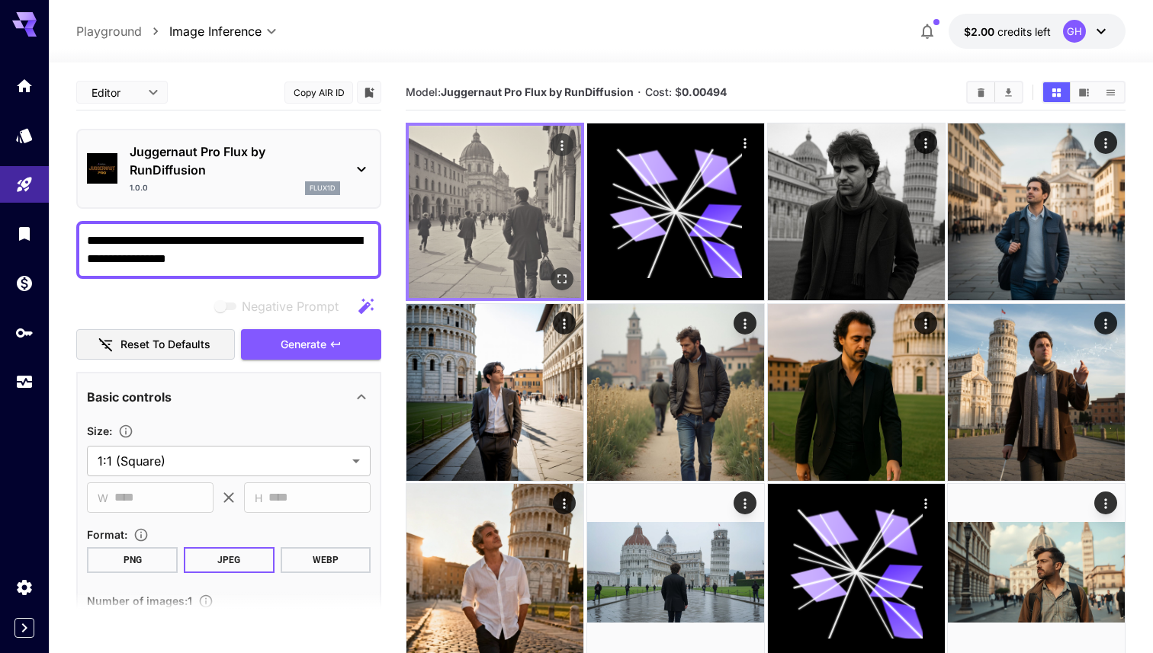
click at [516, 220] on img at bounding box center [495, 212] width 172 height 172
click at [563, 281] on icon "Open in fullscreen" at bounding box center [561, 278] width 15 height 15
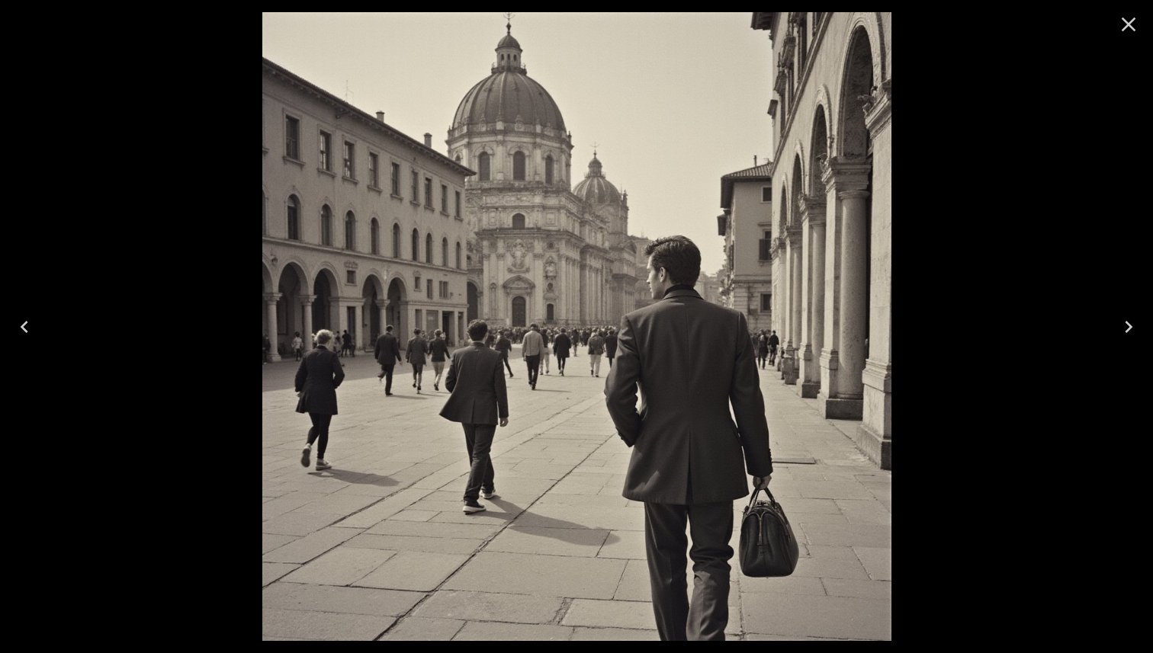
click at [696, 24] on icon "Close" at bounding box center [1128, 25] width 14 height 14
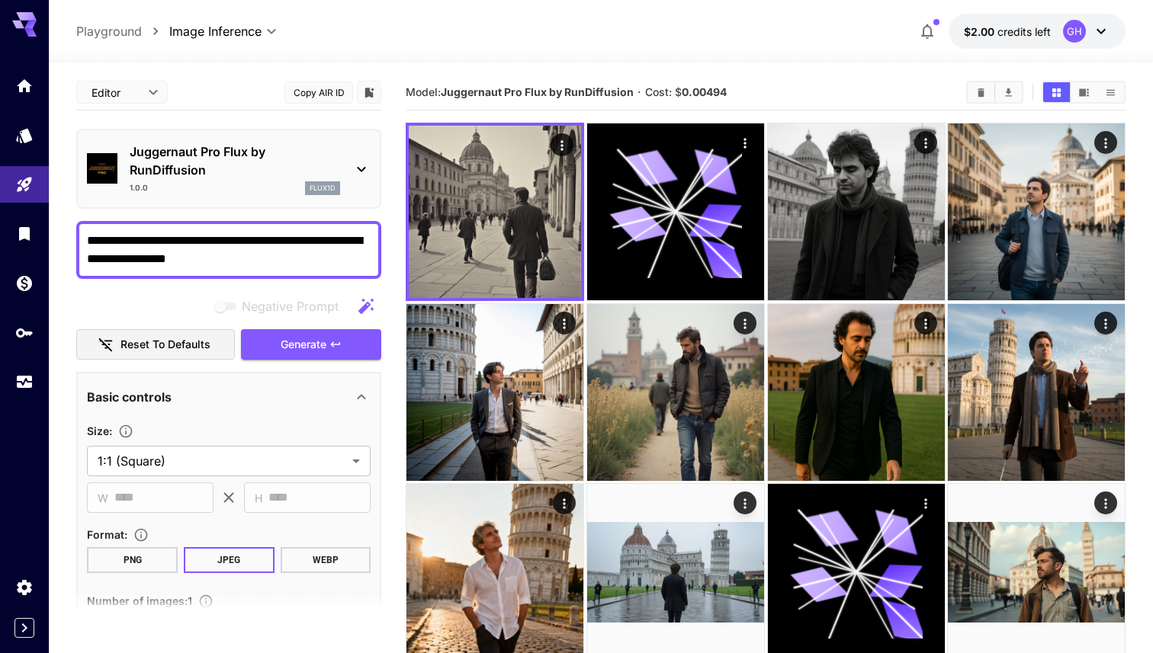
click at [358, 173] on icon at bounding box center [361, 169] width 18 height 18
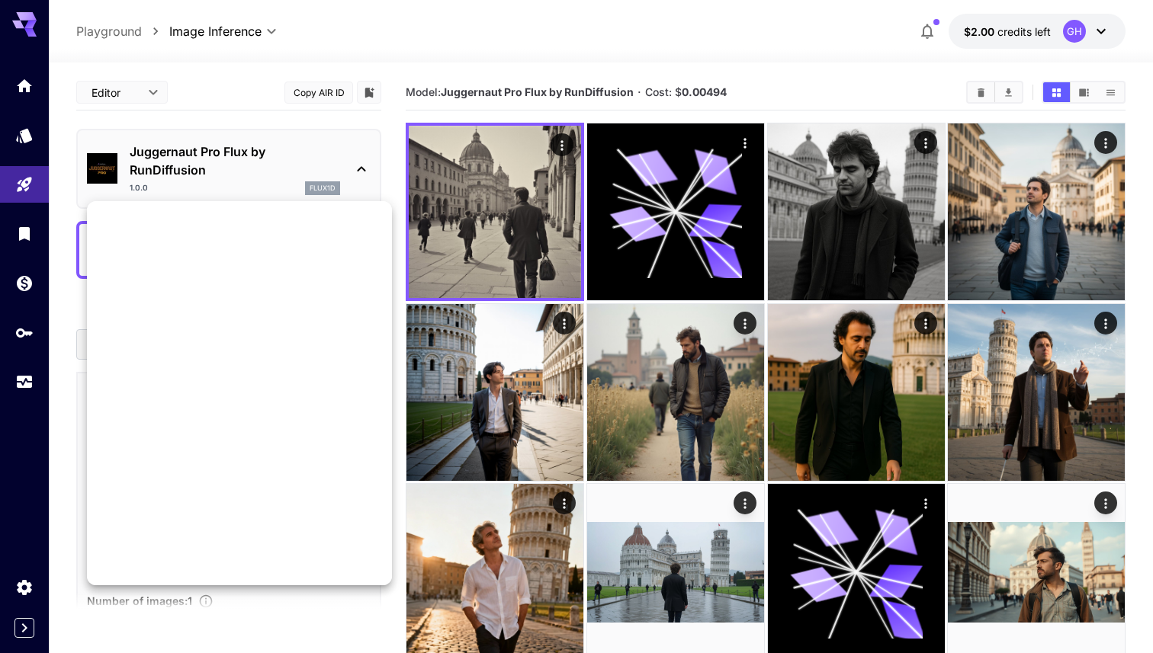
scroll to position [1233, 0]
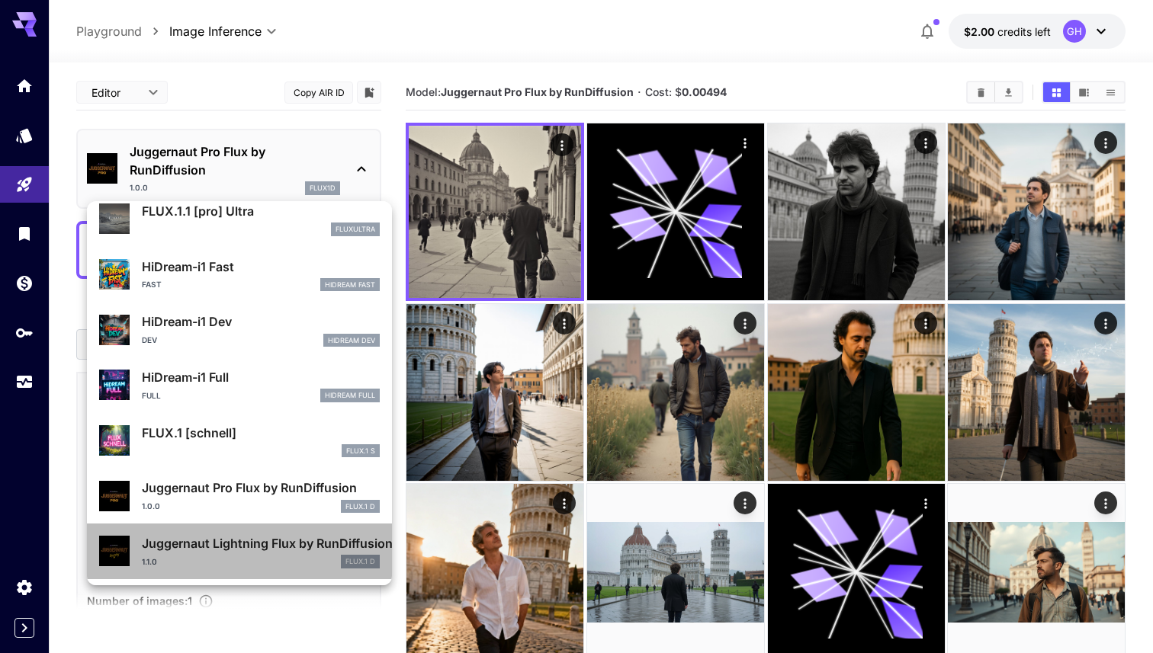
click at [219, 560] on div "1.1.0 FLUX.1 D" at bounding box center [261, 562] width 238 height 14
type input "*"
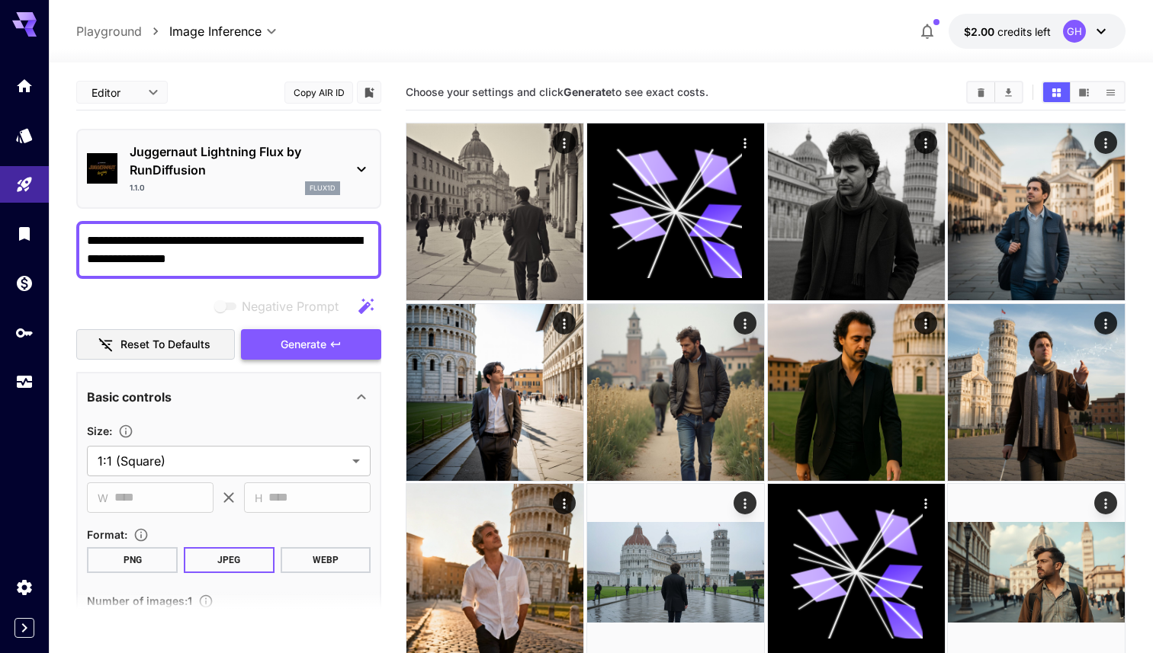
click at [343, 346] on button "Generate" at bounding box center [311, 344] width 140 height 31
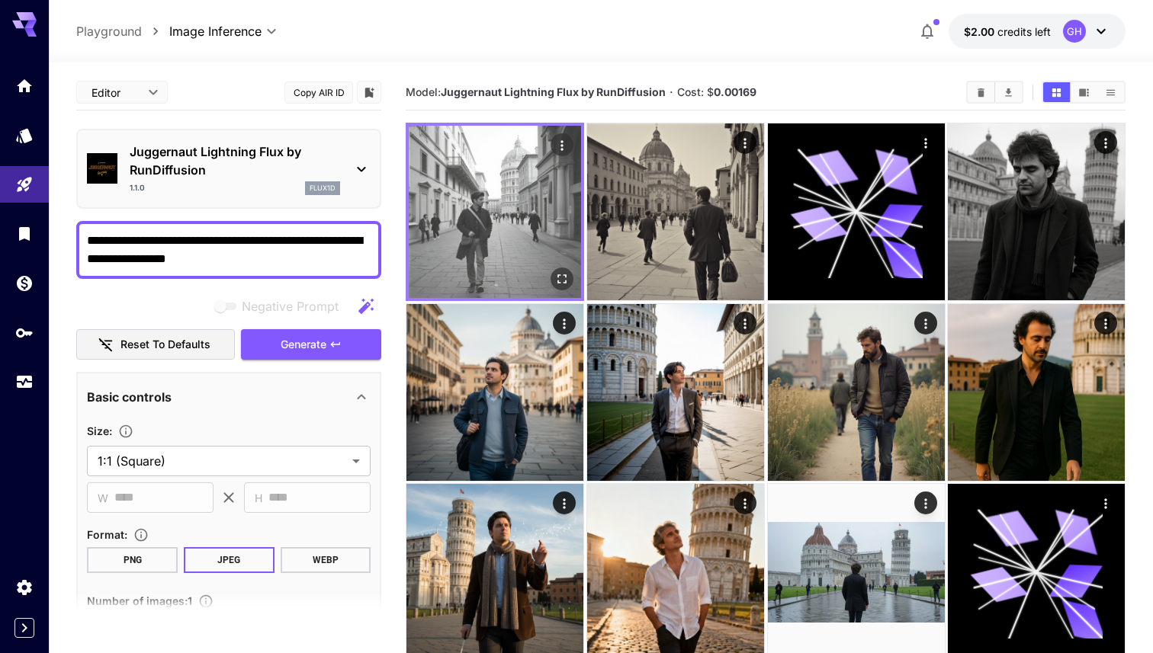
click at [488, 220] on img at bounding box center [495, 212] width 172 height 172
click at [558, 274] on icon "Open in fullscreen" at bounding box center [561, 278] width 15 height 15
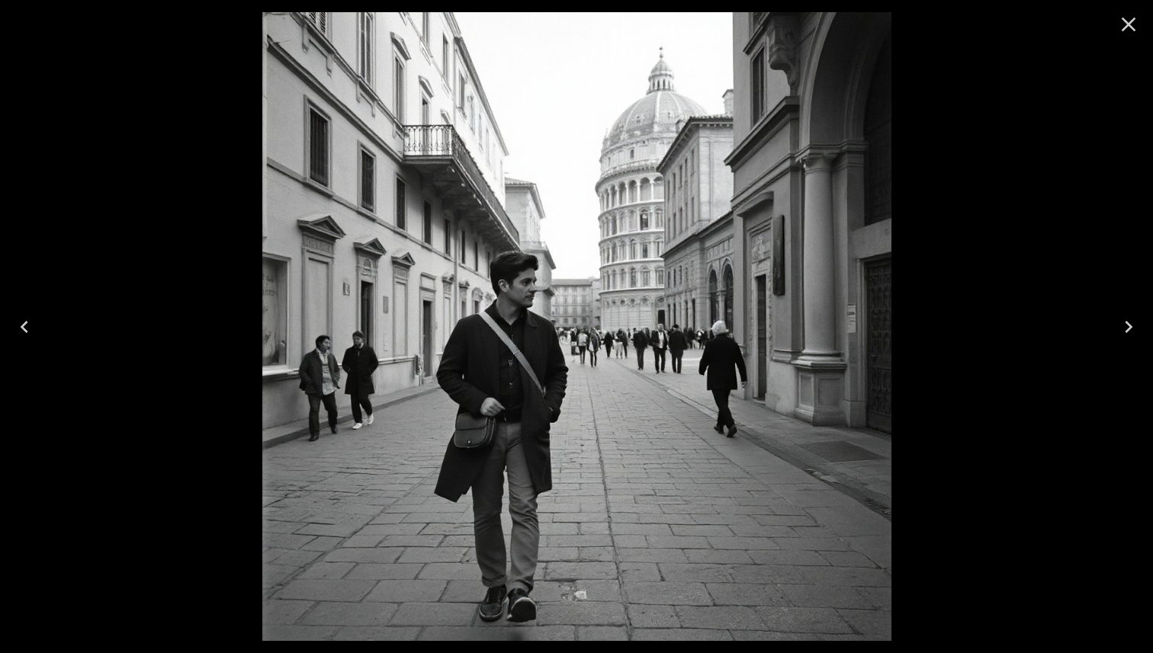
click at [25, 319] on icon "Previous" at bounding box center [24, 327] width 24 height 24
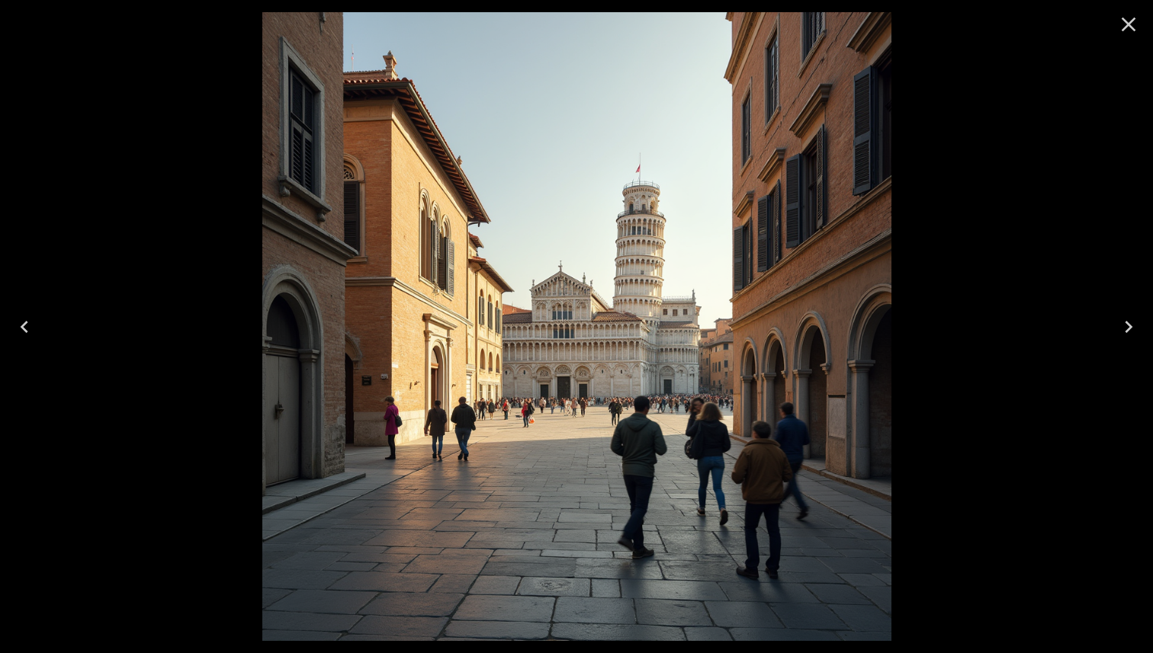
click at [696, 25] on icon "Close" at bounding box center [1128, 25] width 14 height 14
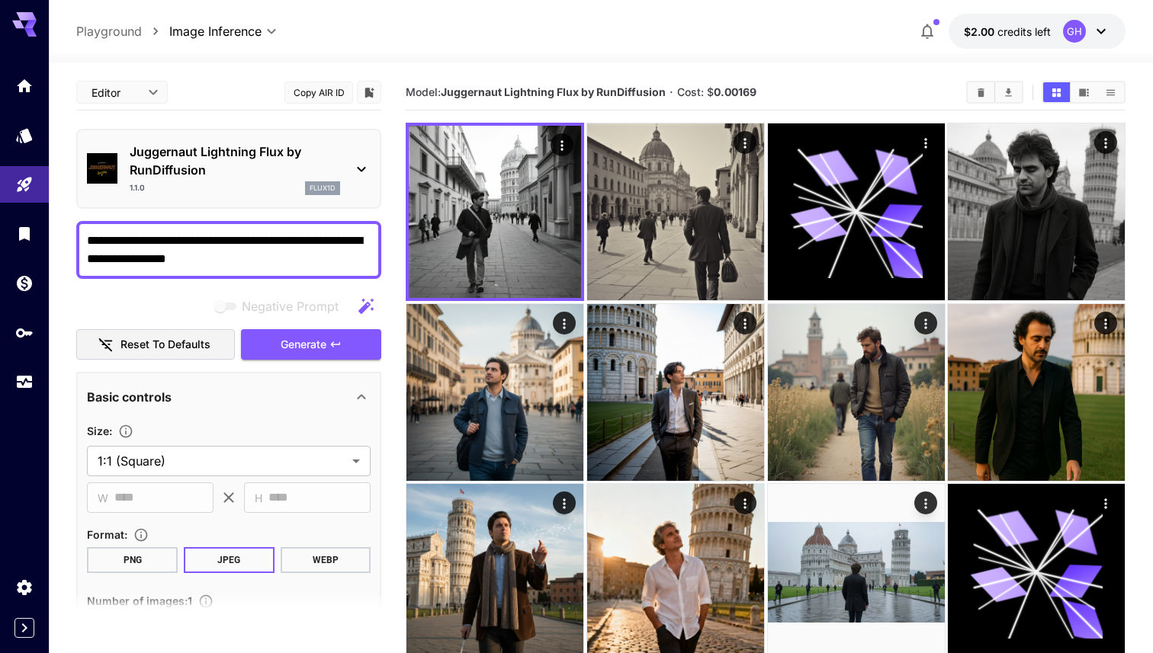
drag, startPoint x: 269, startPoint y: 252, endPoint x: 209, endPoint y: 237, distance: 61.9
click at [209, 237] on textarea "**********" at bounding box center [229, 250] width 284 height 37
drag, startPoint x: 121, startPoint y: 237, endPoint x: 78, endPoint y: 237, distance: 43.5
click at [87, 237] on textarea "**********" at bounding box center [229, 250] width 284 height 37
click at [359, 348] on button "Generate" at bounding box center [311, 344] width 140 height 31
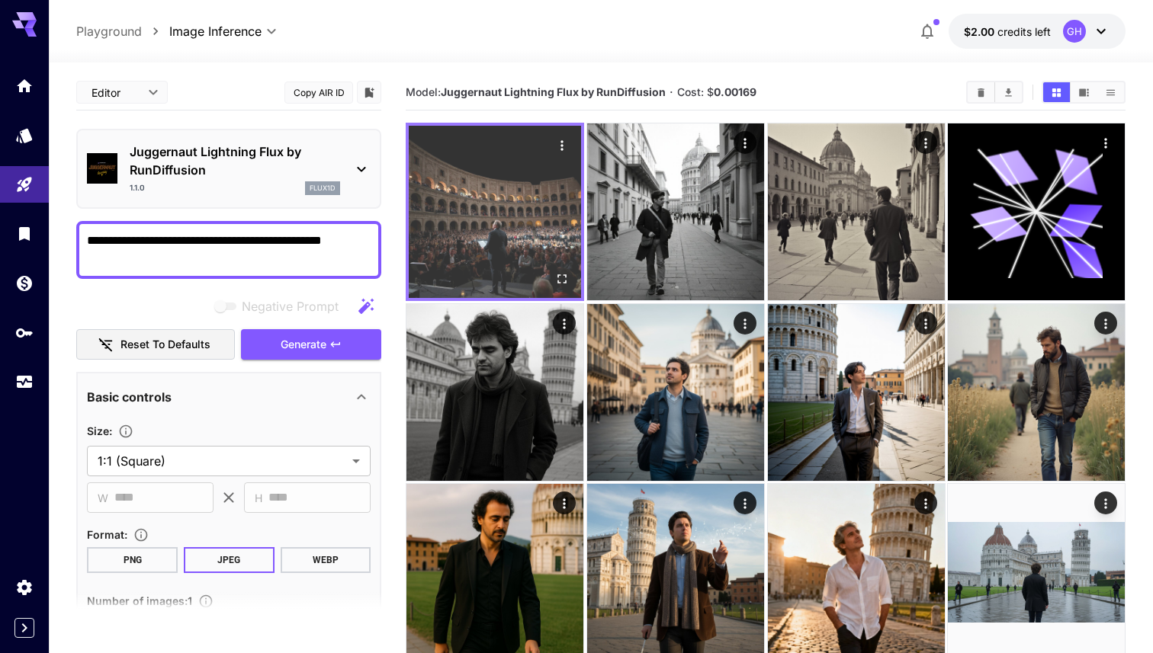
click at [521, 214] on img at bounding box center [495, 212] width 172 height 172
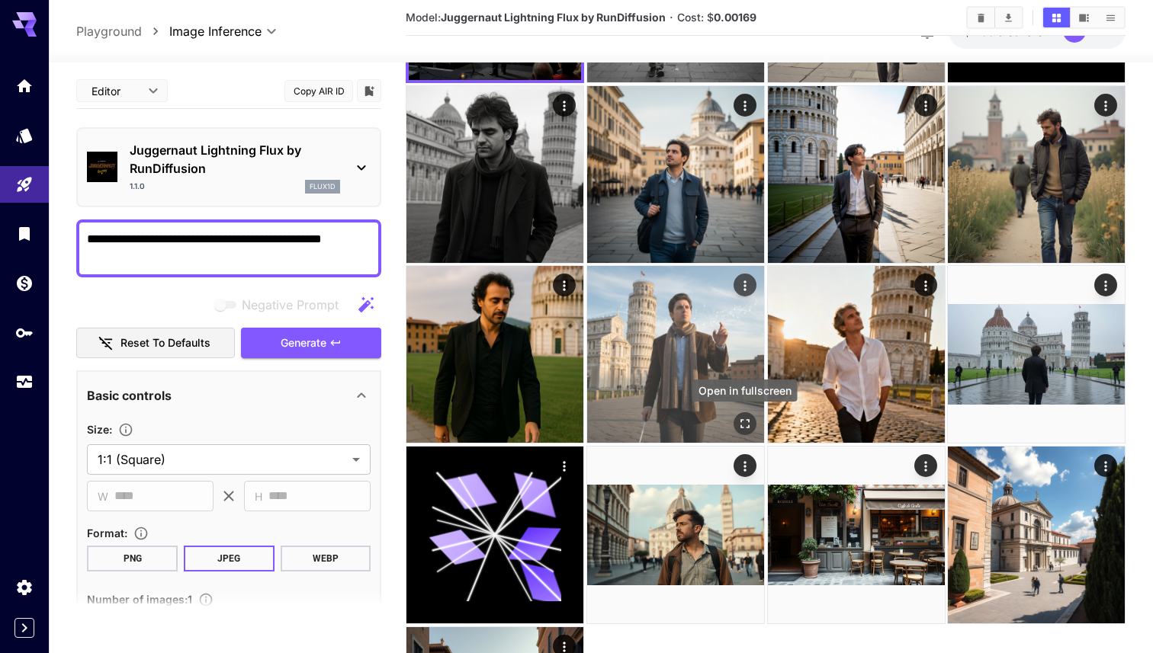
scroll to position [228, 0]
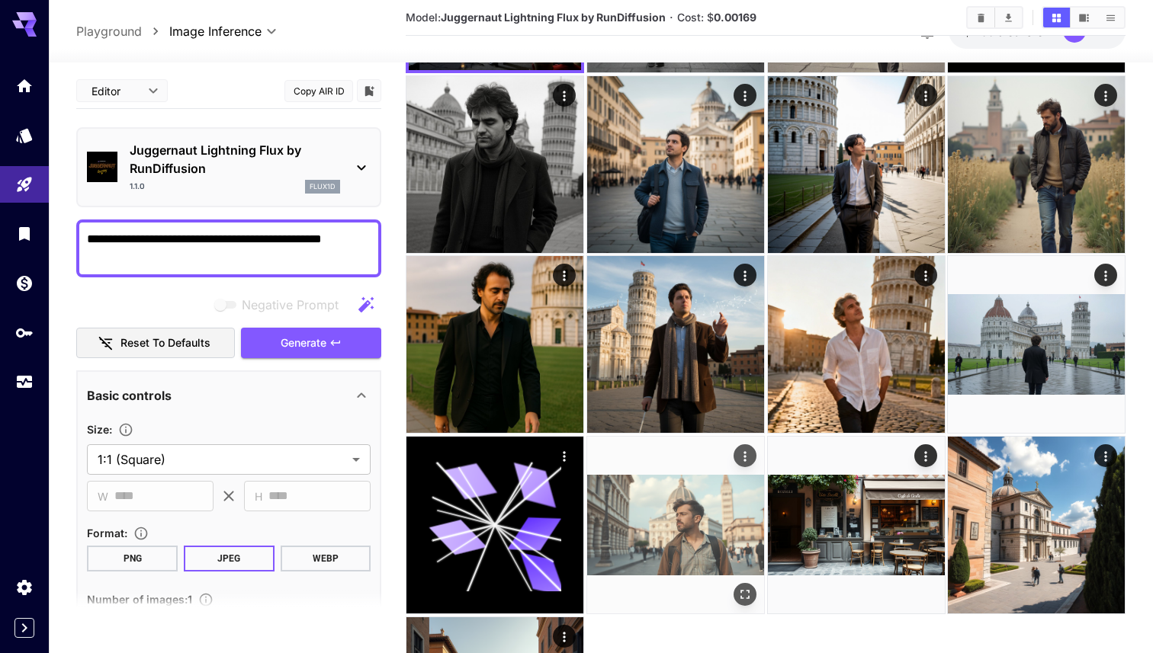
click at [696, 524] on img at bounding box center [675, 525] width 177 height 177
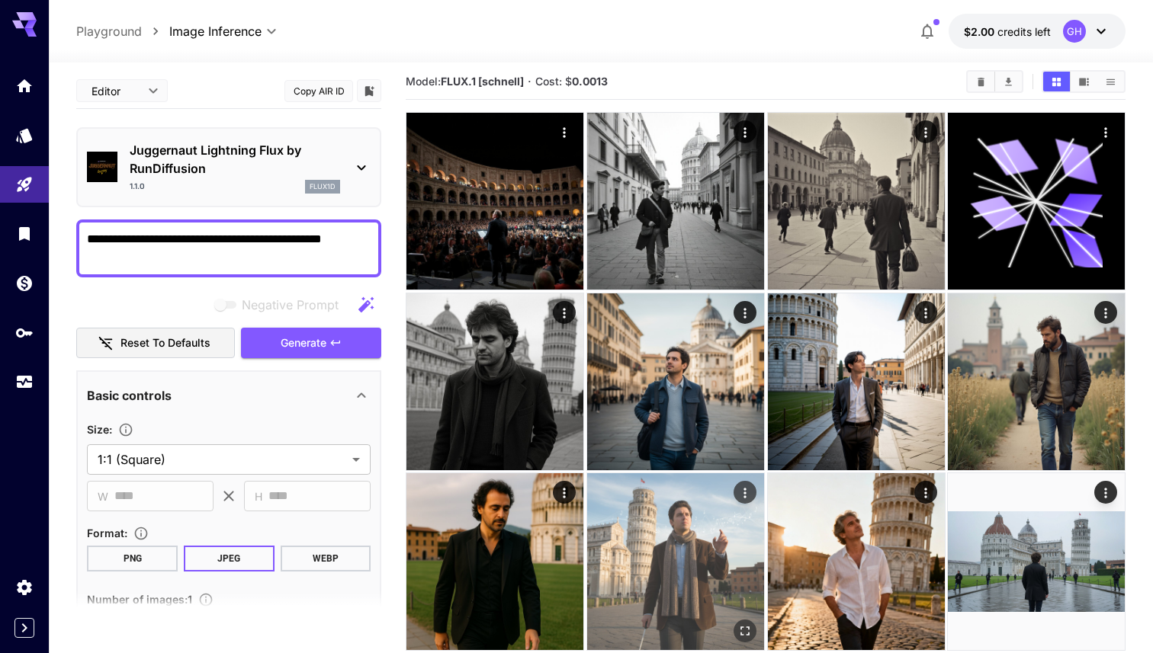
scroll to position [0, 0]
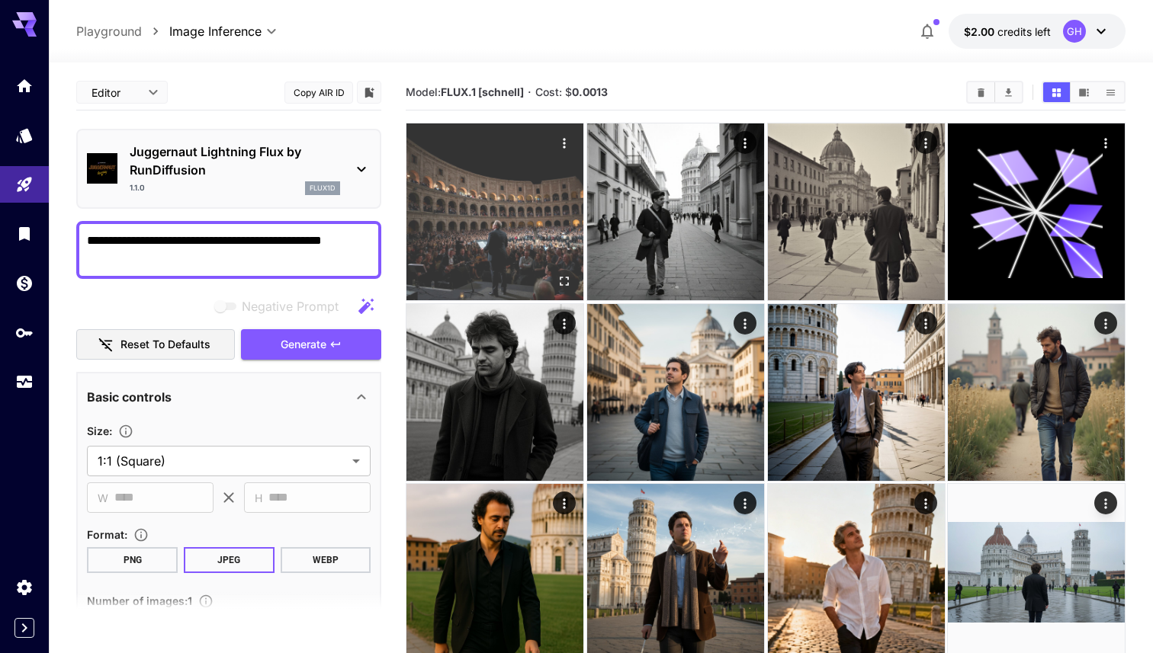
click at [553, 250] on img at bounding box center [494, 211] width 177 height 177
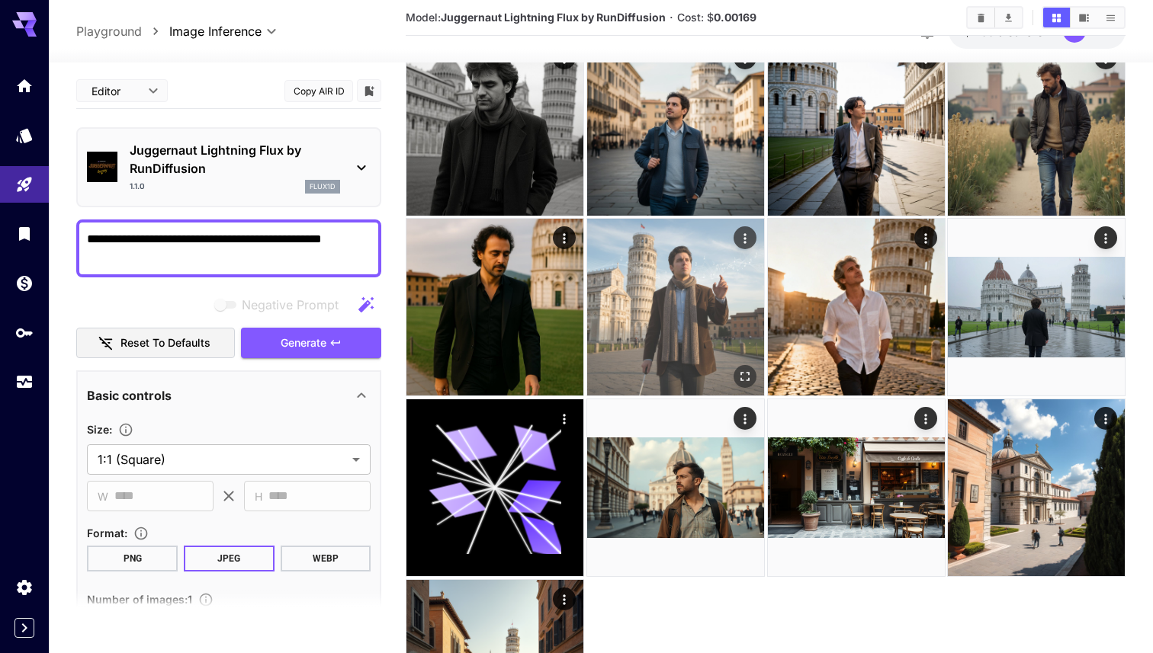
scroll to position [278, 0]
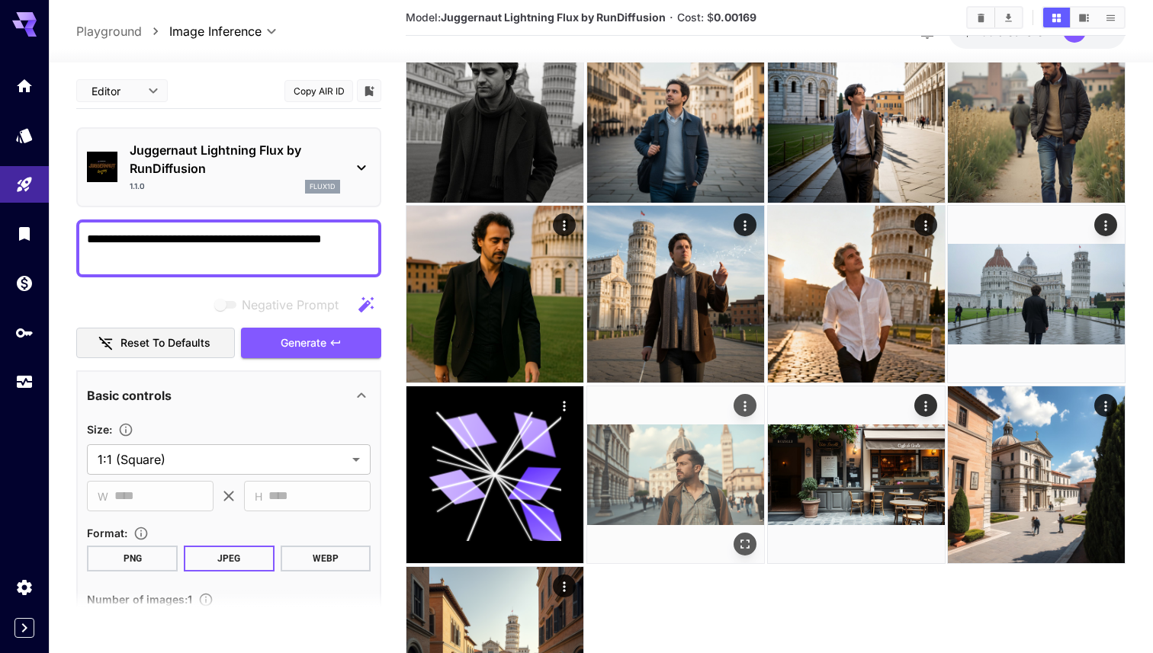
click at [696, 489] on img at bounding box center [675, 474] width 177 height 177
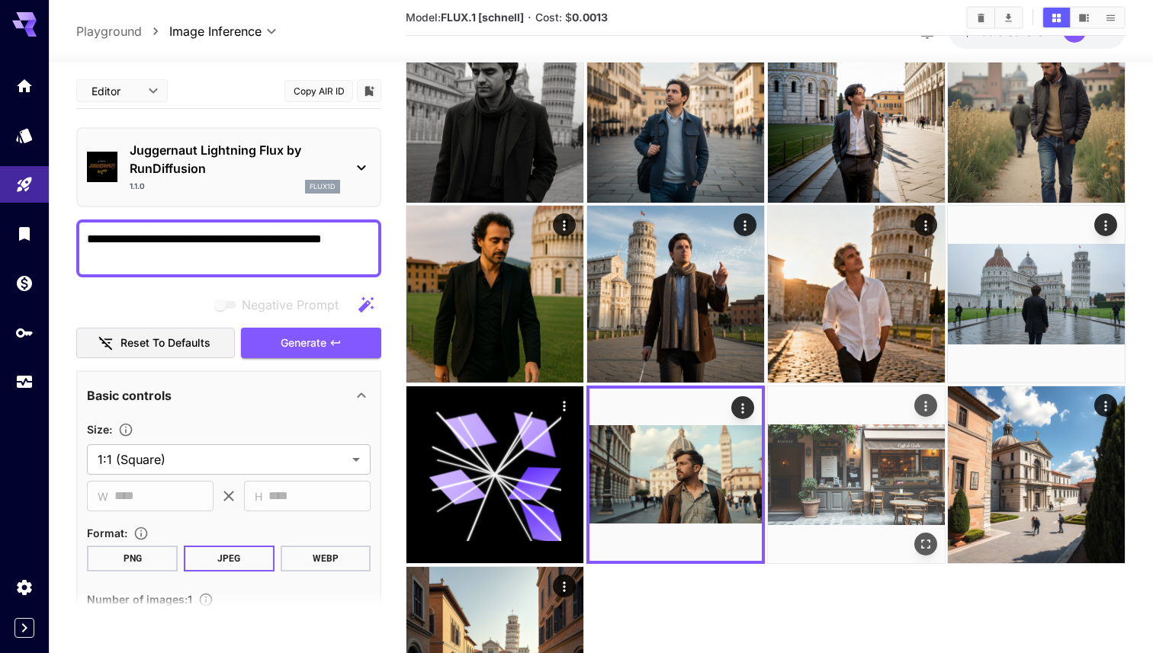
click at [696, 486] on img at bounding box center [856, 474] width 177 height 177
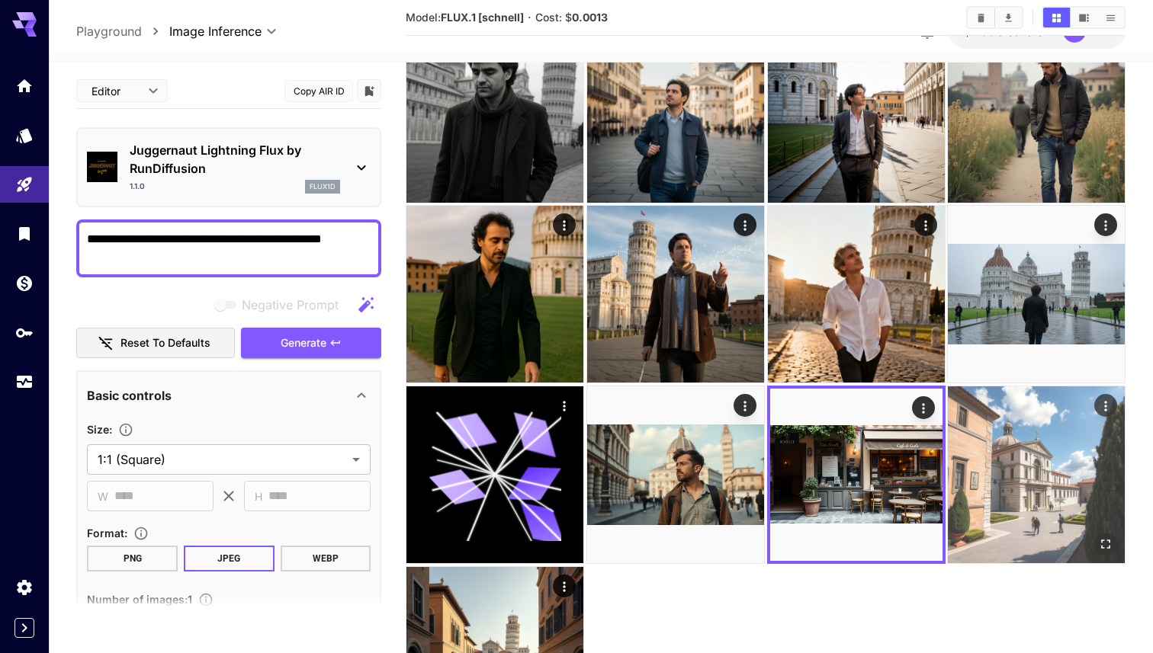
click at [696, 472] on img at bounding box center [1036, 474] width 177 height 177
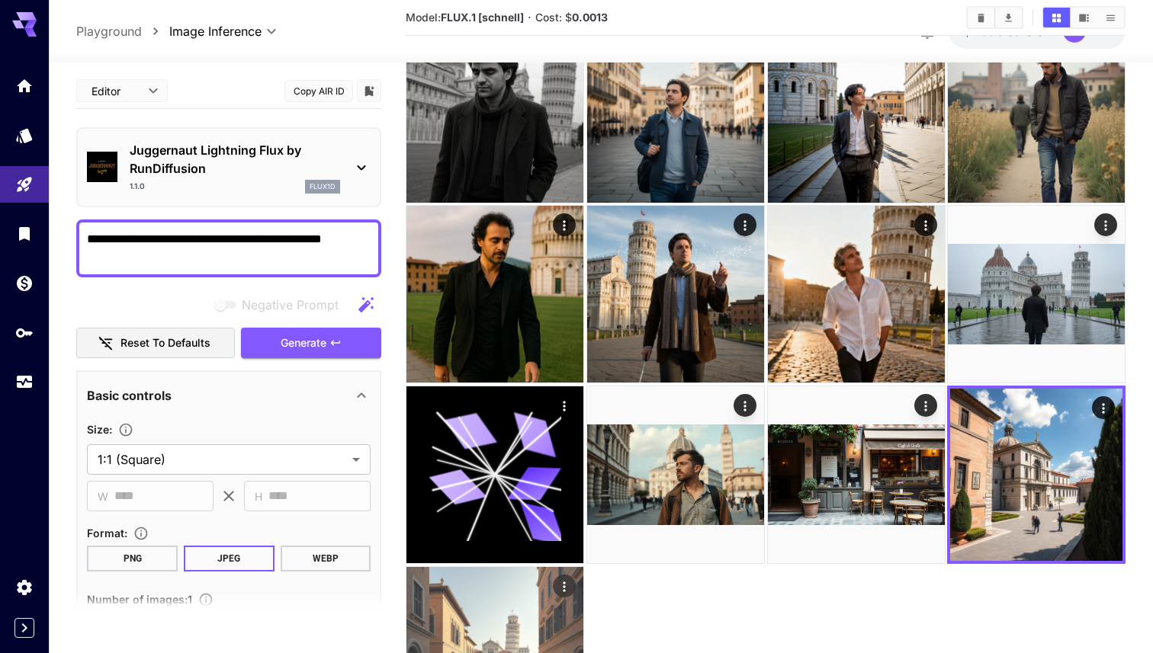
click at [498, 606] on img at bounding box center [494, 655] width 177 height 177
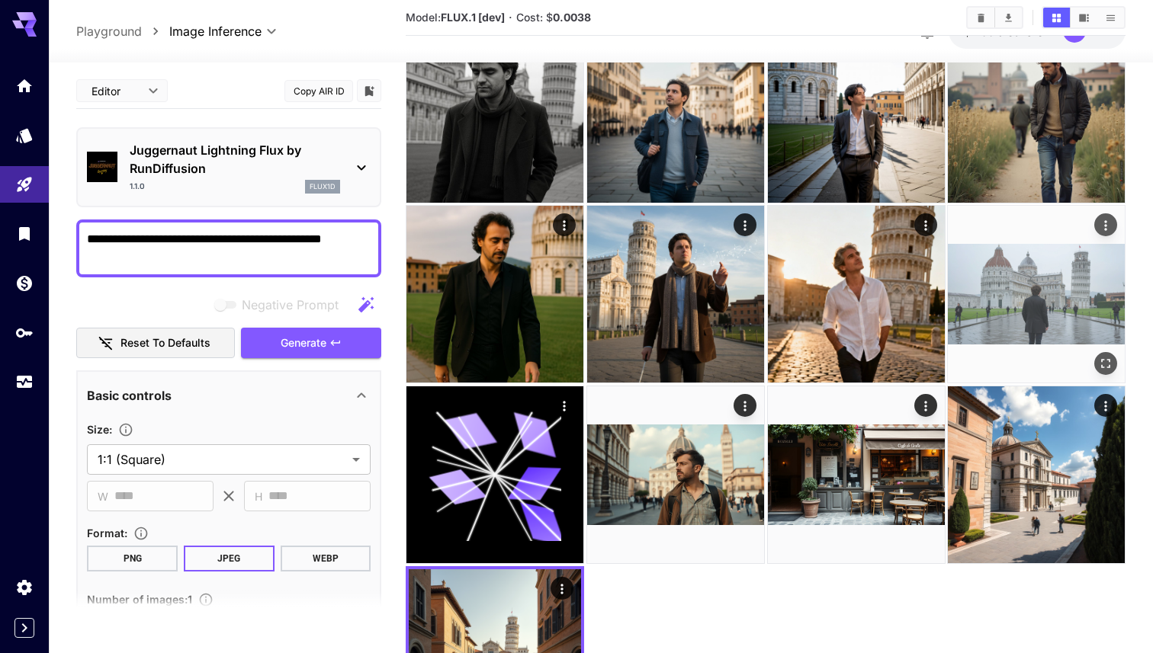
click at [696, 287] on img at bounding box center [1036, 294] width 177 height 177
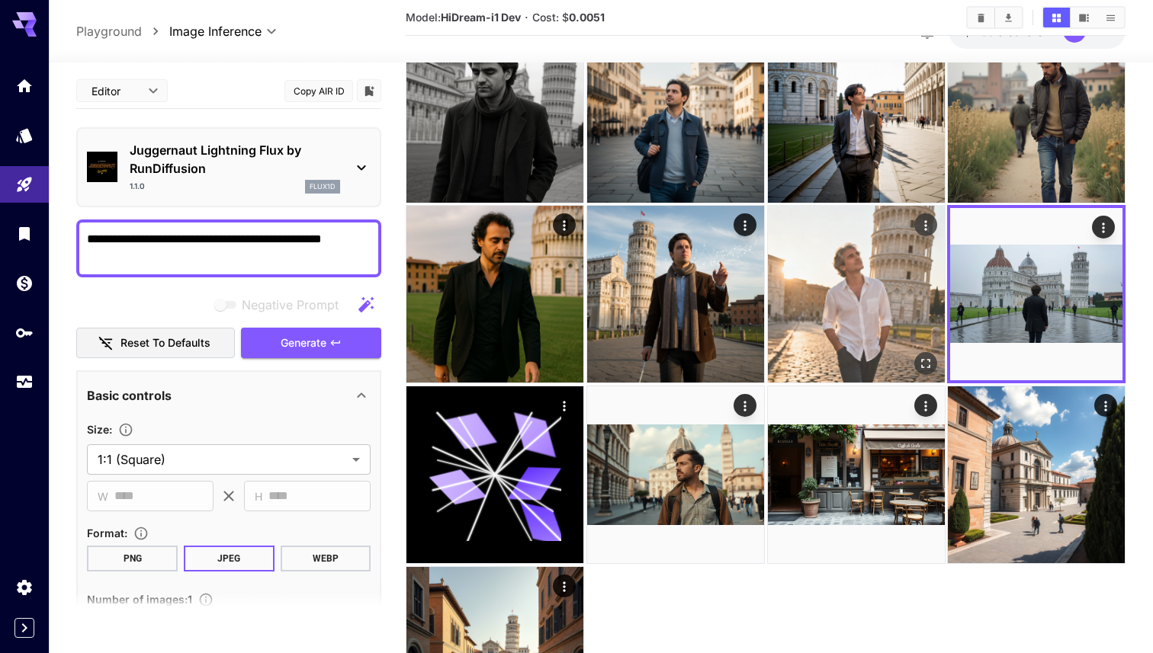
click at [696, 307] on img at bounding box center [856, 294] width 177 height 177
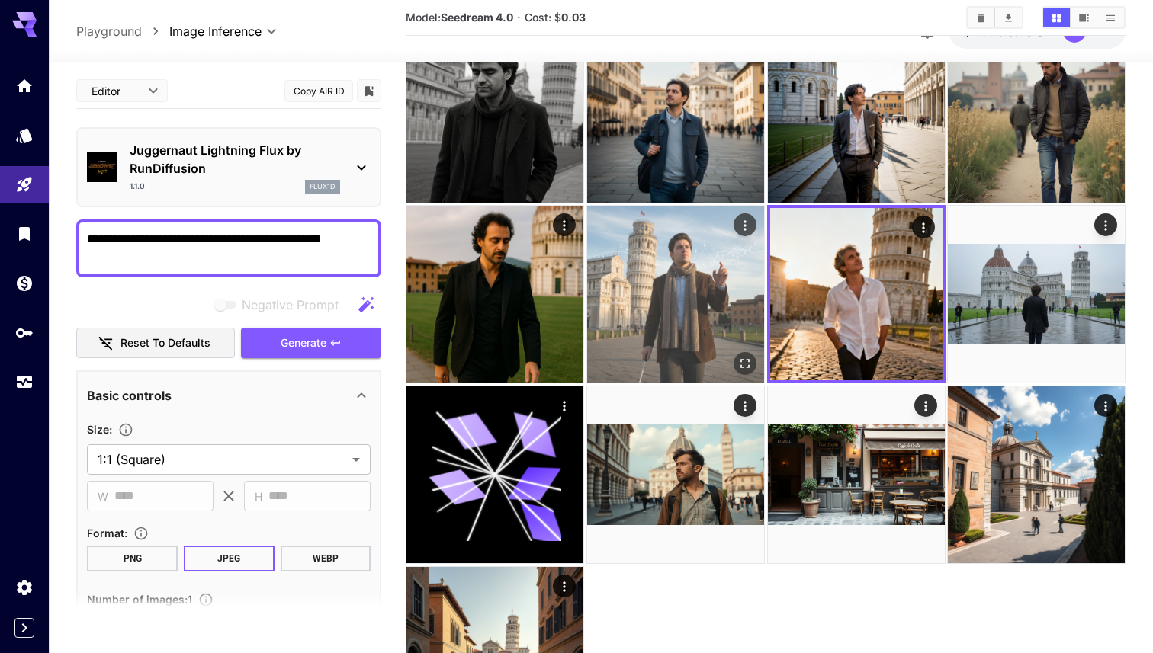
click at [696, 322] on img at bounding box center [675, 294] width 177 height 177
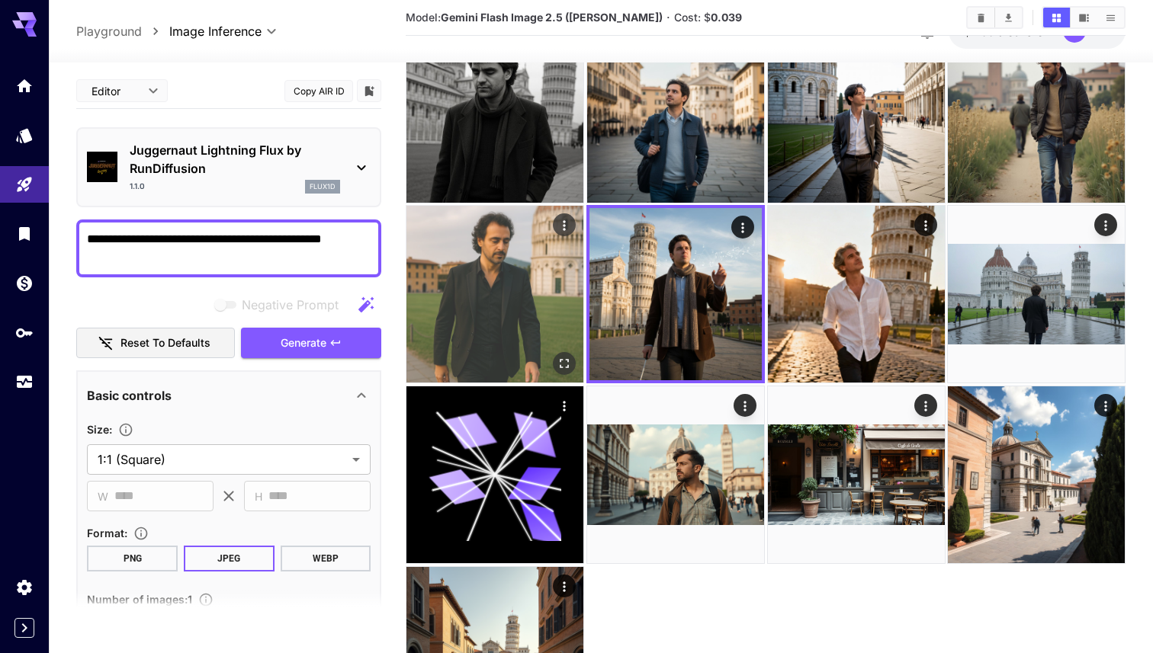
click at [559, 324] on img at bounding box center [494, 294] width 177 height 177
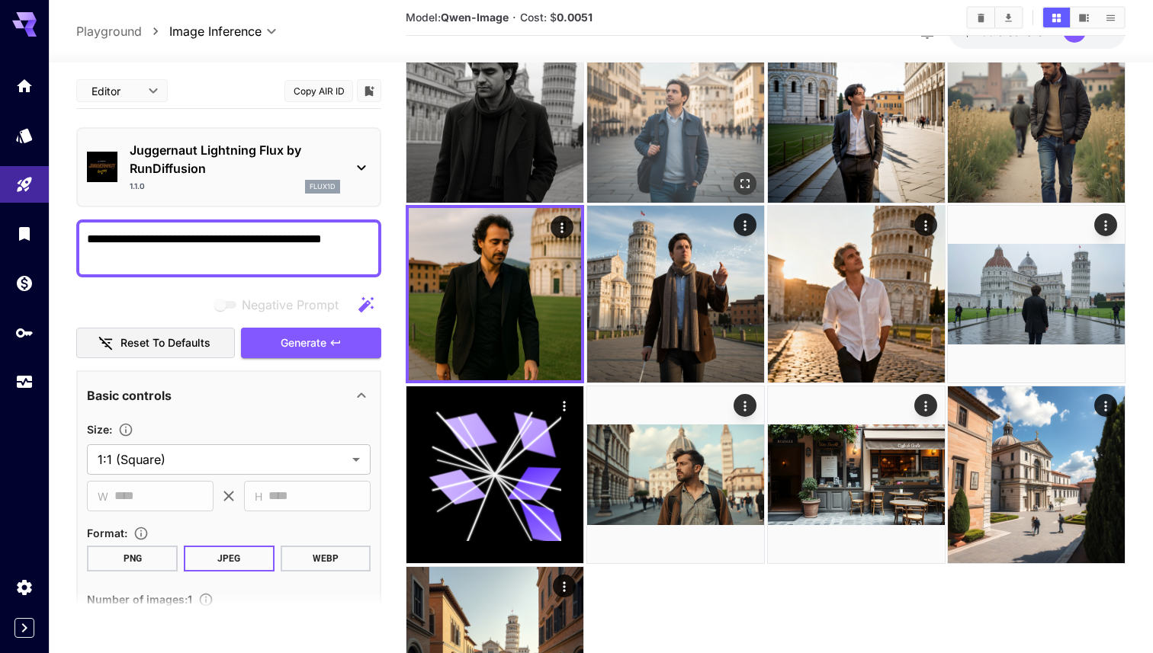
click at [696, 172] on img at bounding box center [675, 114] width 177 height 177
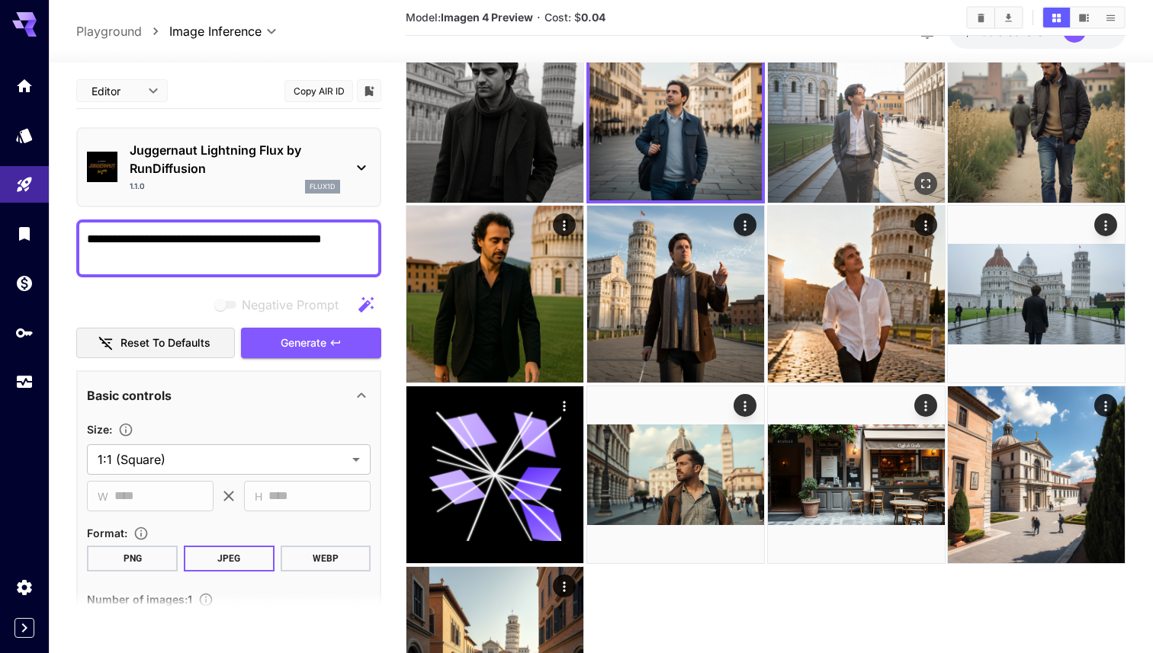
click at [696, 120] on img at bounding box center [856, 114] width 177 height 177
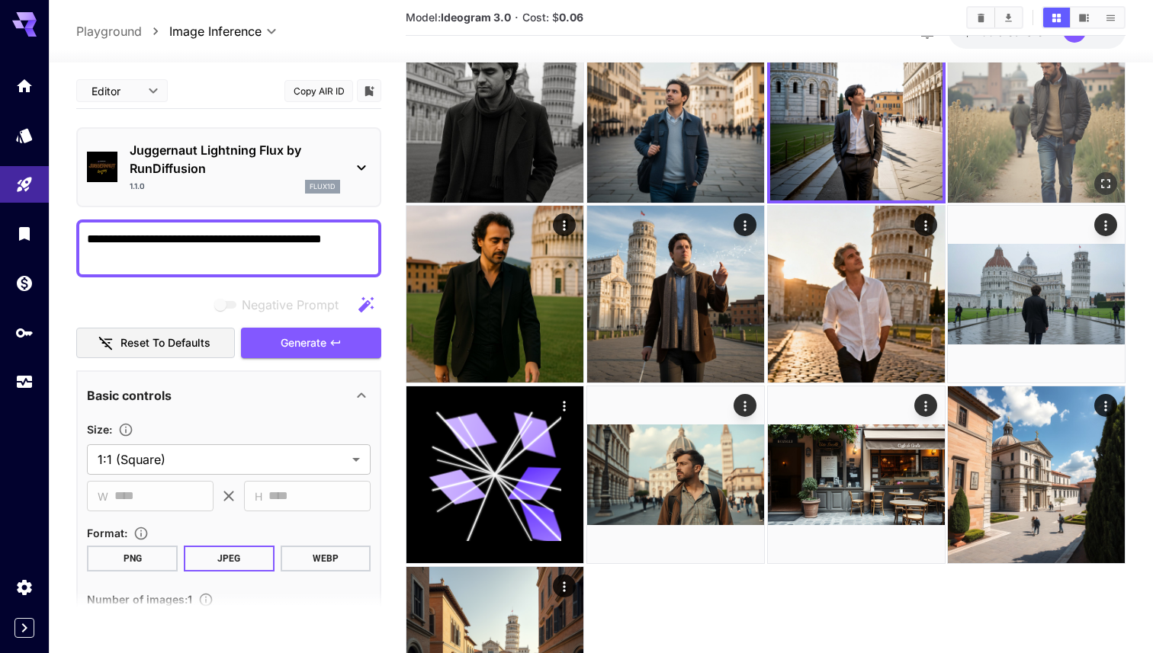
click at [696, 111] on img at bounding box center [1036, 114] width 177 height 177
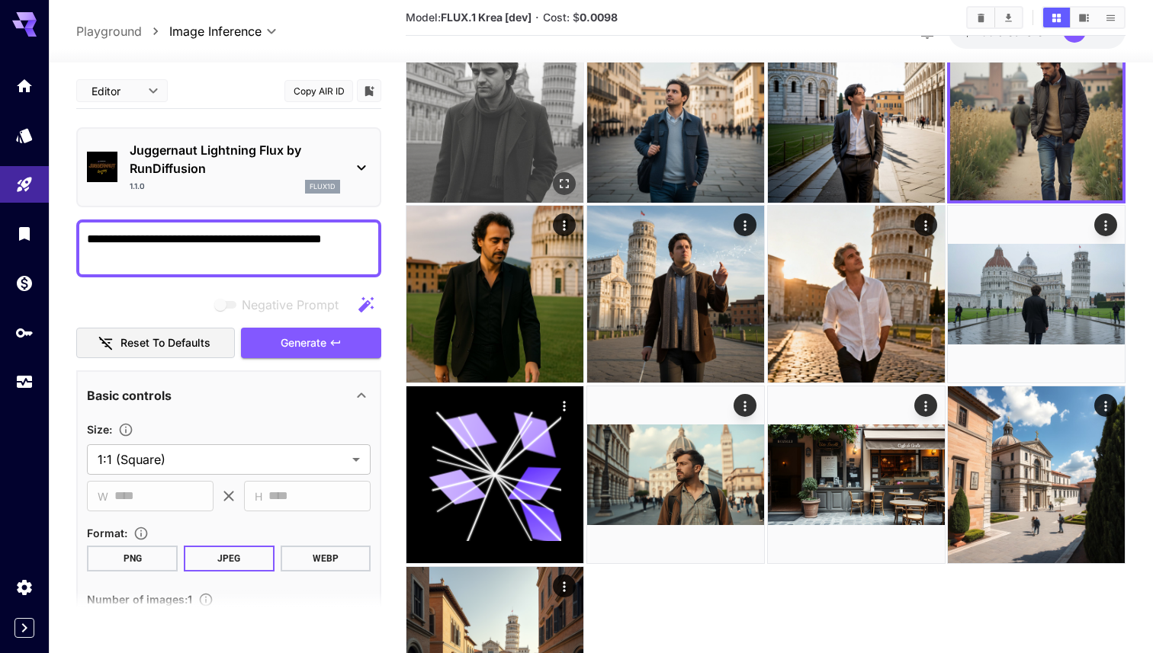
click at [507, 149] on img at bounding box center [494, 114] width 177 height 177
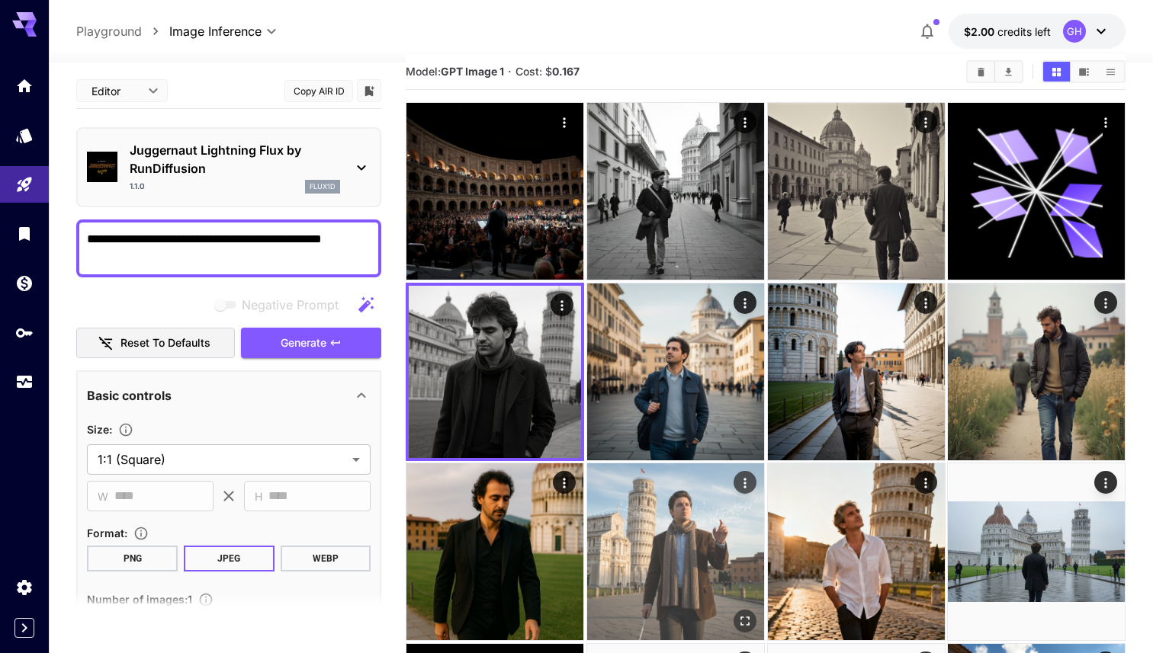
scroll to position [0, 0]
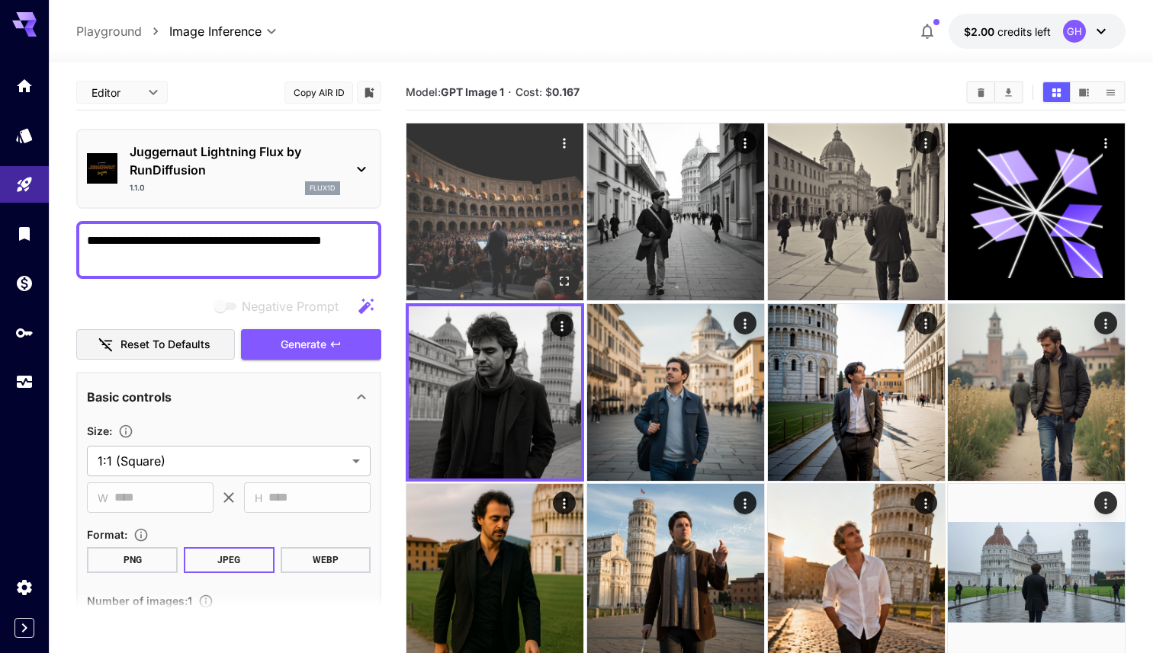
click at [538, 229] on img at bounding box center [494, 211] width 177 height 177
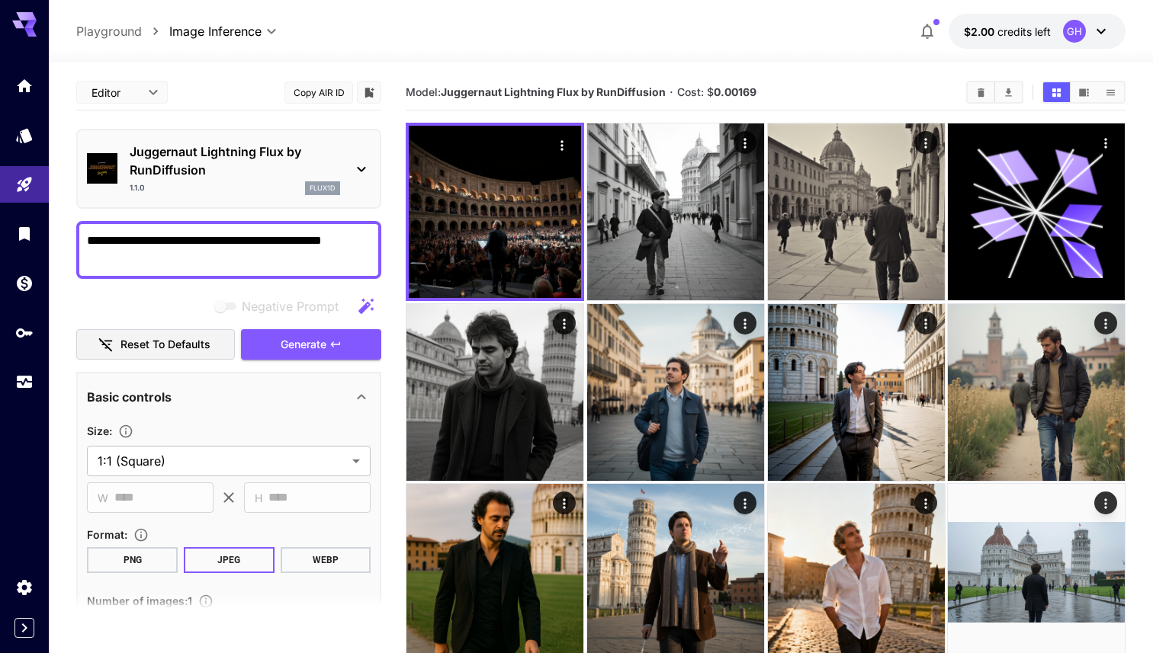
drag, startPoint x: 369, startPoint y: 247, endPoint x: 62, endPoint y: 240, distance: 307.3
click at [62, 240] on section "**********" at bounding box center [601, 565] width 1104 height 1005
type textarea "**********"
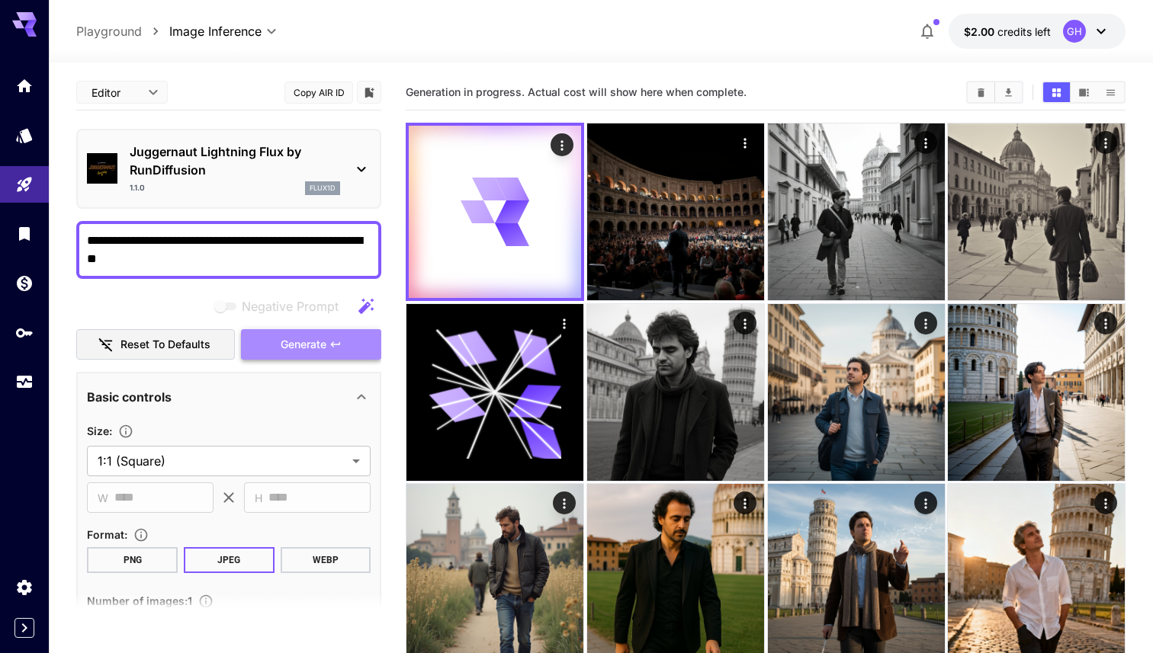
click at [314, 336] on span "Generate" at bounding box center [304, 344] width 46 height 19
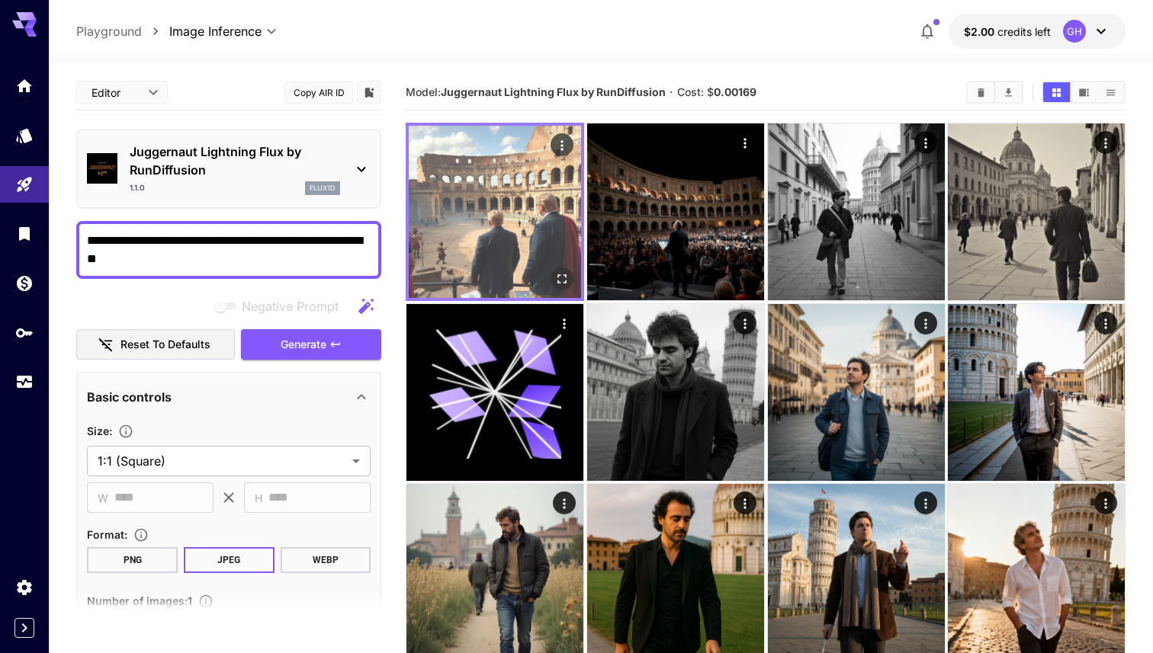
click at [488, 225] on img at bounding box center [495, 212] width 172 height 172
click at [564, 277] on icon "Open in fullscreen" at bounding box center [561, 278] width 15 height 15
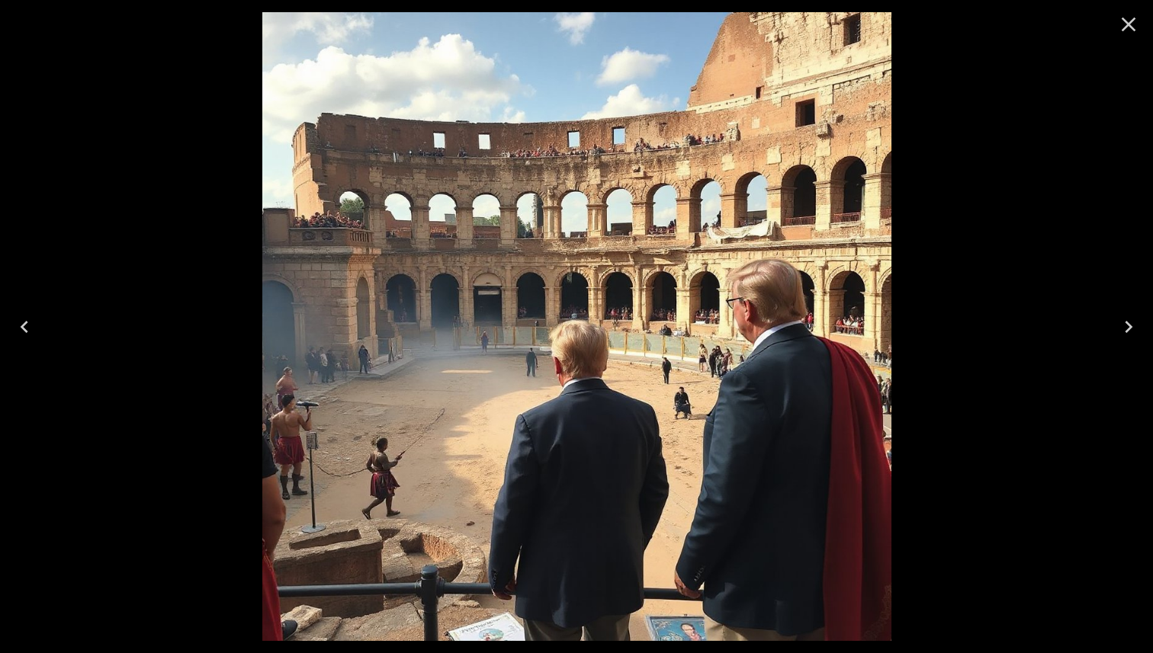
click at [696, 30] on icon "Close" at bounding box center [1128, 24] width 24 height 24
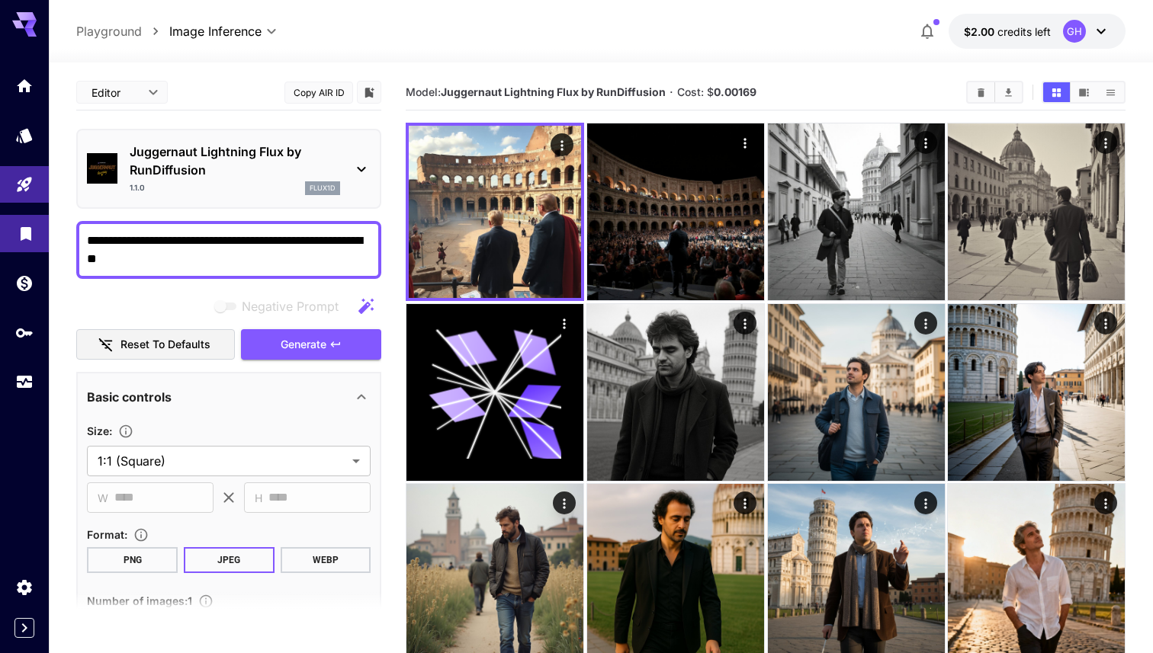
drag, startPoint x: 265, startPoint y: 259, endPoint x: 11, endPoint y: 231, distance: 256.2
click at [11, 231] on div "**********" at bounding box center [576, 534] width 1153 height 1068
click at [348, 162] on div "Juggernaut Lightning Flux by RunDiffusion 1.1.0 flux1d" at bounding box center [229, 168] width 284 height 65
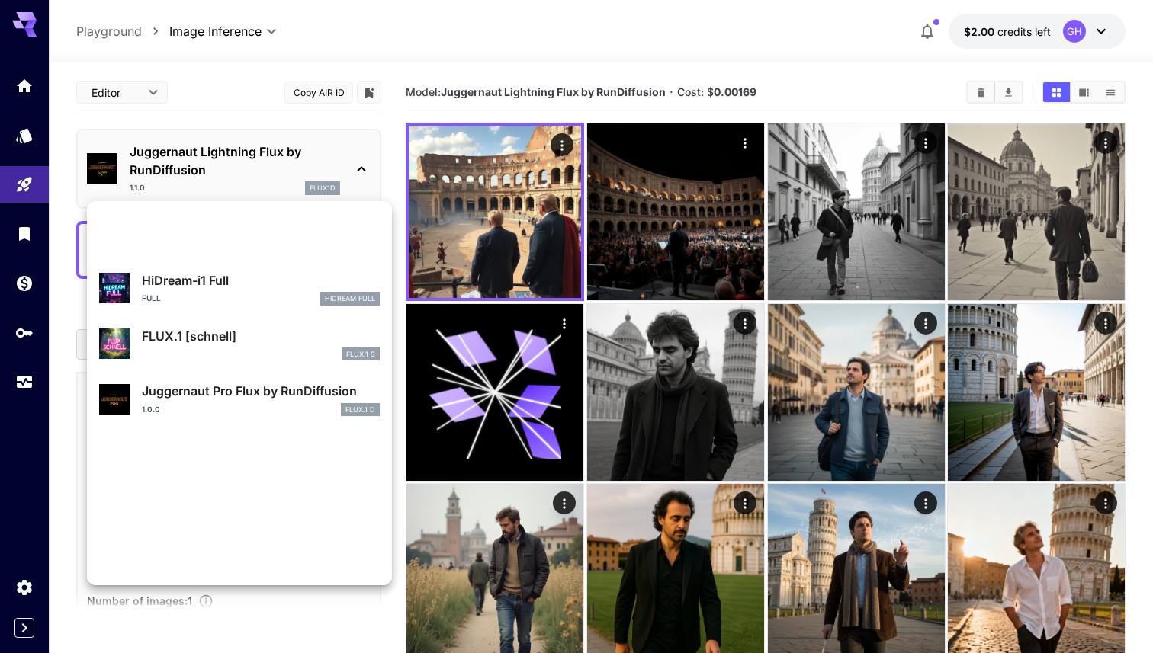
scroll to position [1233, 0]
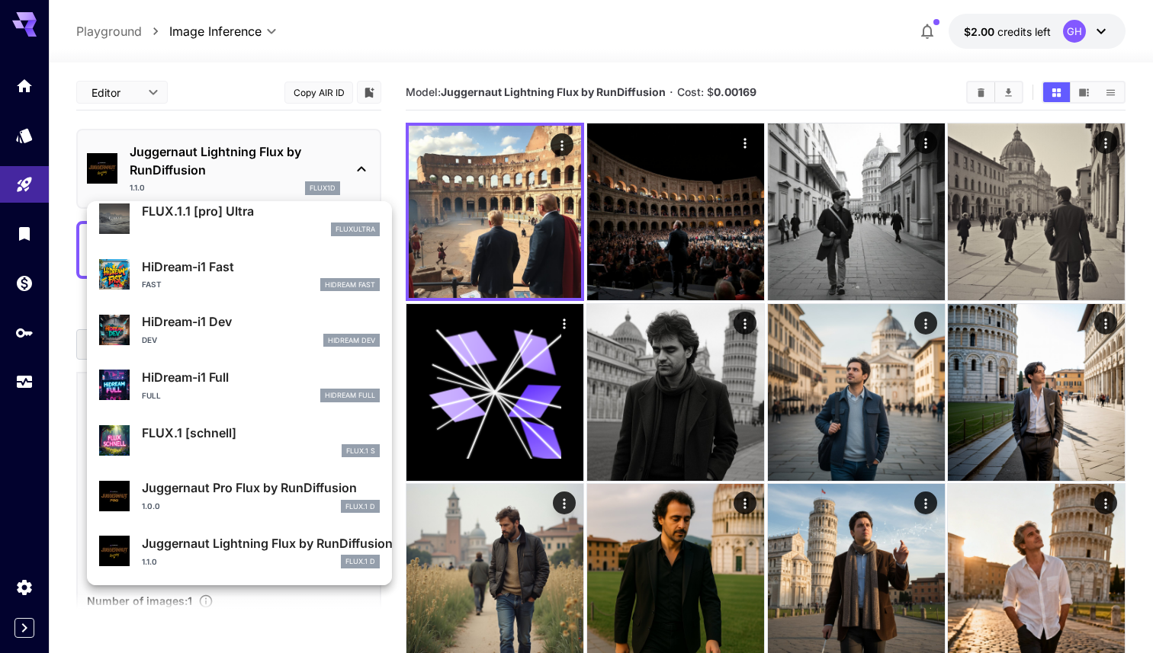
click at [277, 509] on div "1.0.0 FLUX.1 D" at bounding box center [261, 507] width 238 height 14
type input "**"
type input "*"
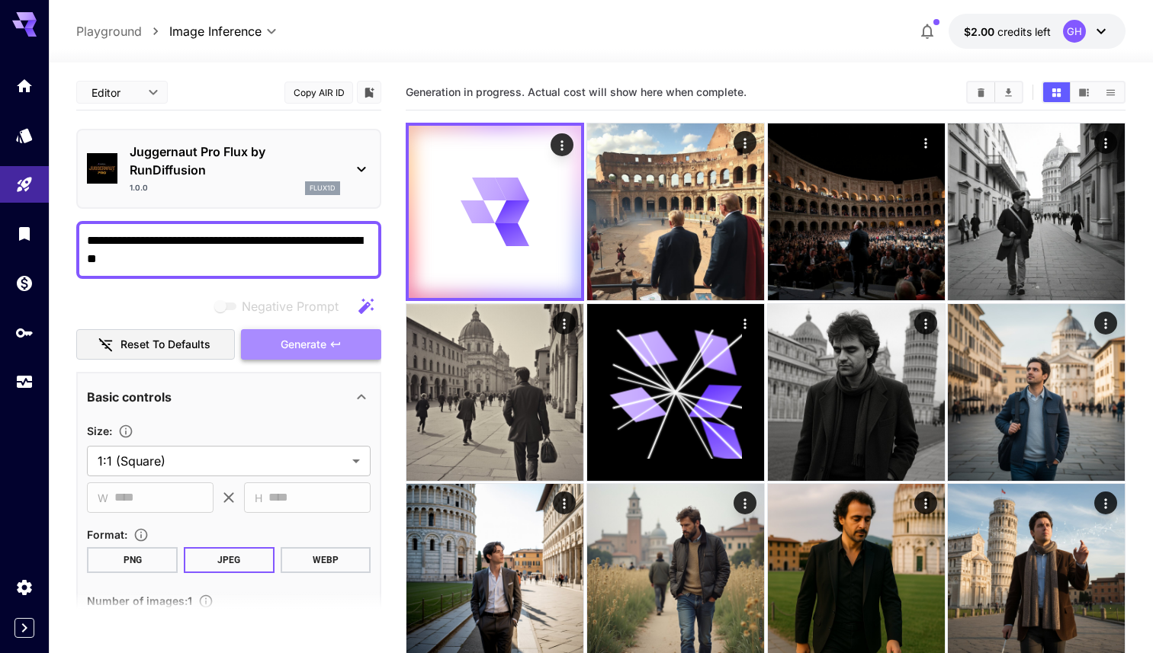
click at [322, 342] on span "Generate" at bounding box center [304, 344] width 46 height 19
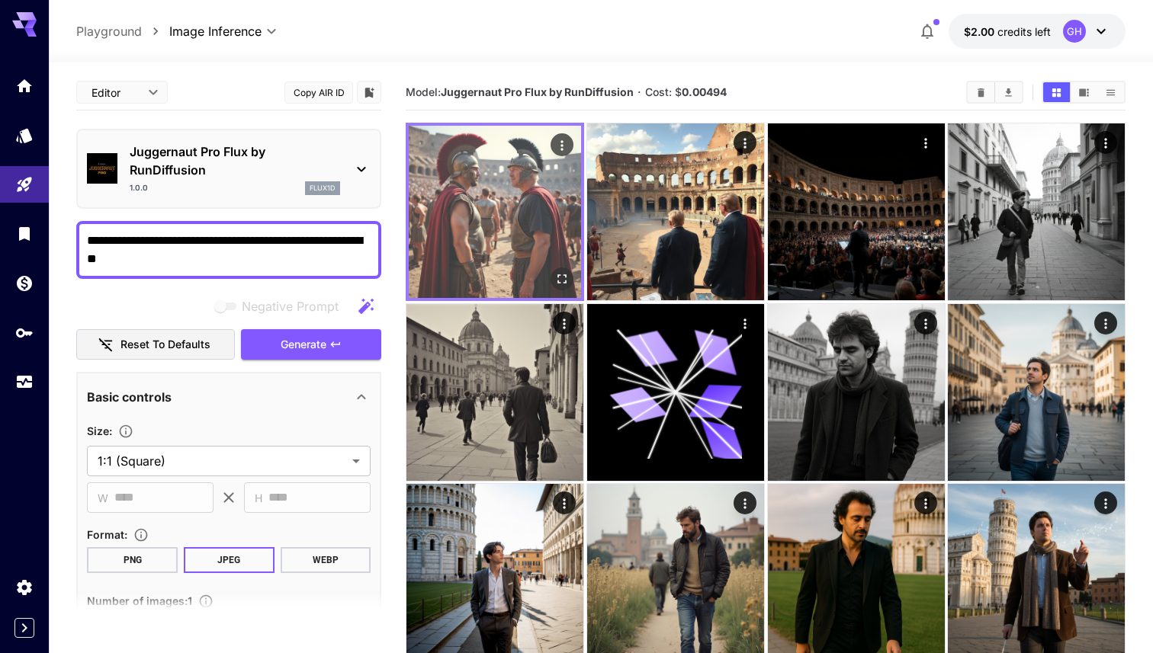
click at [487, 205] on img at bounding box center [495, 212] width 172 height 172
click at [563, 278] on icon "Open in fullscreen" at bounding box center [561, 278] width 15 height 15
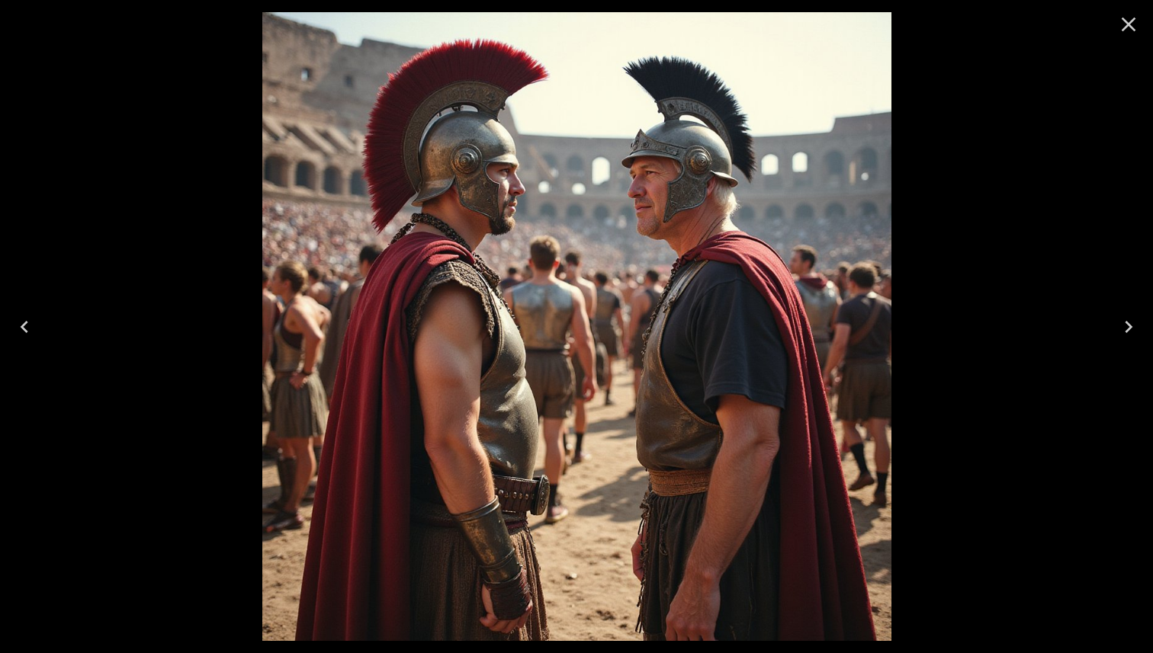
click at [696, 24] on icon "Close" at bounding box center [1128, 24] width 24 height 24
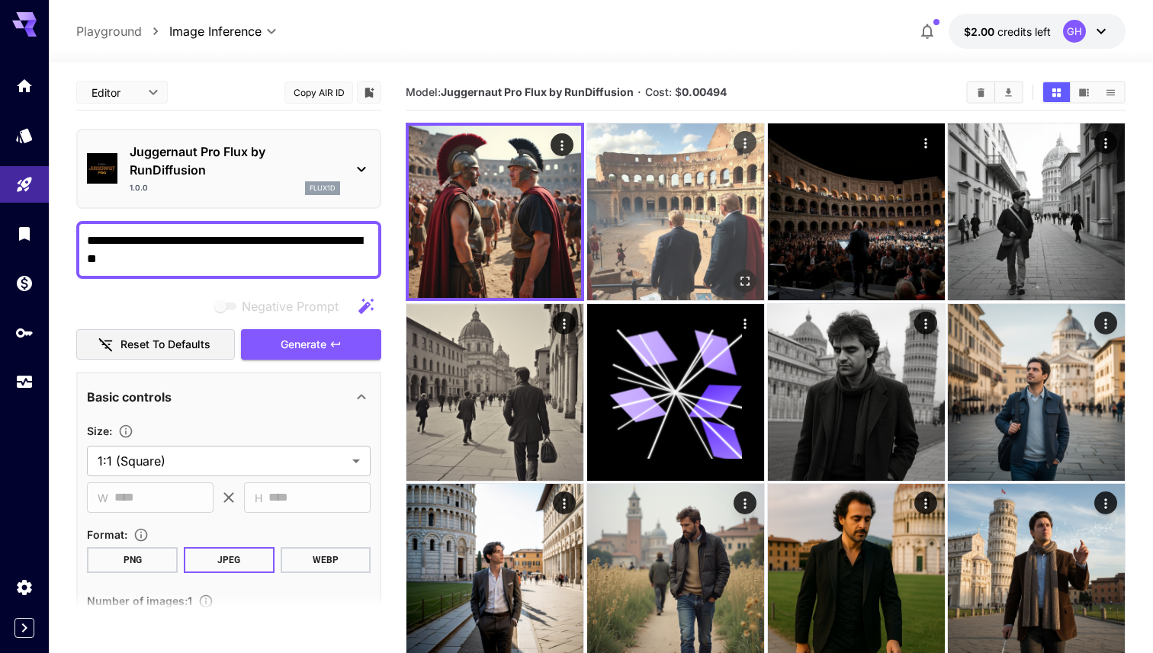
click at [673, 234] on img at bounding box center [675, 211] width 177 height 177
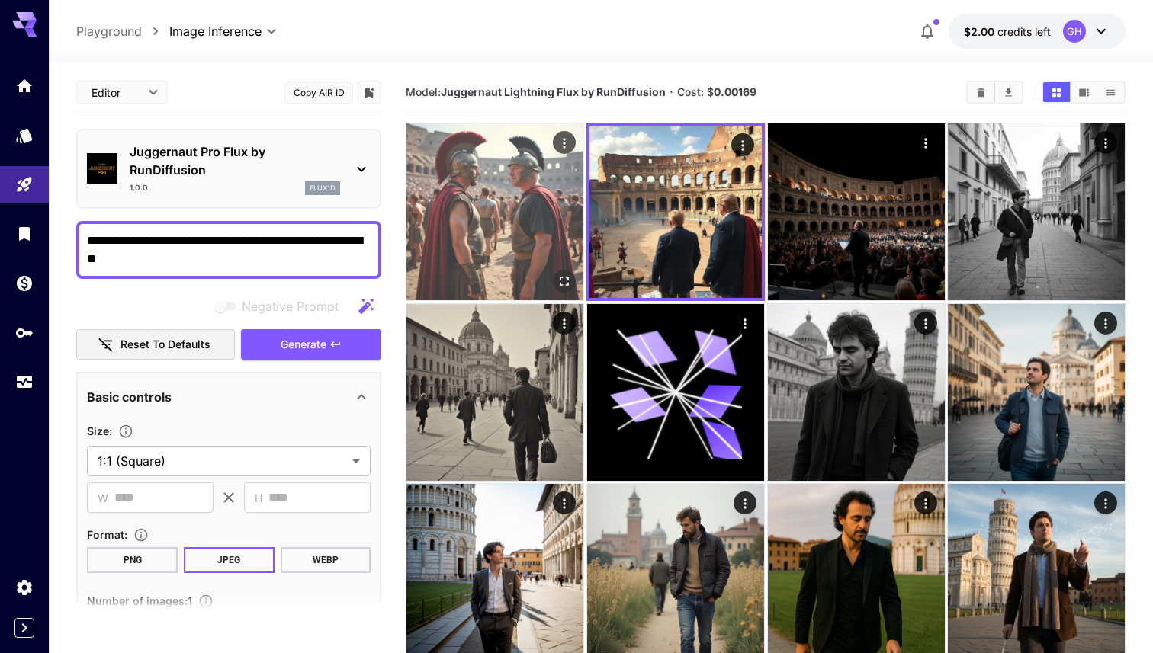
click at [537, 240] on img at bounding box center [494, 211] width 177 height 177
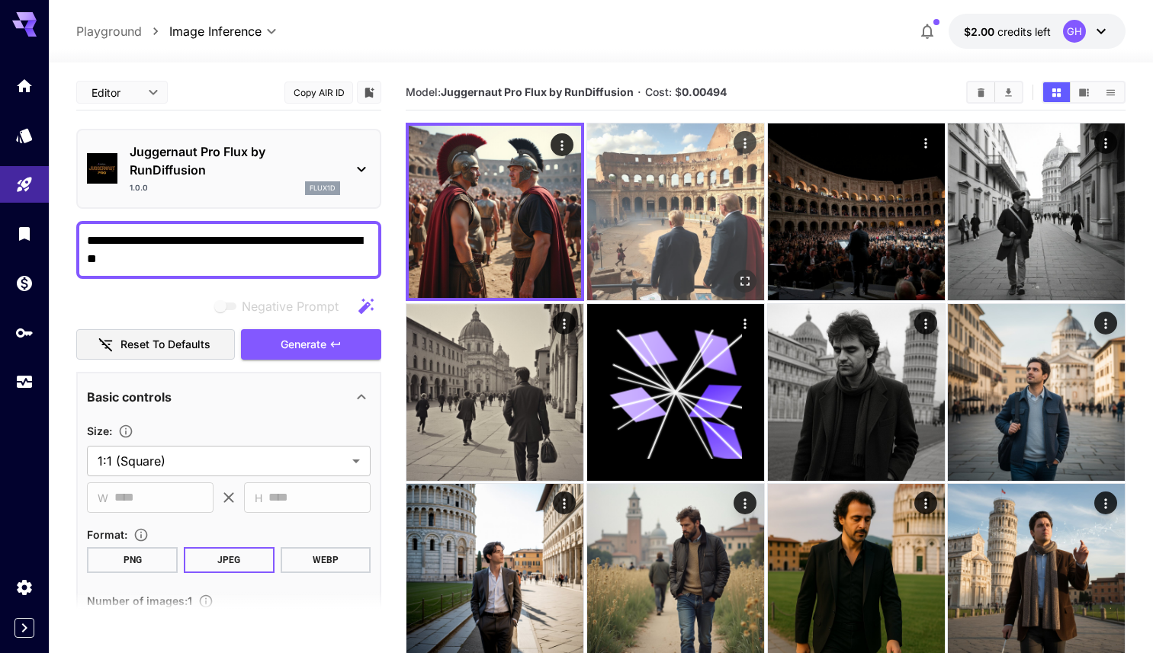
click at [651, 226] on img at bounding box center [675, 211] width 177 height 177
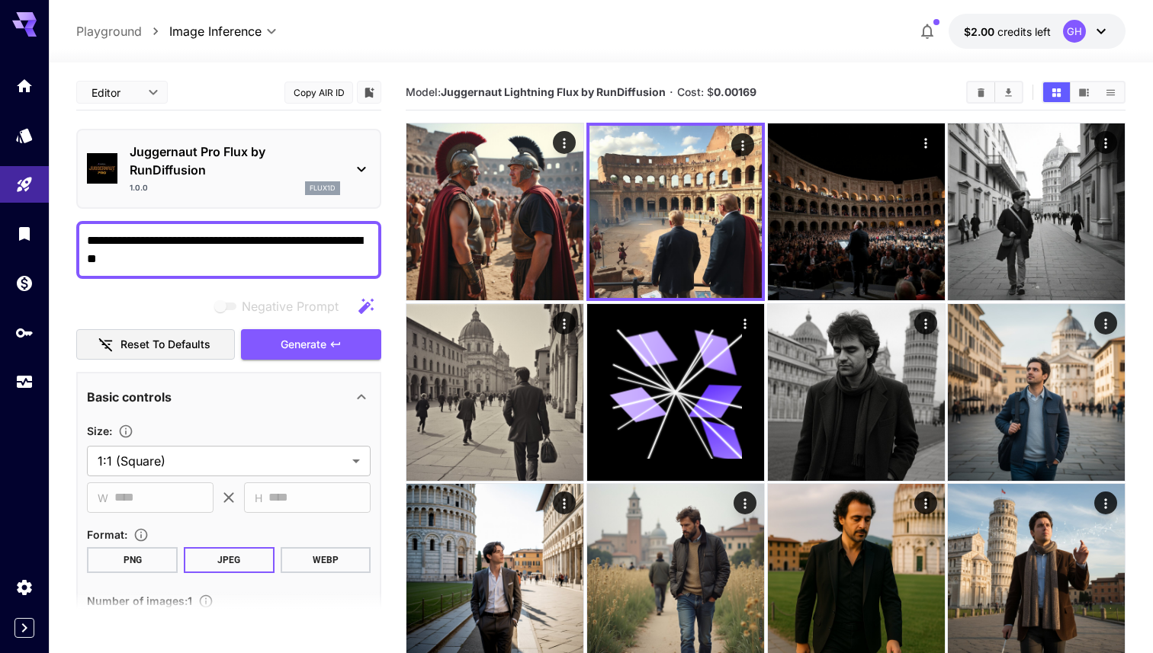
click at [371, 168] on div "Juggernaut Pro Flux by RunDiffusion 1.0.0 flux1d" at bounding box center [228, 169] width 305 height 80
click at [365, 171] on icon at bounding box center [361, 169] width 18 height 18
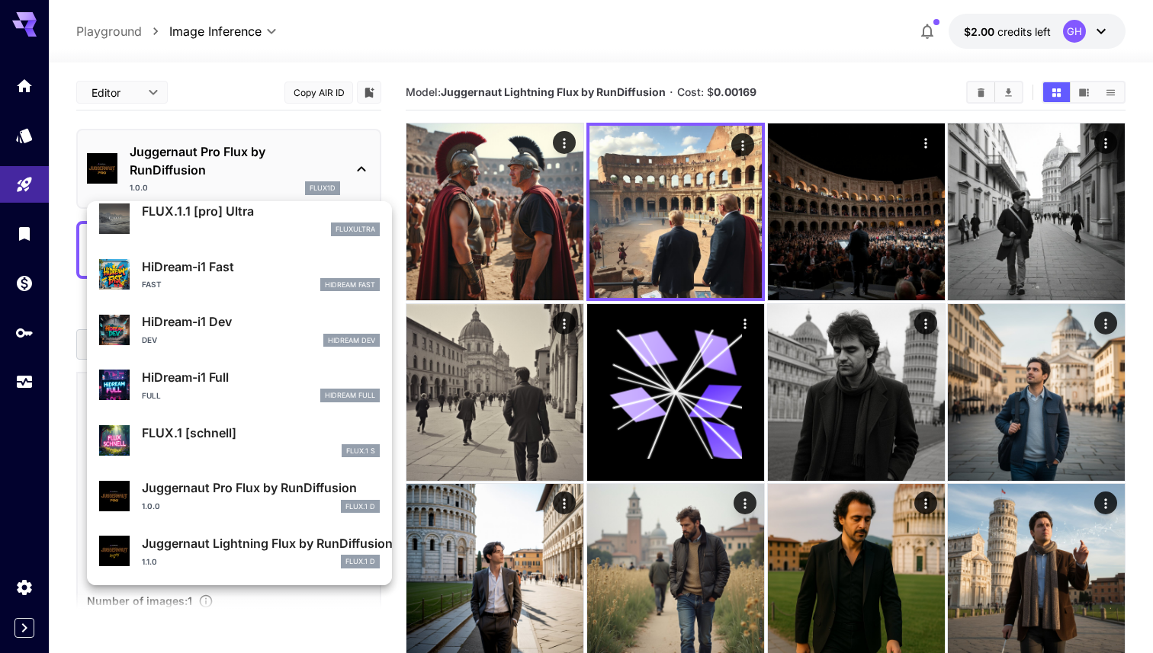
scroll to position [1233, 0]
click at [307, 631] on div at bounding box center [576, 326] width 1153 height 653
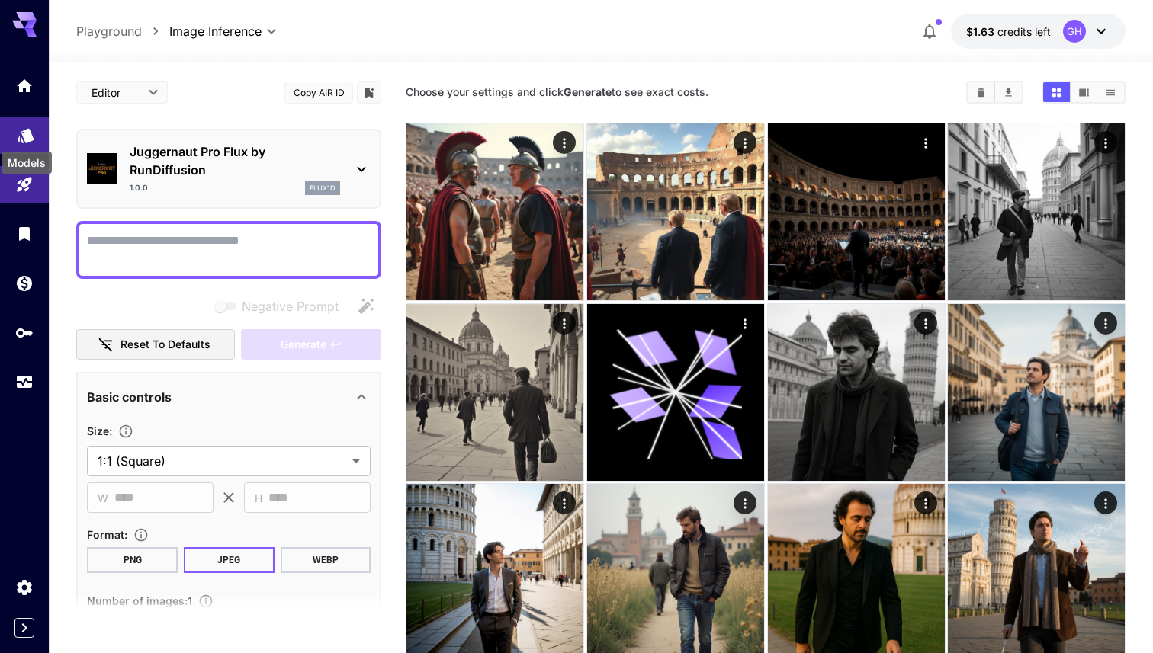
click at [29, 139] on icon "Models" at bounding box center [26, 131] width 16 height 14
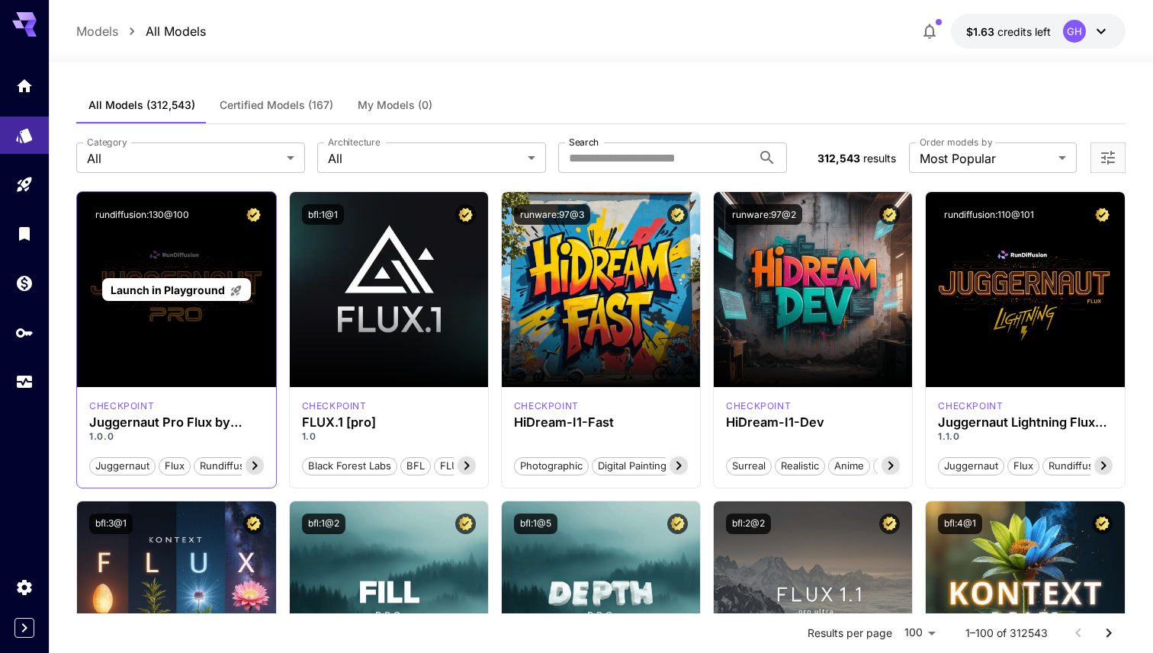
click at [213, 271] on div "Launch in Playground" at bounding box center [176, 289] width 198 height 195
click at [191, 231] on div "rundiffusion:130@100" at bounding box center [176, 214] width 198 height 45
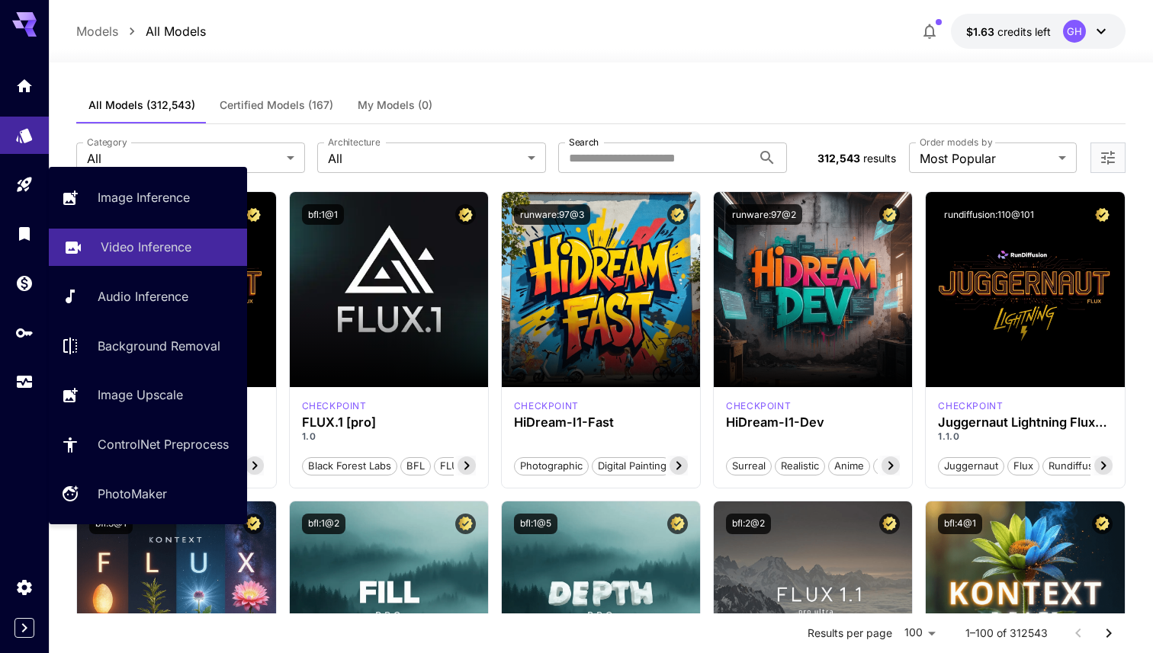
click at [154, 244] on p "Video Inference" at bounding box center [146, 247] width 91 height 18
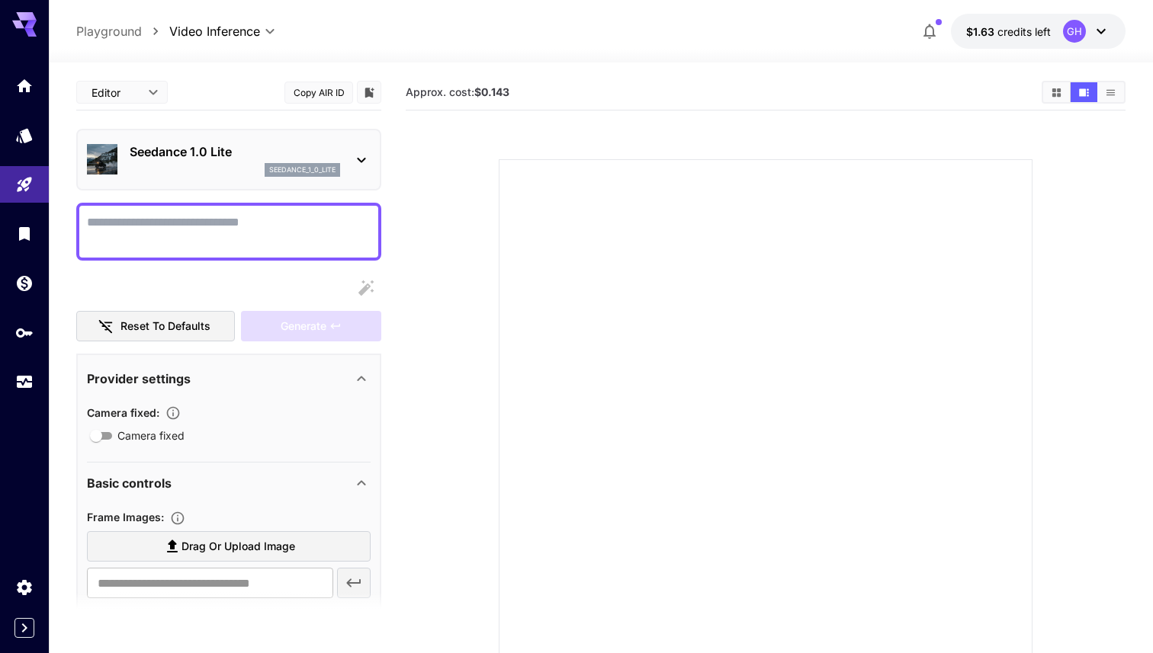
click at [214, 172] on div "seedance_1_0_lite" at bounding box center [235, 170] width 210 height 14
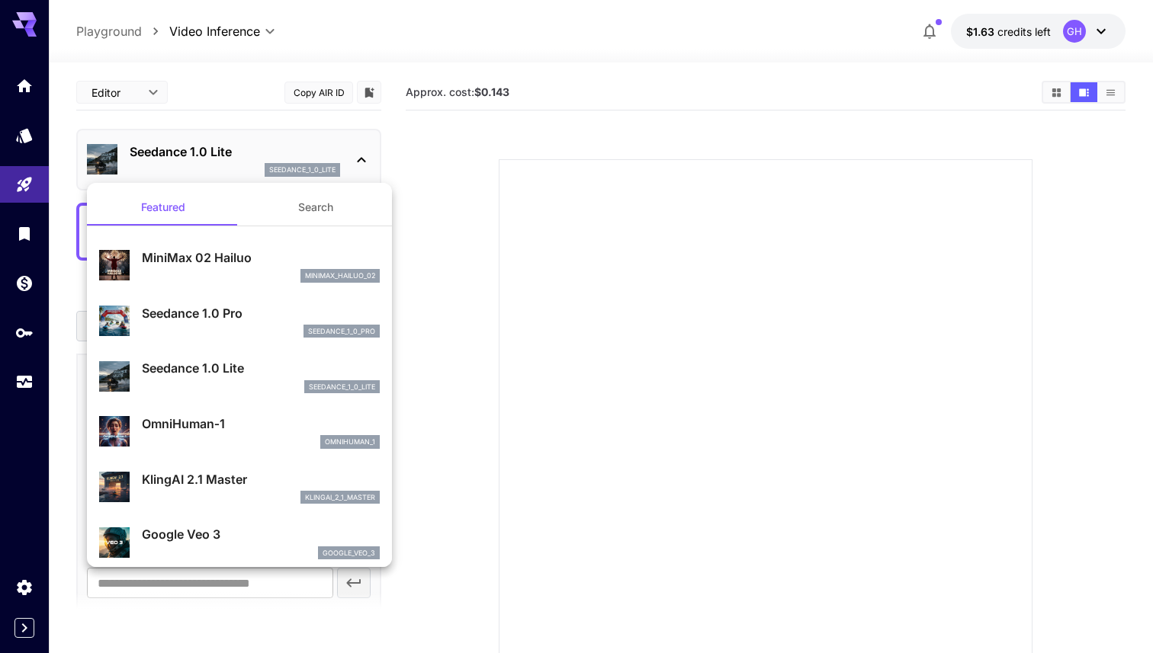
click at [427, 130] on div at bounding box center [576, 326] width 1153 height 653
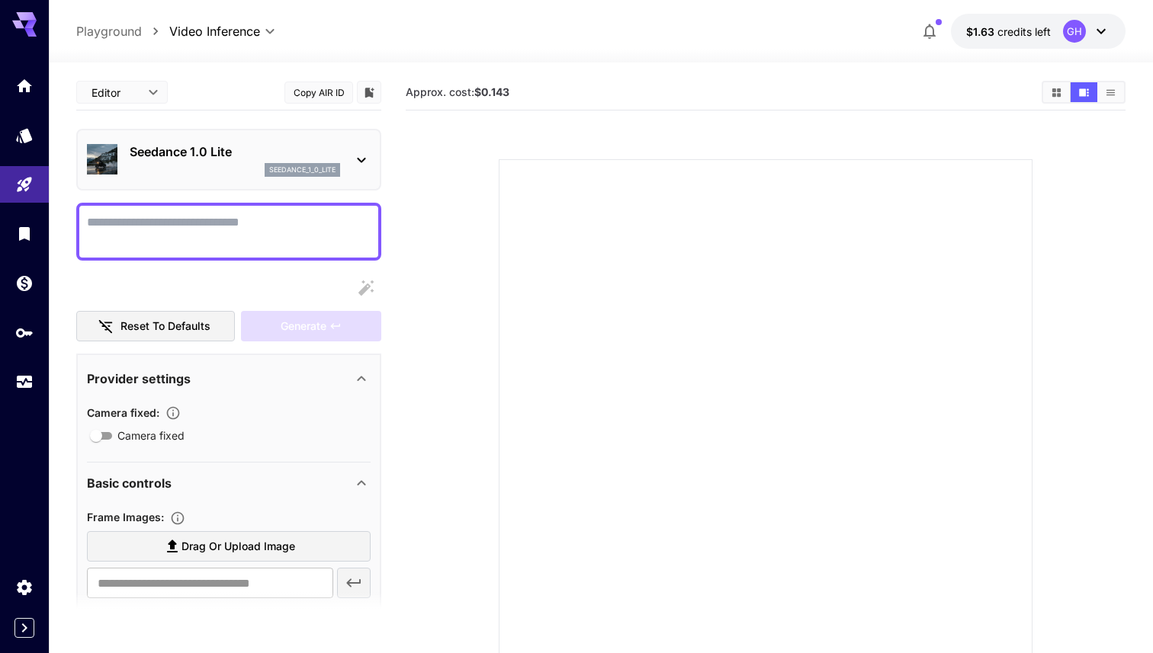
click at [319, 226] on textarea "Camera fixed" at bounding box center [229, 231] width 284 height 37
